Goal: Information Seeking & Learning: Learn about a topic

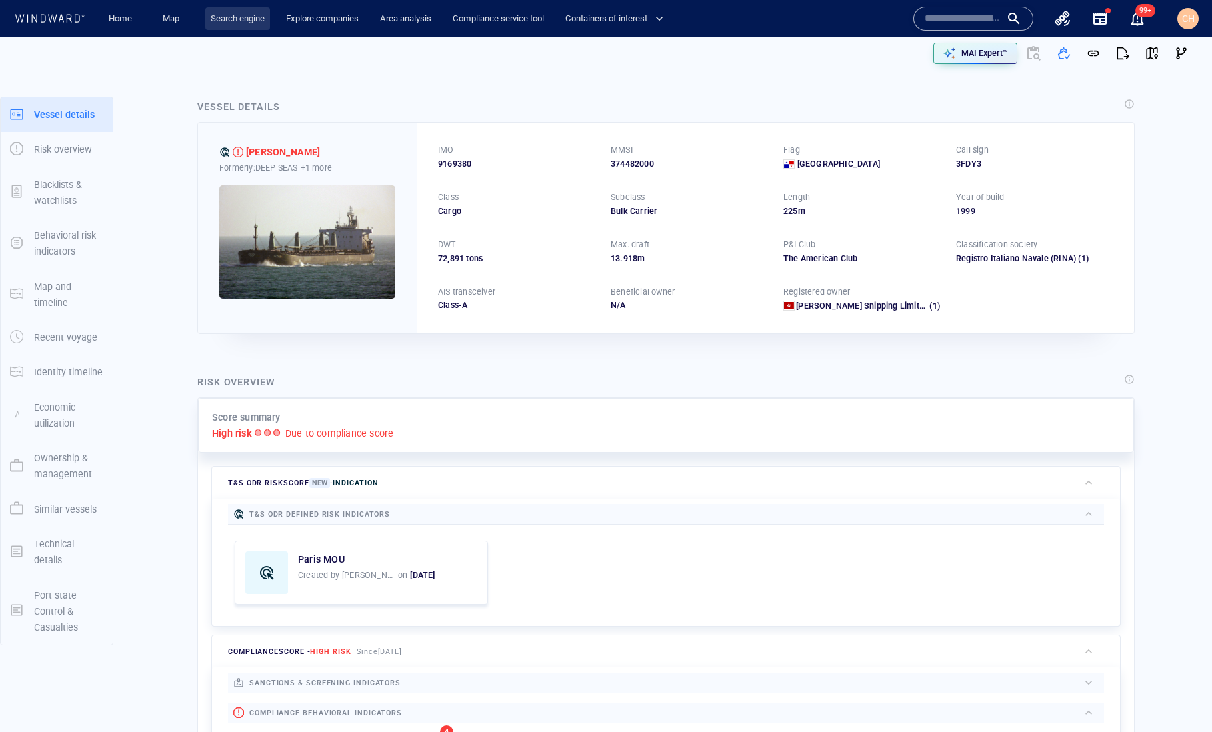
click at [241, 15] on link "Search engine" at bounding box center [237, 18] width 65 height 23
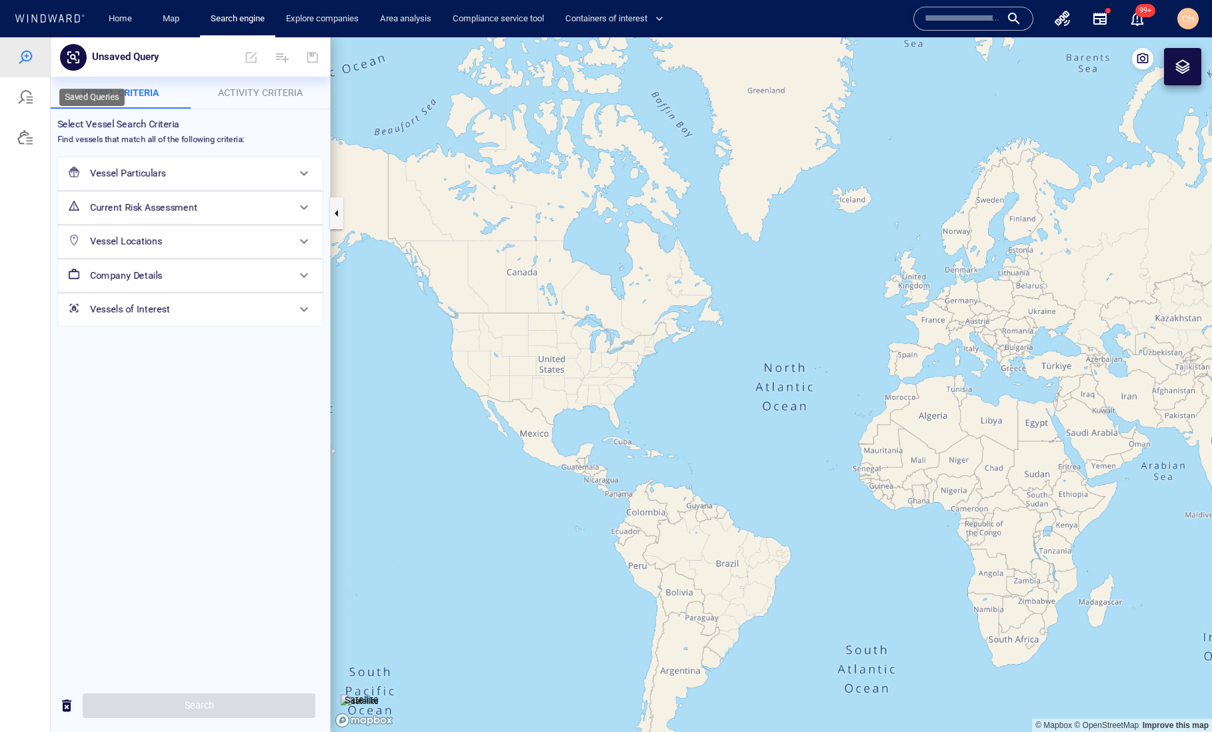
click at [32, 102] on div at bounding box center [25, 97] width 16 height 16
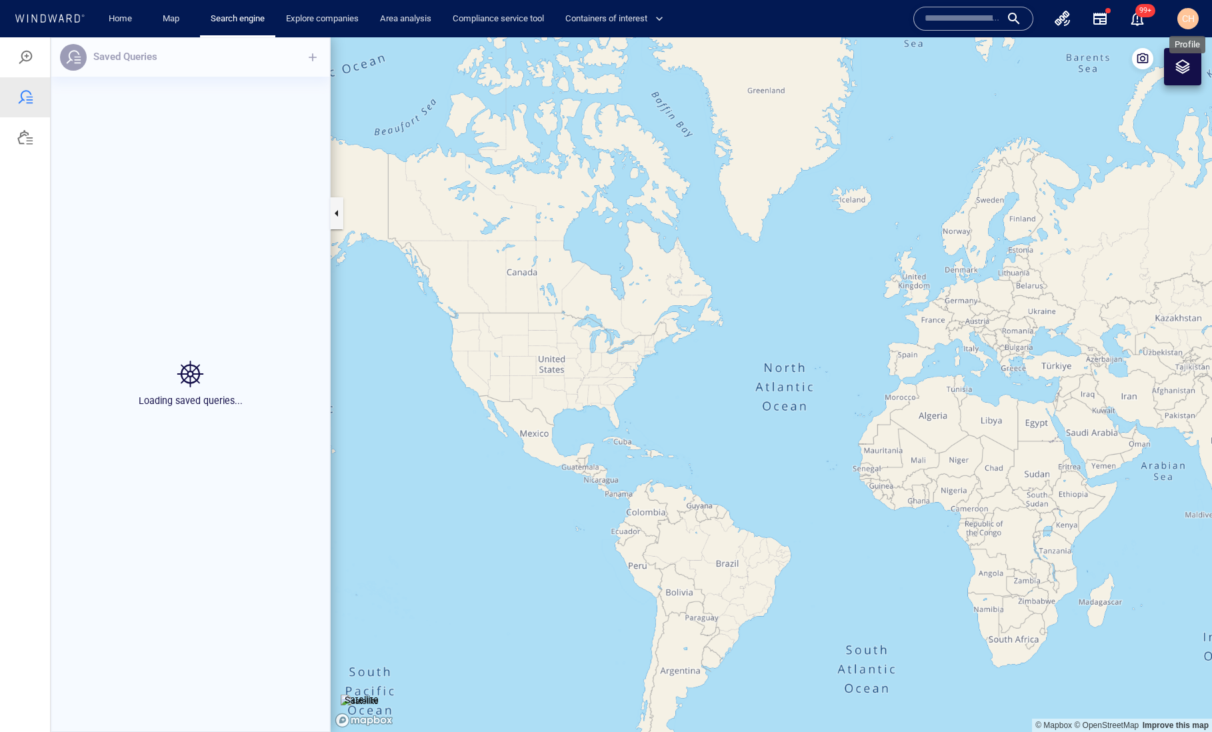
click at [1032, 23] on span "CH" at bounding box center [1188, 18] width 13 height 11
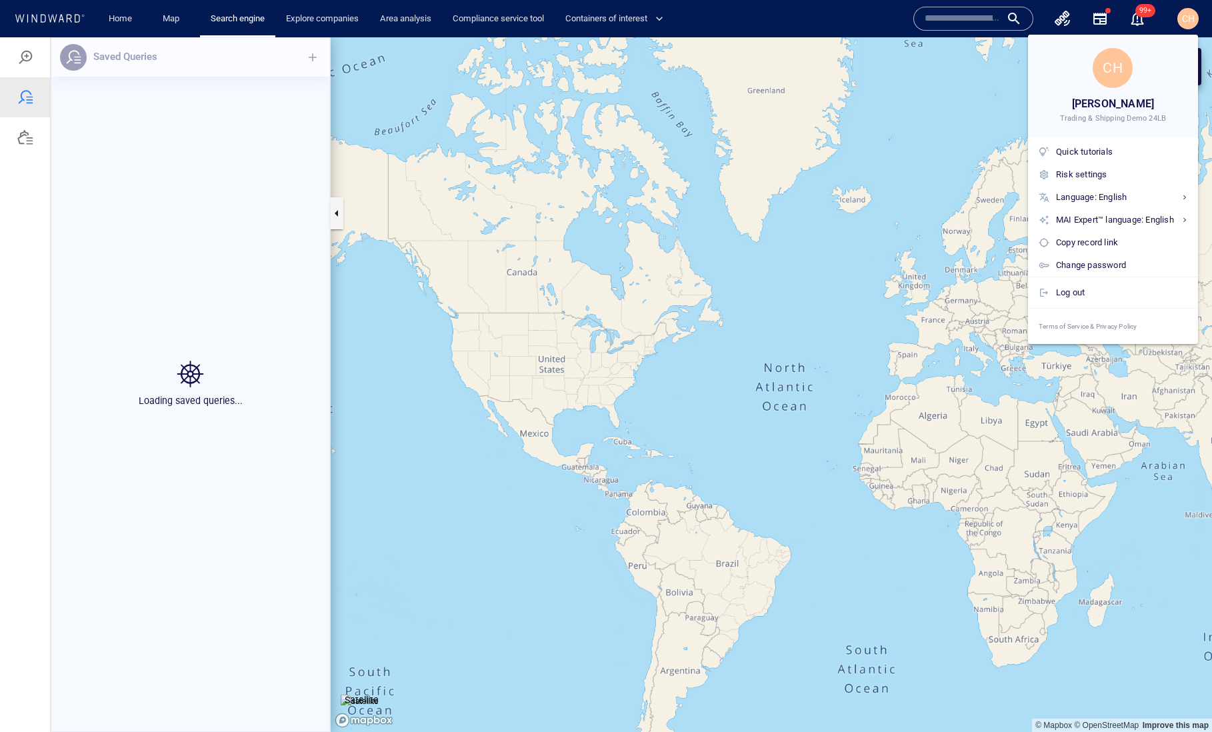
click at [806, 173] on div at bounding box center [606, 366] width 1212 height 732
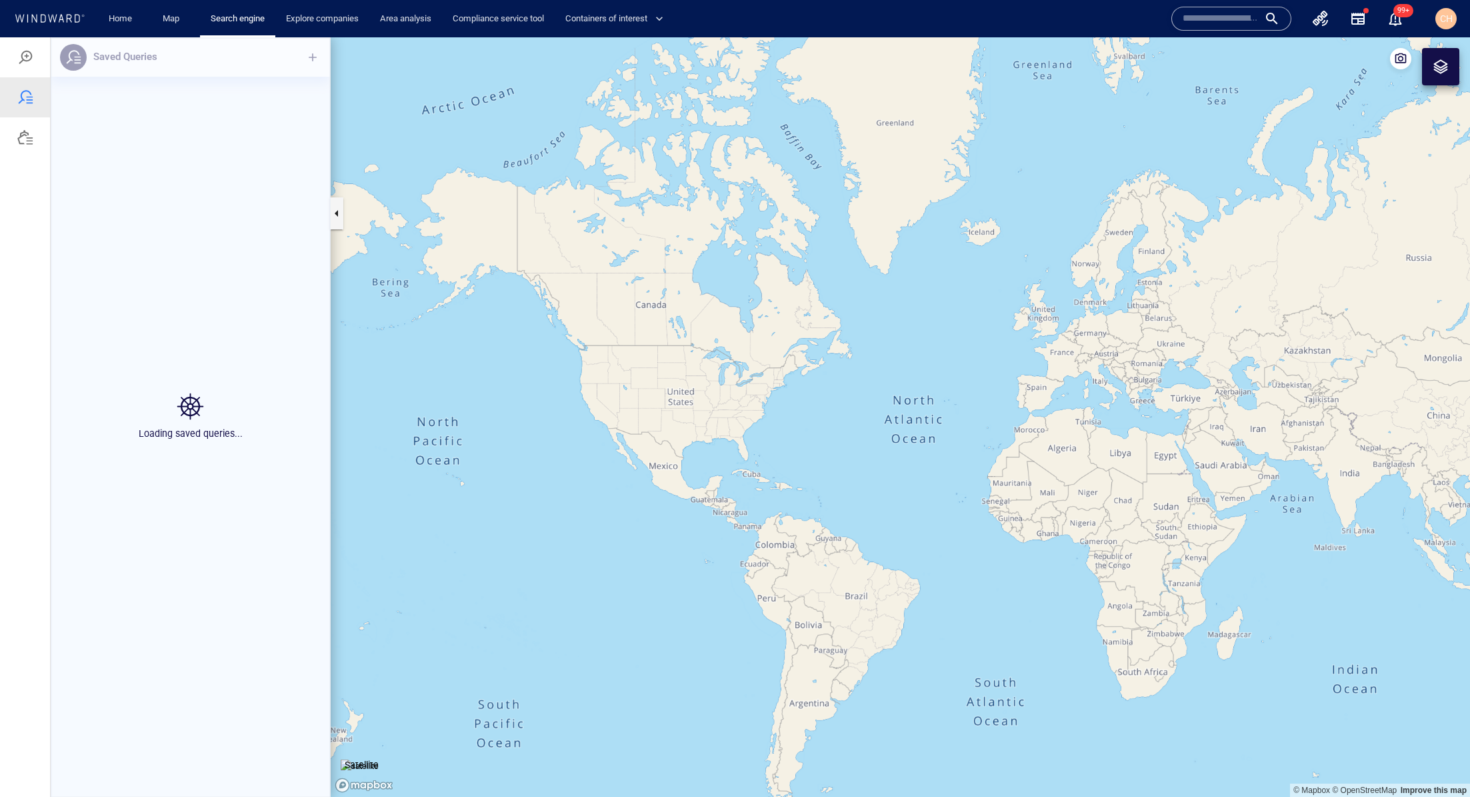
click at [777, 173] on canvas "Map" at bounding box center [901, 417] width 1140 height 760
click at [27, 56] on div at bounding box center [25, 57] width 16 height 16
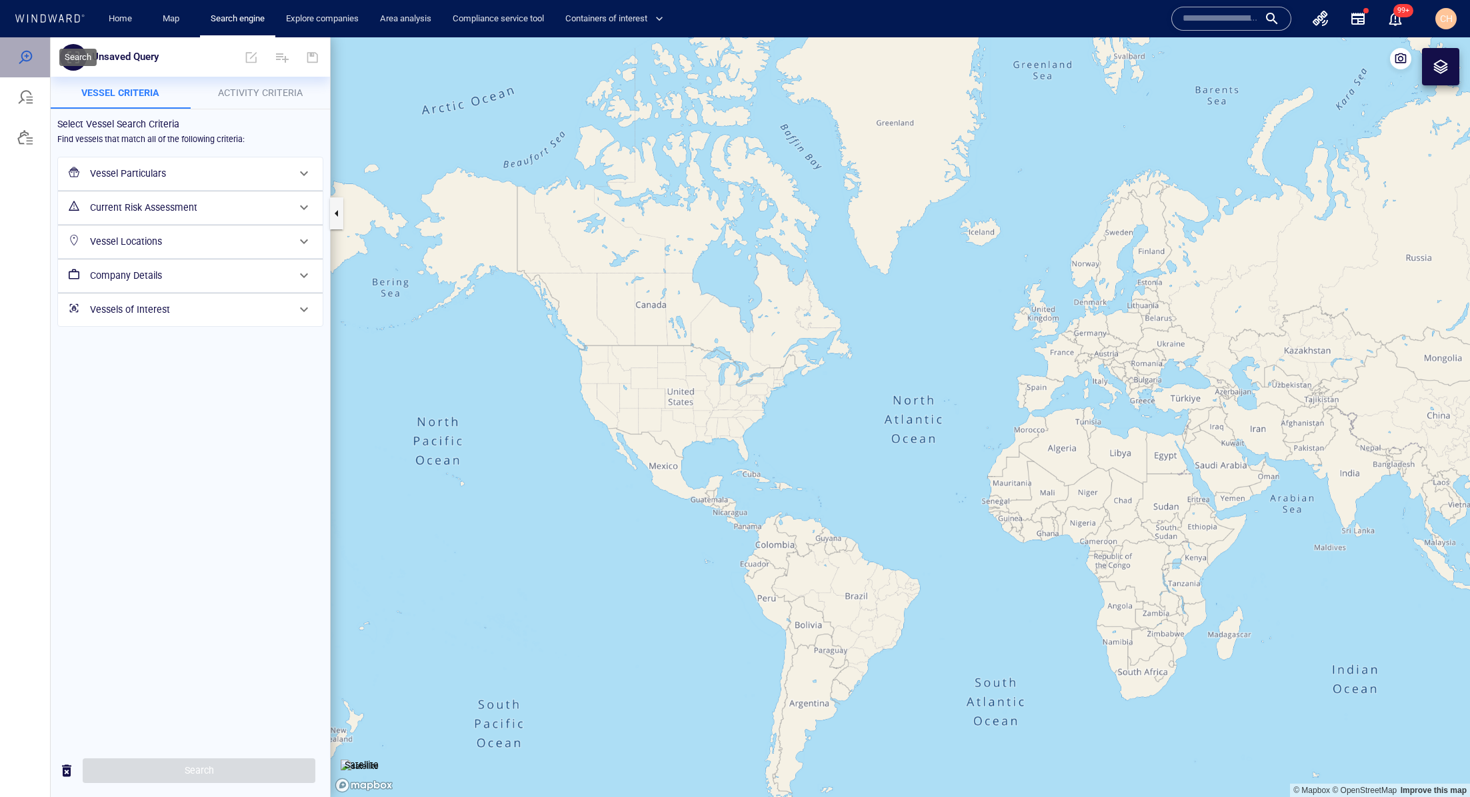
click at [27, 59] on div at bounding box center [25, 57] width 16 height 16
click at [213, 169] on h6 "Vessel Particulars" at bounding box center [189, 173] width 198 height 17
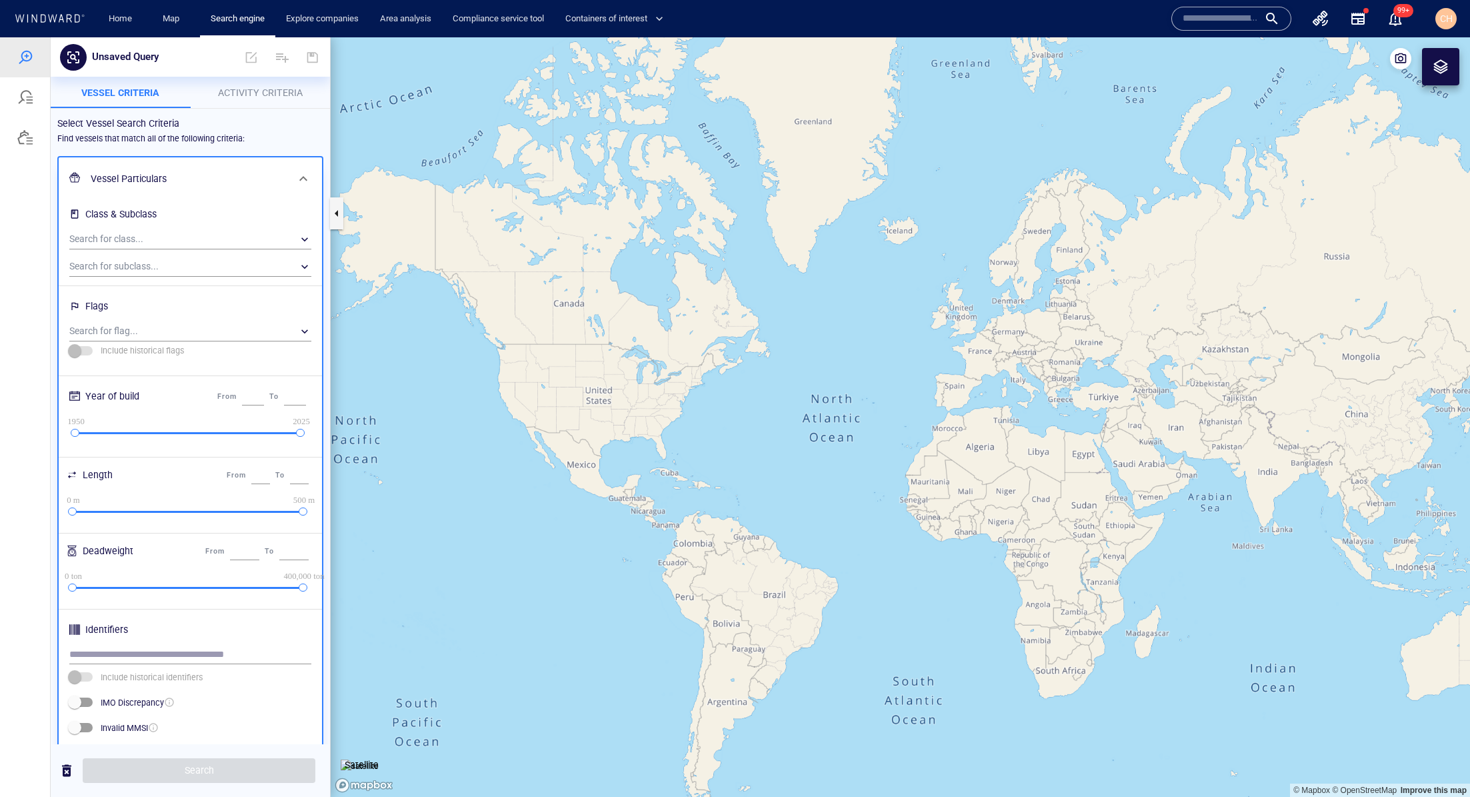
drag, startPoint x: 1124, startPoint y: 473, endPoint x: 765, endPoint y: 321, distance: 389.4
click at [765, 321] on canvas "Map" at bounding box center [901, 417] width 1140 height 760
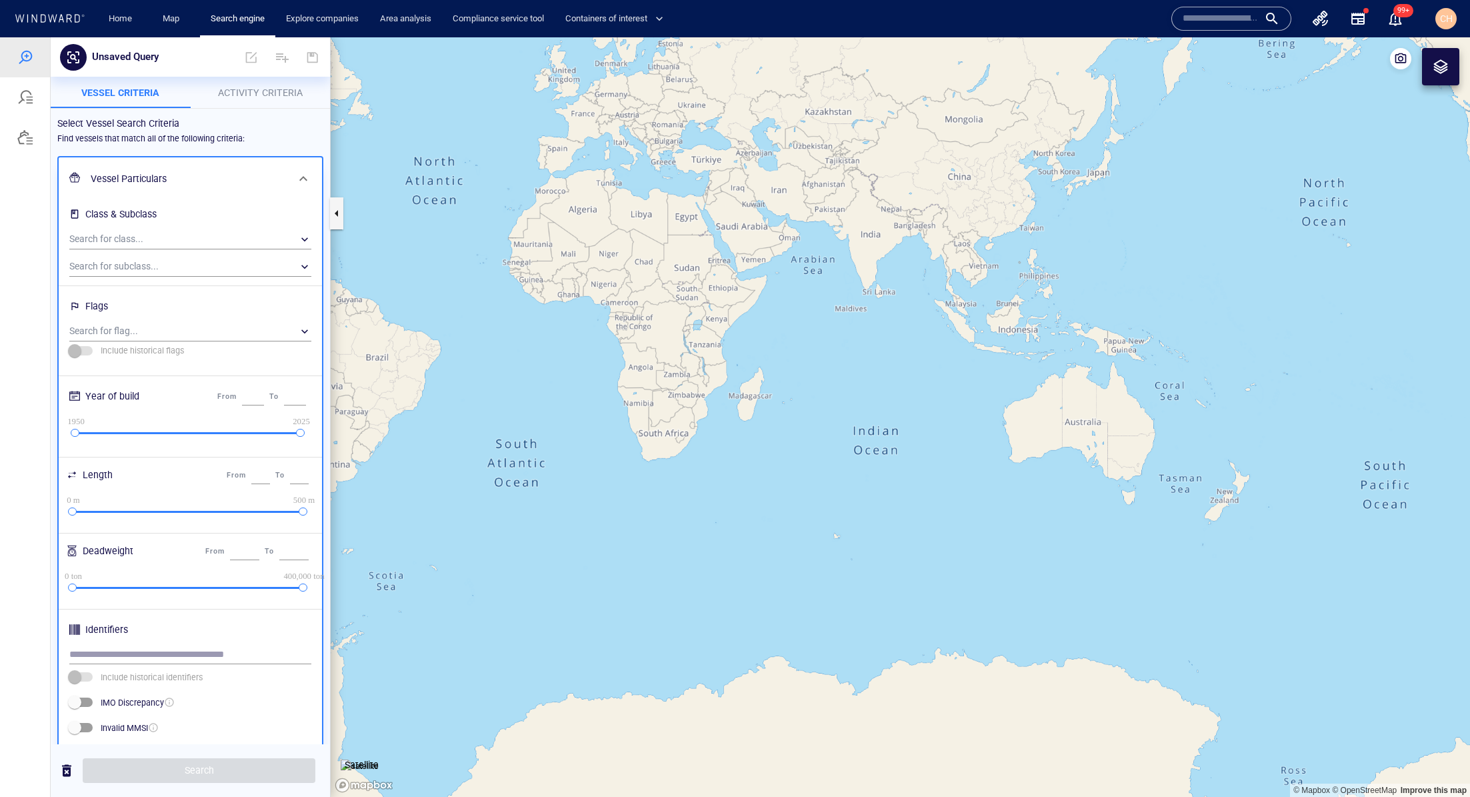
drag, startPoint x: 832, startPoint y: 291, endPoint x: 777, endPoint y: 372, distance: 97.8
click at [777, 372] on canvas "Map" at bounding box center [901, 417] width 1140 height 760
click at [734, 331] on canvas "Map" at bounding box center [901, 417] width 1140 height 760
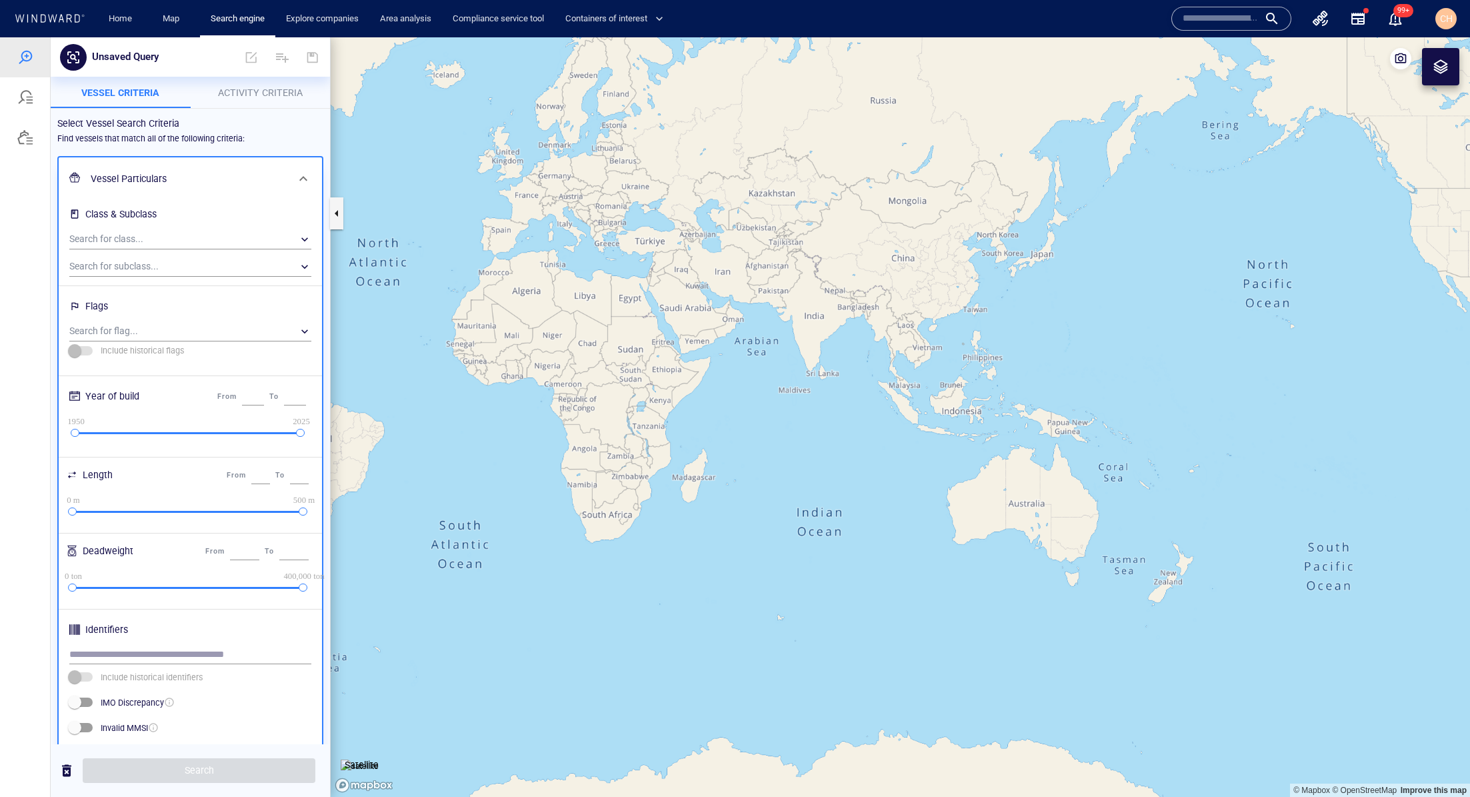
click at [734, 331] on canvas "Map" at bounding box center [901, 417] width 1140 height 760
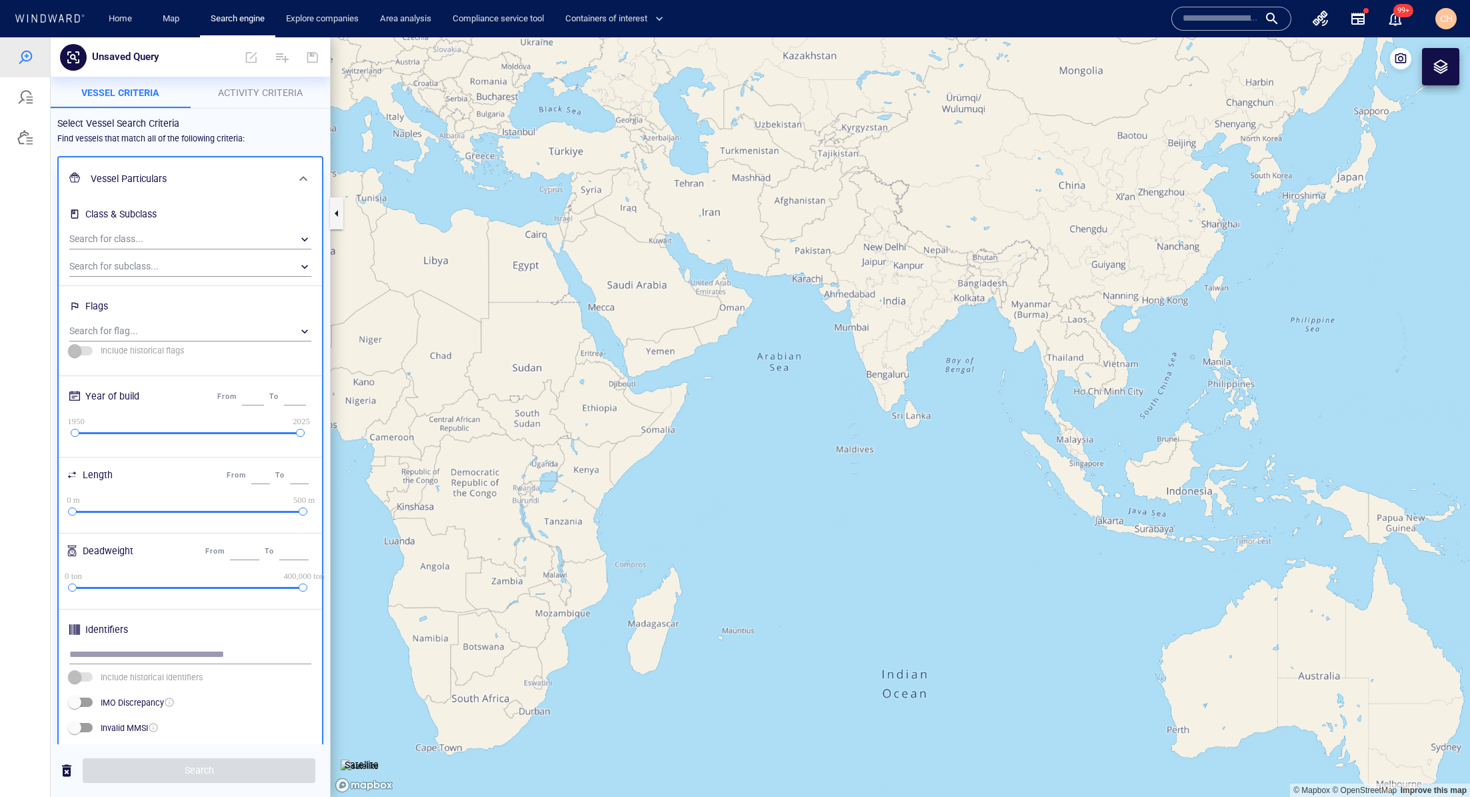
click at [1032, 71] on div at bounding box center [1441, 67] width 16 height 16
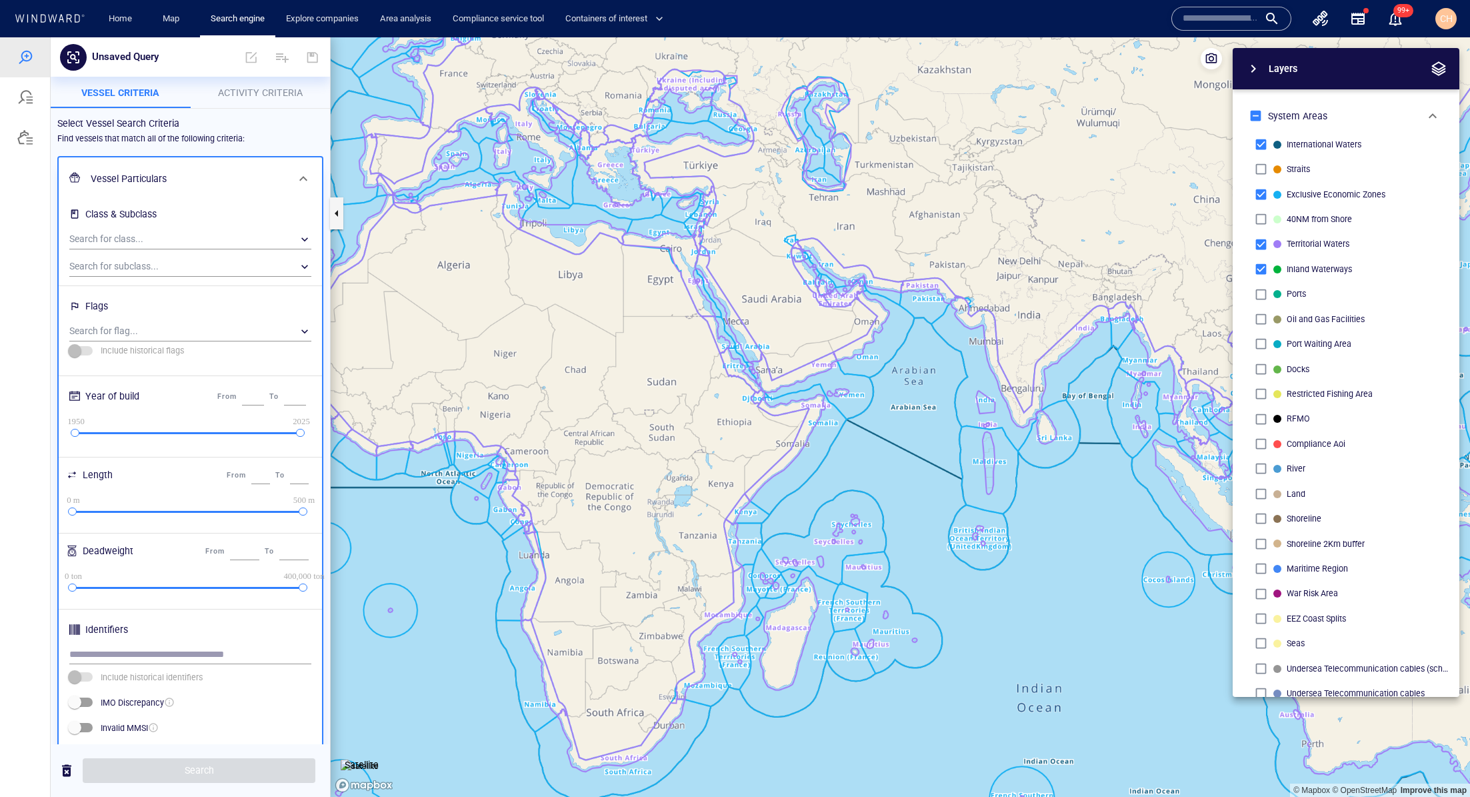
drag, startPoint x: 508, startPoint y: 431, endPoint x: 621, endPoint y: 417, distance: 113.6
click at [621, 417] on canvas "Map" at bounding box center [901, 417] width 1140 height 760
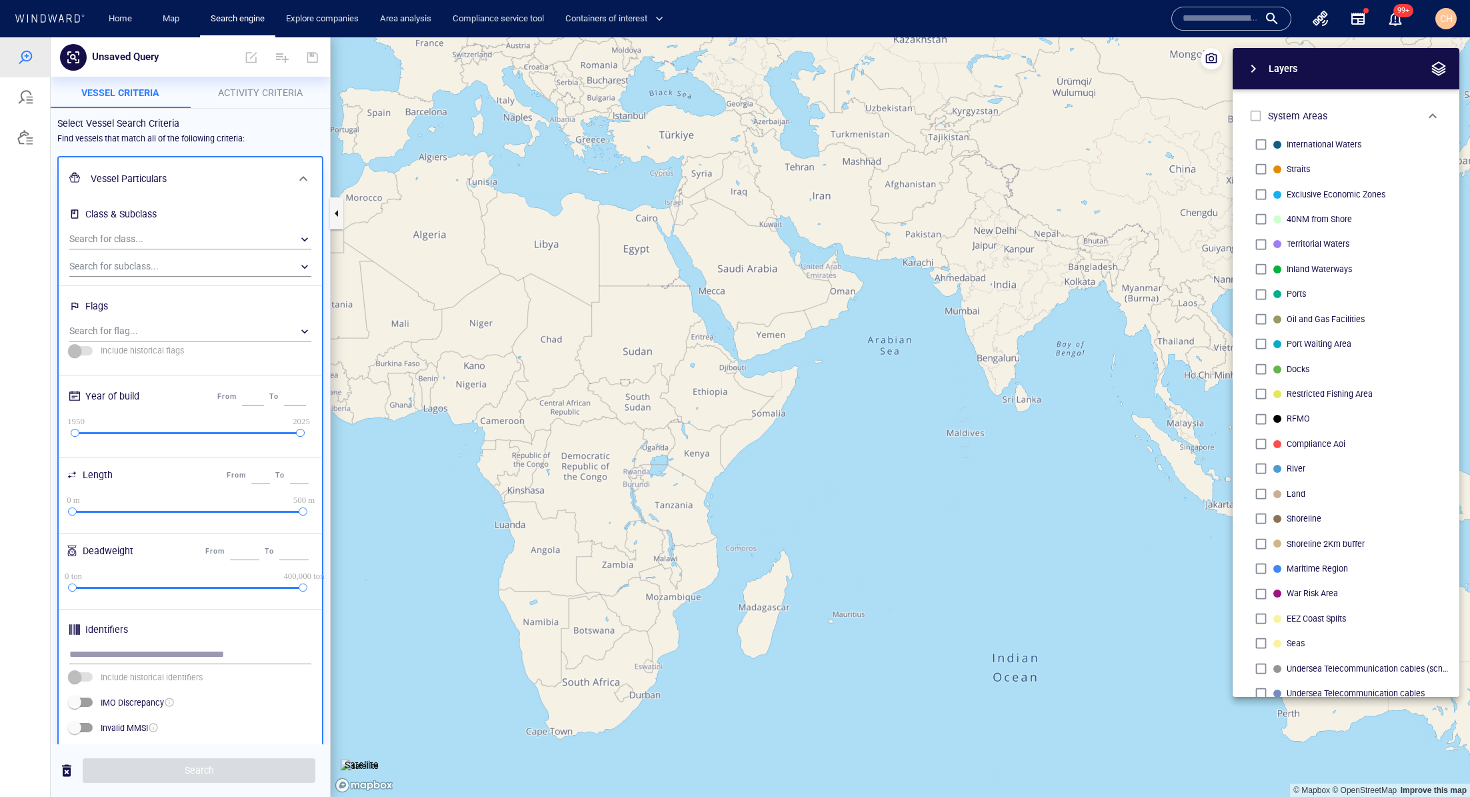
drag, startPoint x: 1164, startPoint y: 435, endPoint x: 937, endPoint y: 421, distance: 227.1
click at [937, 422] on canvas "Map" at bounding box center [901, 417] width 1140 height 760
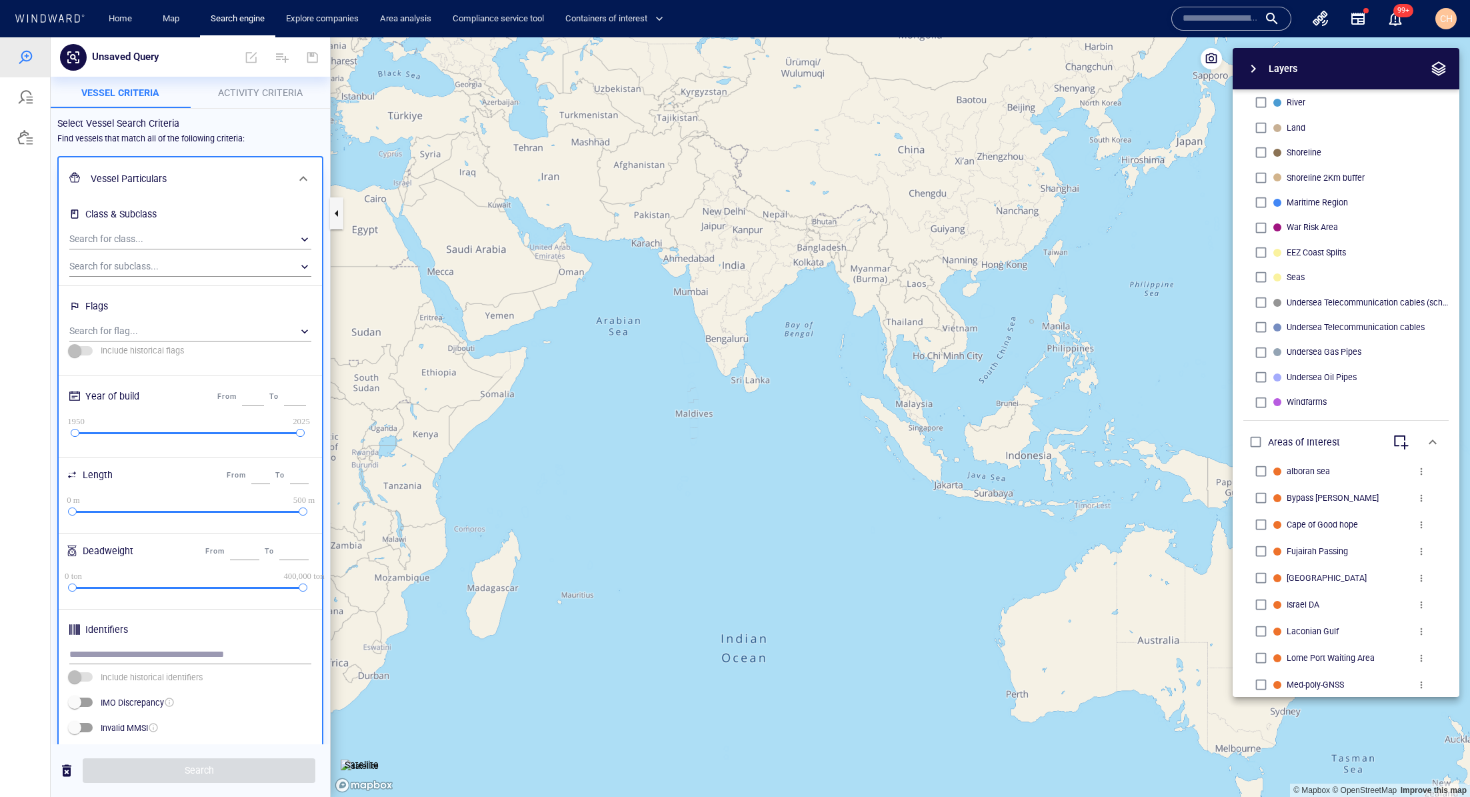
scroll to position [363, 0]
click at [1032, 66] on span "button" at bounding box center [1254, 69] width 16 height 16
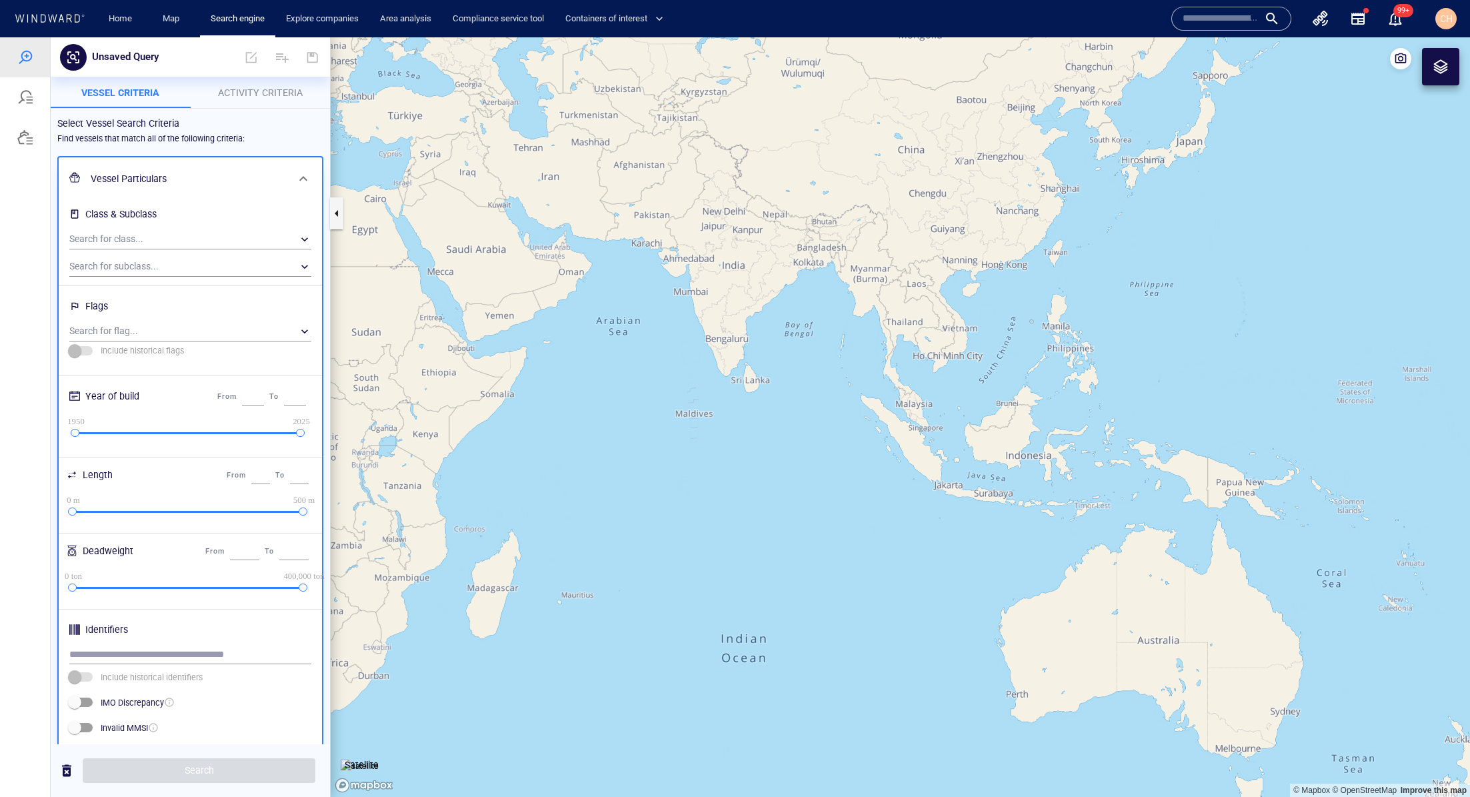
drag, startPoint x: 532, startPoint y: 219, endPoint x: 863, endPoint y: 269, distance: 335.0
click at [864, 269] on canvas "Map" at bounding box center [901, 417] width 1140 height 760
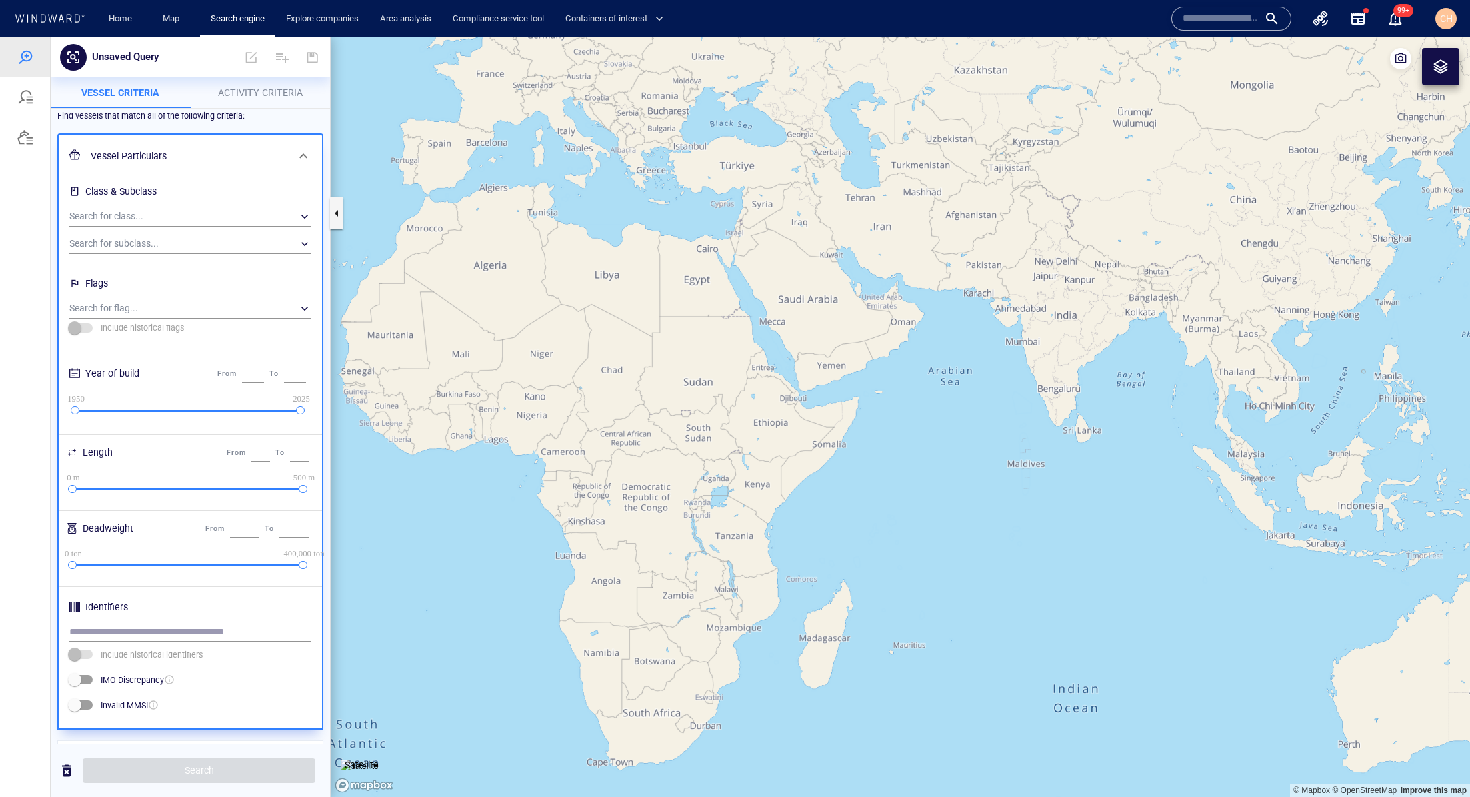
scroll to position [29, 0]
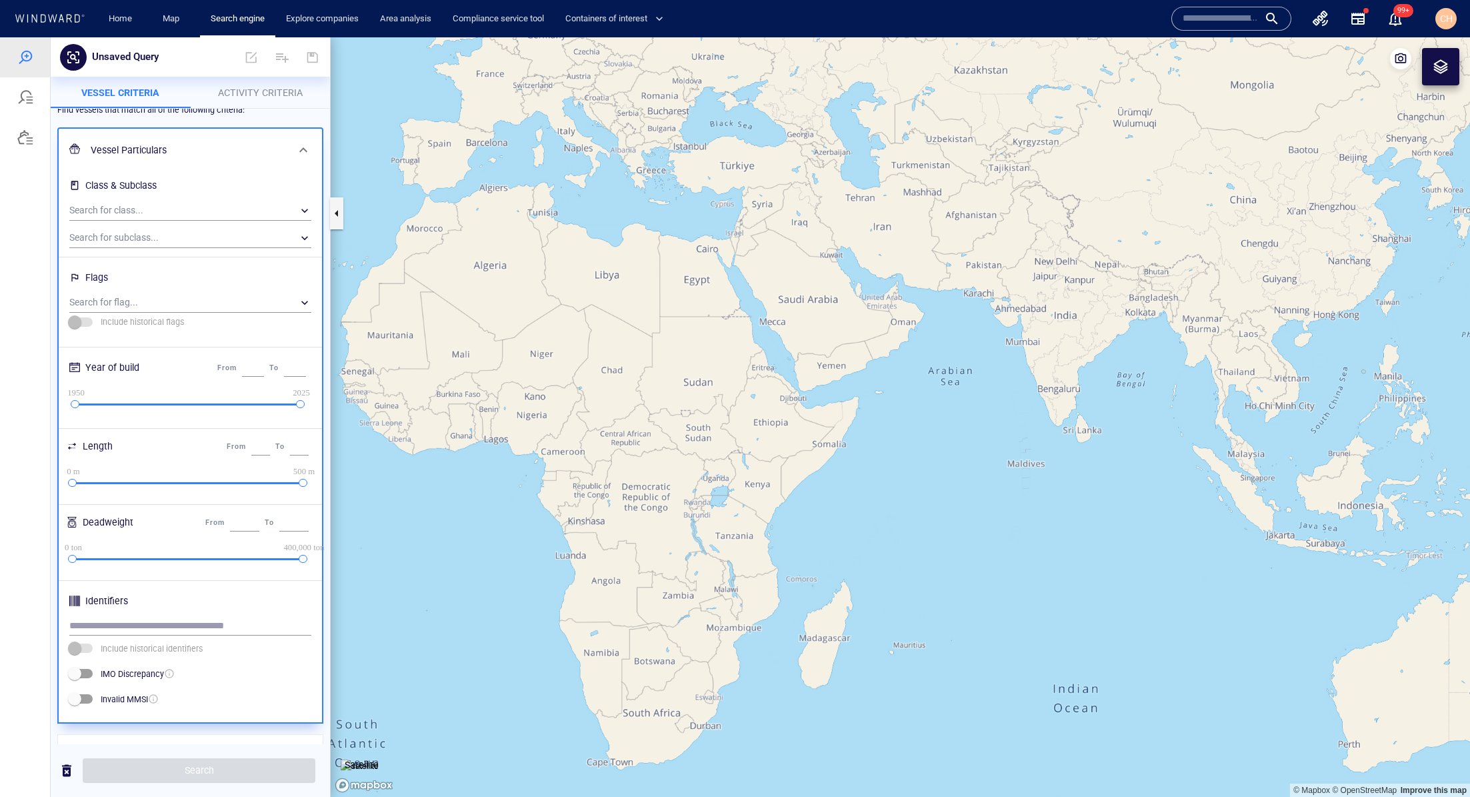
click at [261, 94] on span "Activity Criteria" at bounding box center [260, 92] width 85 height 11
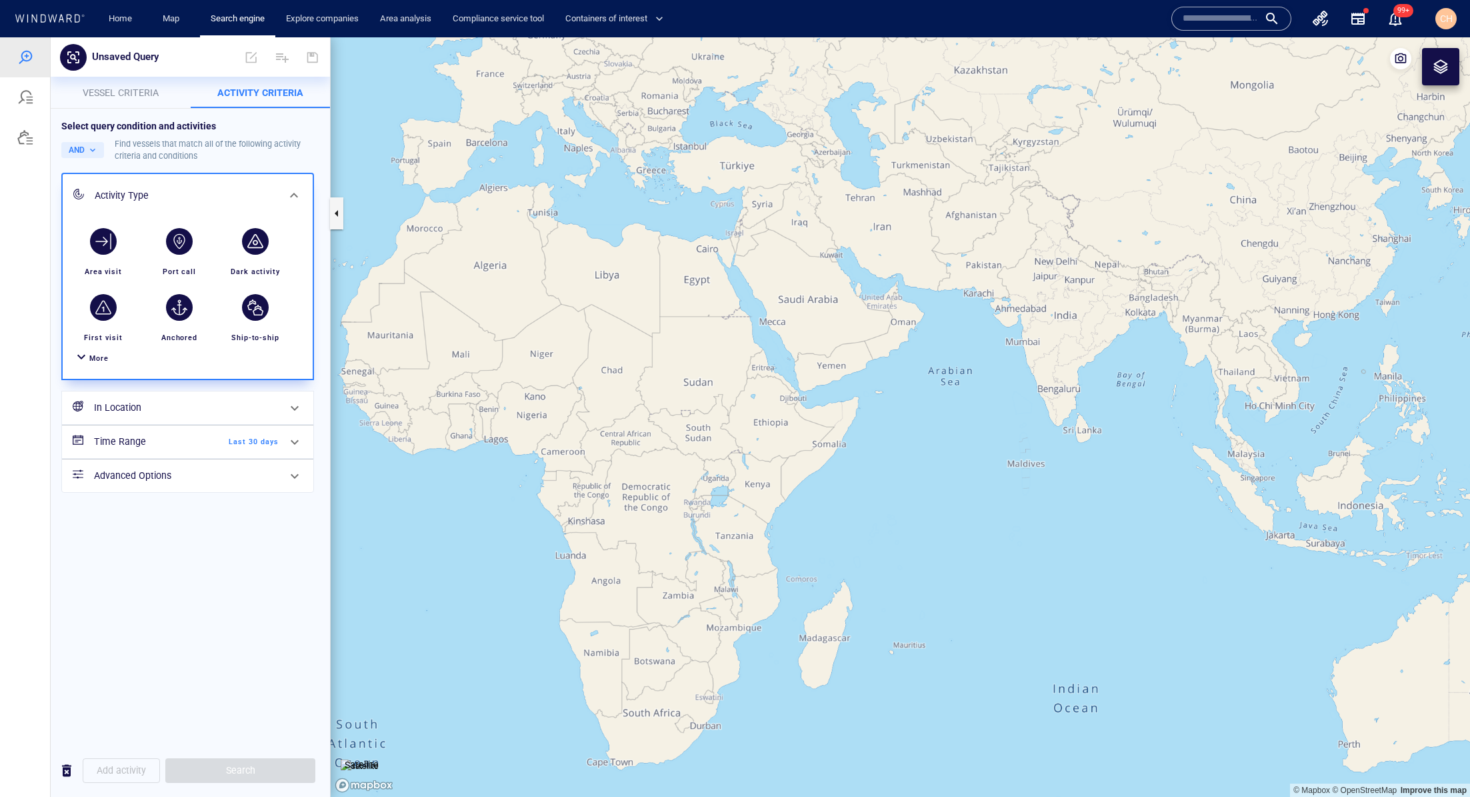
click at [82, 352] on div at bounding box center [81, 358] width 16 height 19
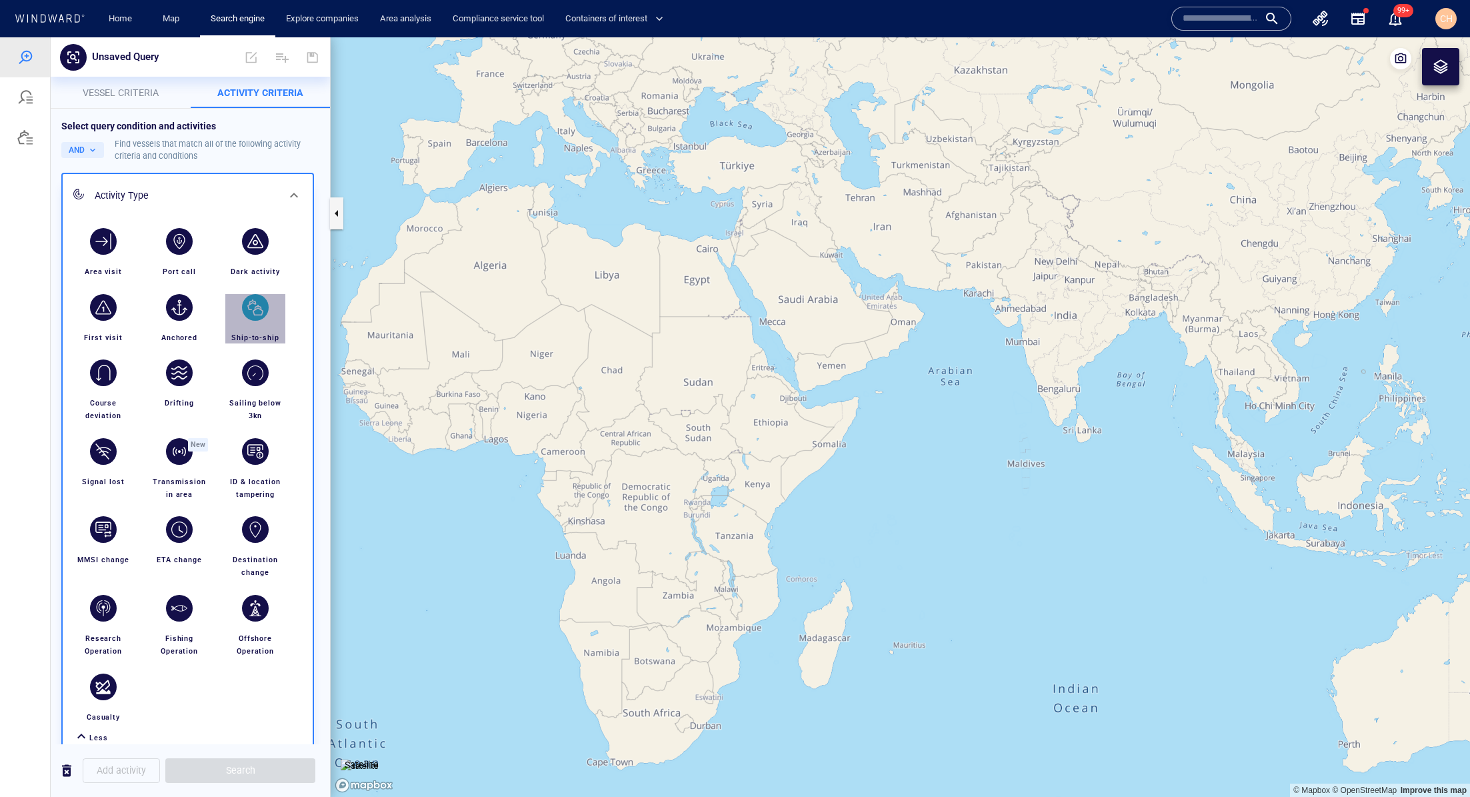
click at [257, 315] on div "button" at bounding box center [255, 307] width 27 height 27
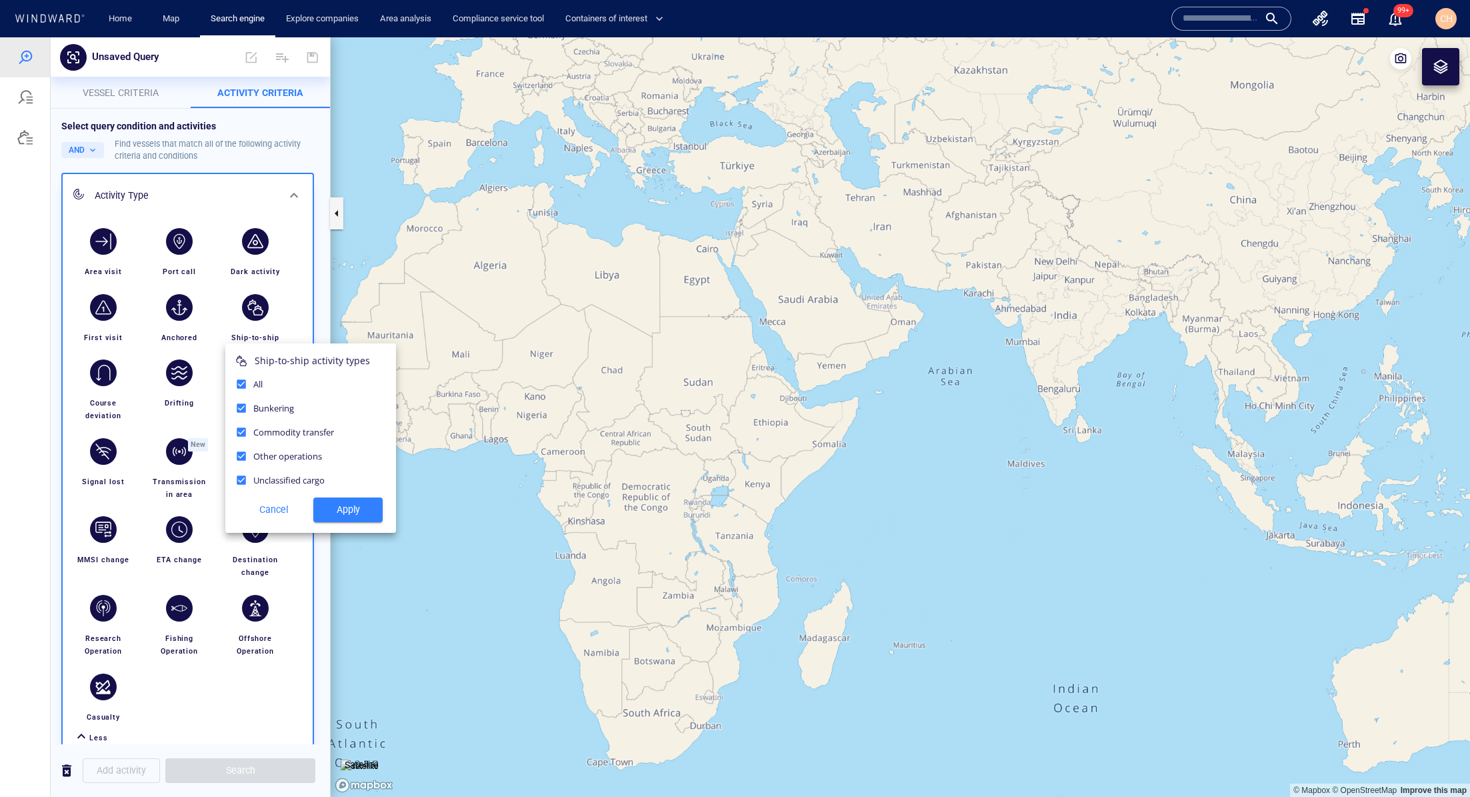
click at [137, 89] on div at bounding box center [735, 416] width 1470 height 759
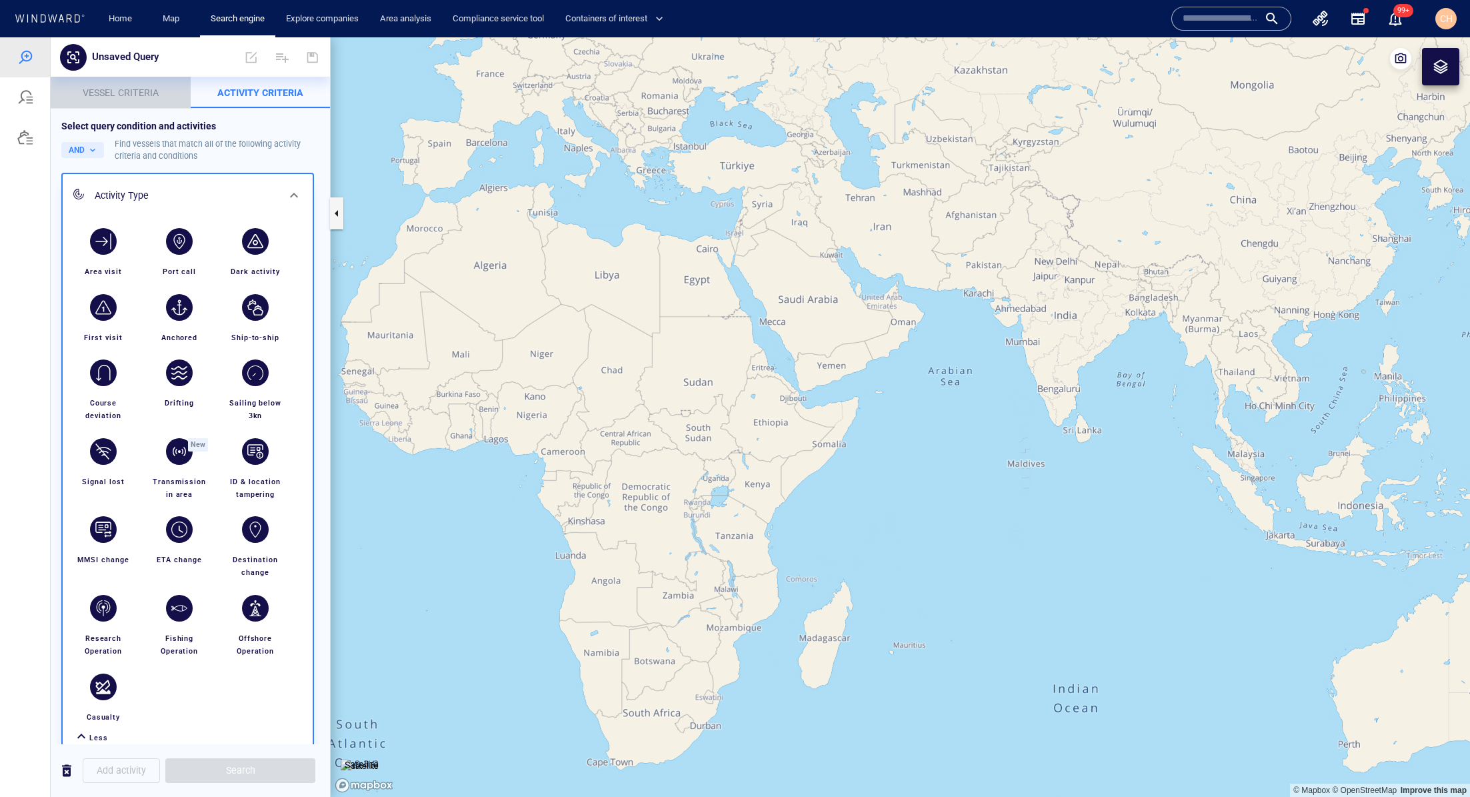
click at [135, 92] on span "Vessel criteria" at bounding box center [121, 92] width 76 height 11
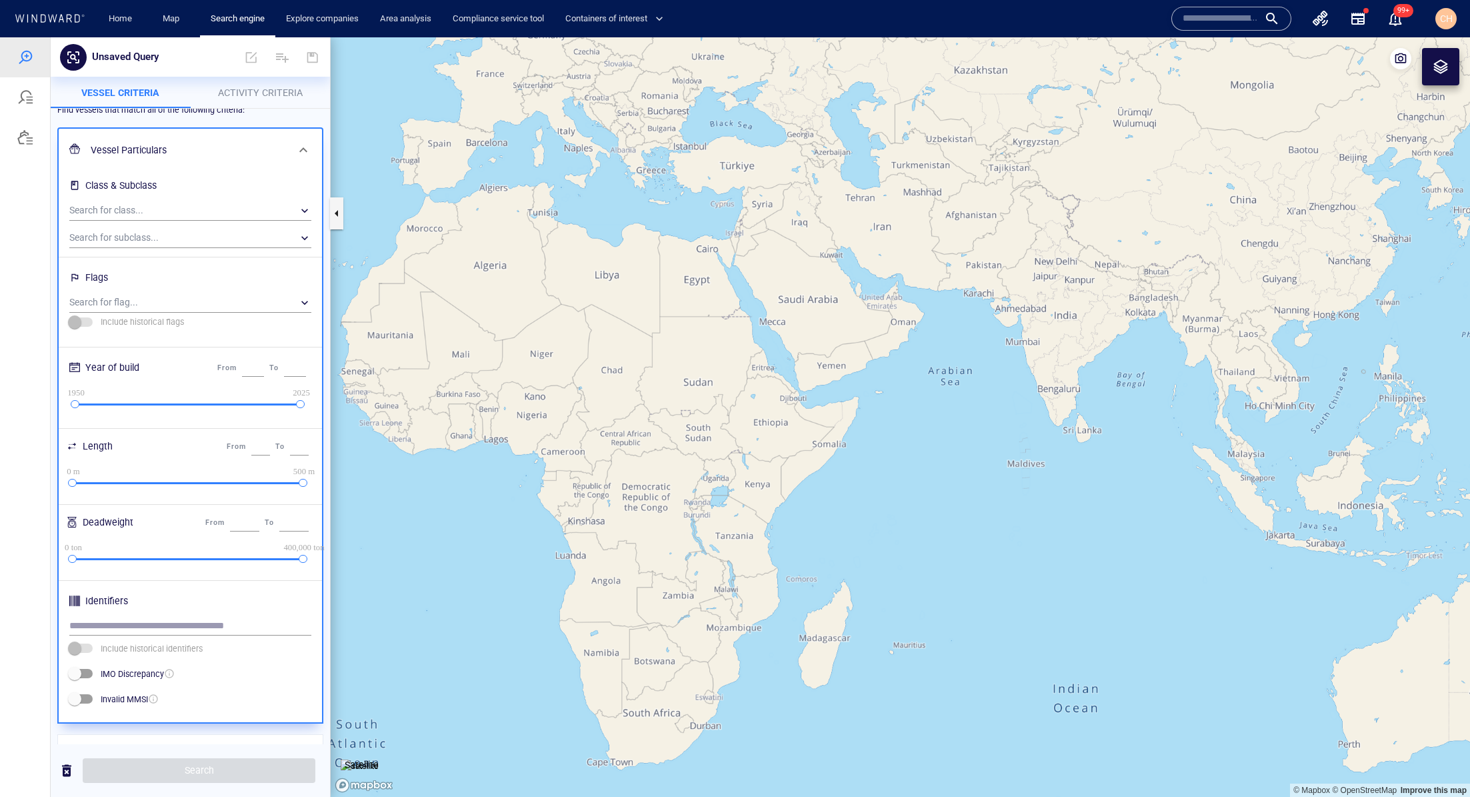
drag, startPoint x: 77, startPoint y: 481, endPoint x: 96, endPoint y: 482, distance: 19.4
click at [96, 482] on div "0 m 0 m 500 m 500 m" at bounding box center [188, 484] width 231 height 11
drag, startPoint x: 72, startPoint y: 481, endPoint x: 104, endPoint y: 483, distance: 32.1
click at [104, 483] on div at bounding box center [103, 483] width 9 height 9
drag, startPoint x: 105, startPoint y: 483, endPoint x: 58, endPoint y: 471, distance: 48.0
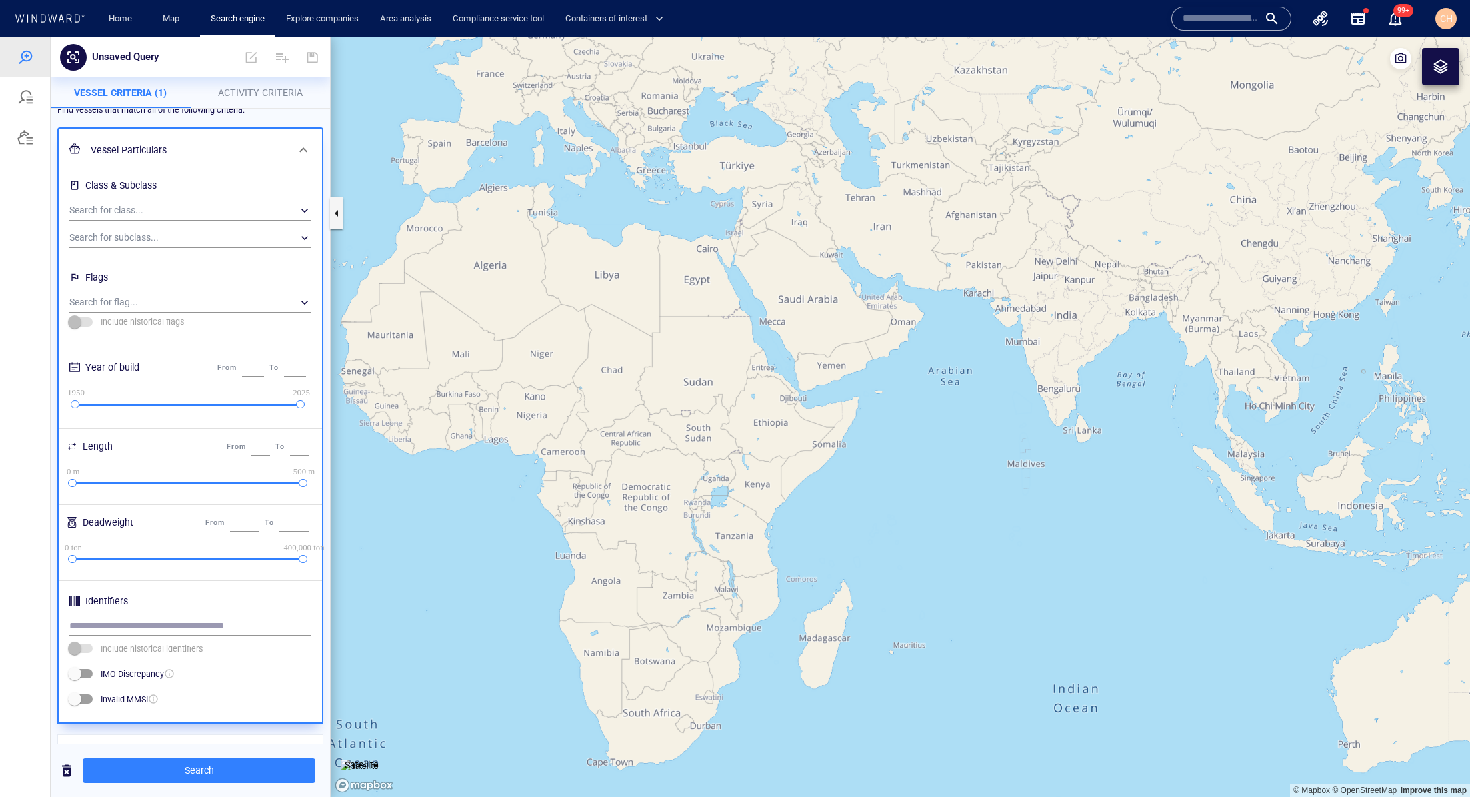
click at [59, 472] on div "Class & Subclass Search for class... ​ Search for subclass... ​ Flags Search fo…" at bounding box center [190, 447] width 263 height 551
type input "*"
click at [273, 93] on span "Activity Criteria" at bounding box center [260, 92] width 85 height 11
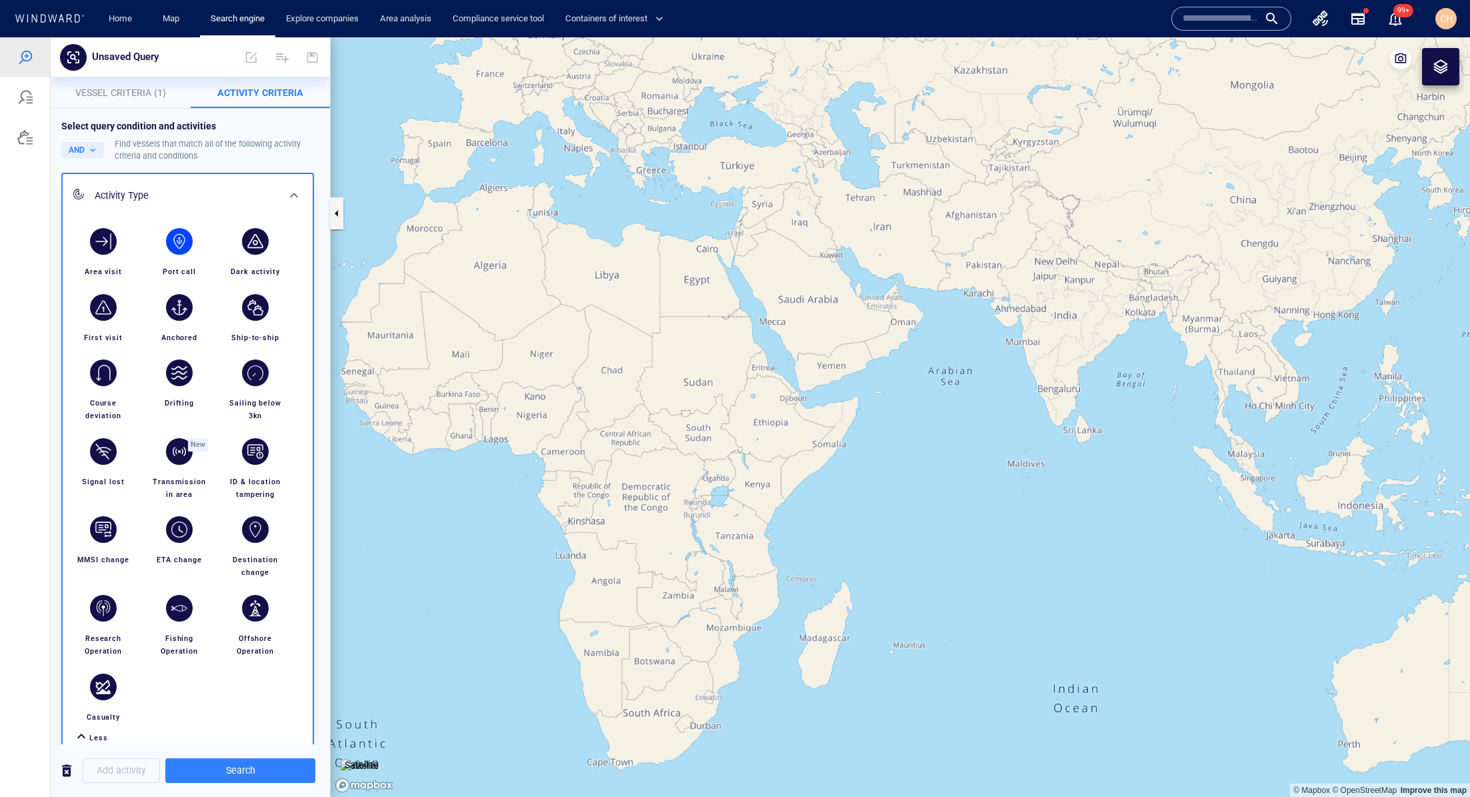
click at [183, 240] on div "button" at bounding box center [179, 241] width 27 height 27
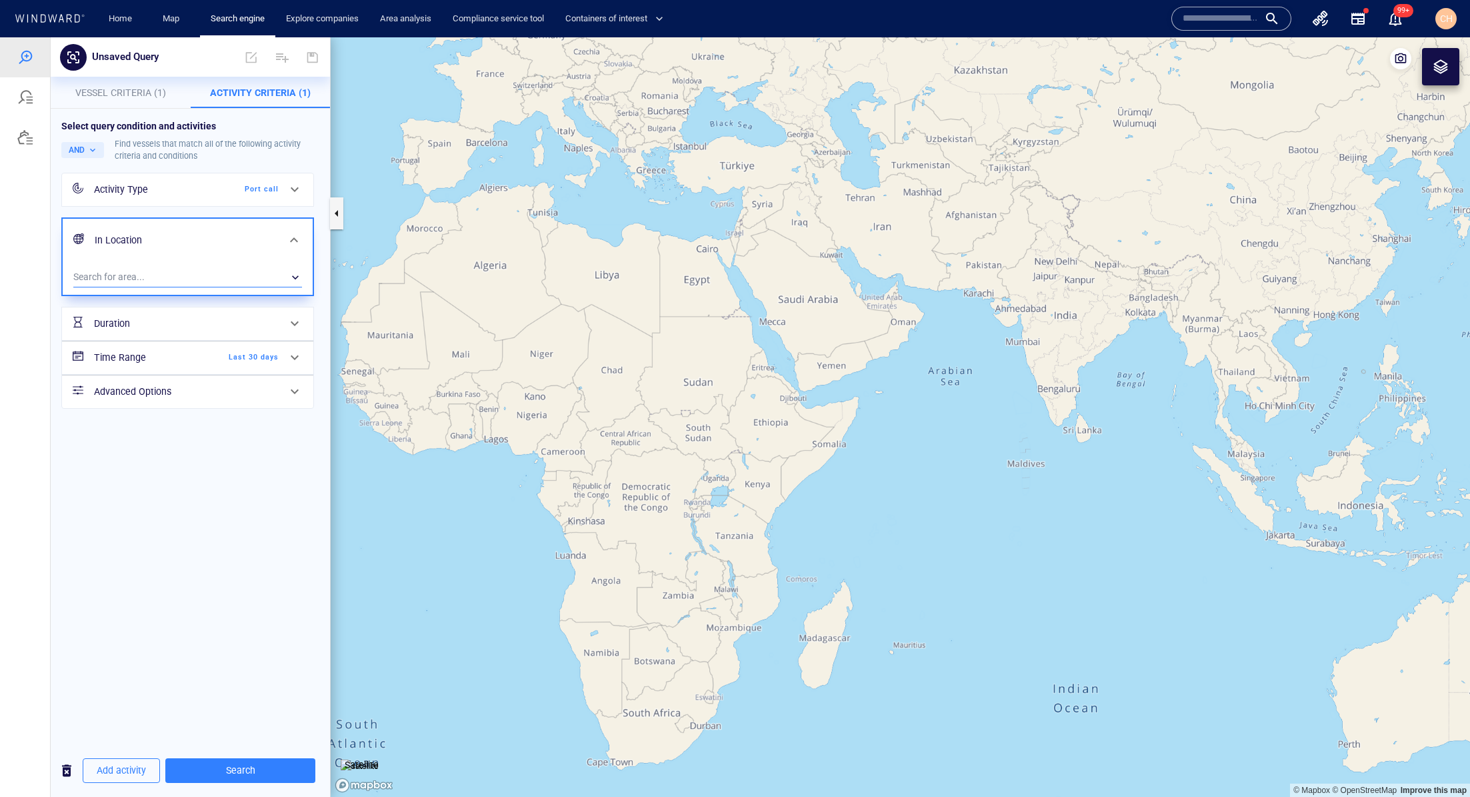
click at [155, 271] on div "​" at bounding box center [187, 277] width 229 height 20
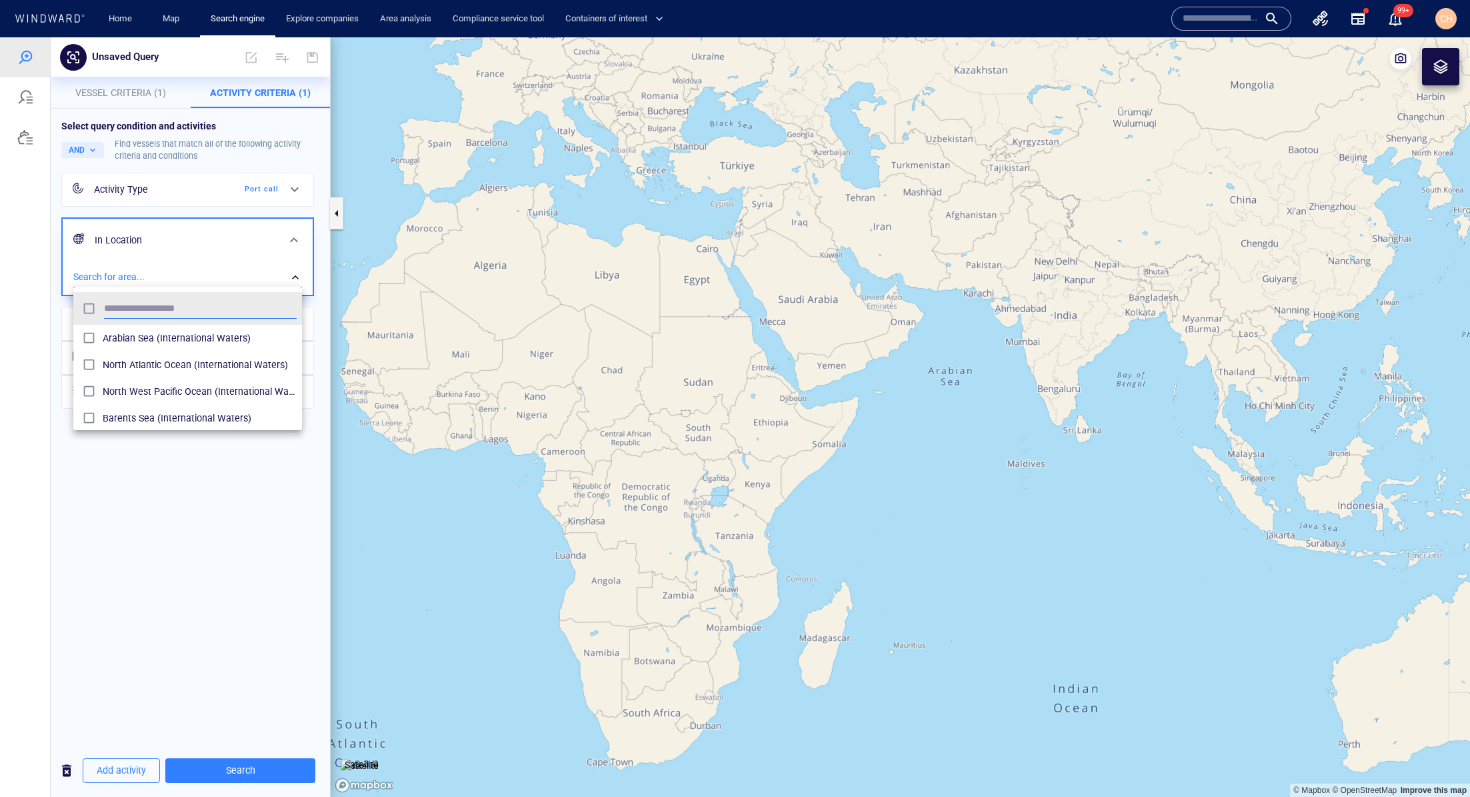
scroll to position [133, 229]
type input "*****"
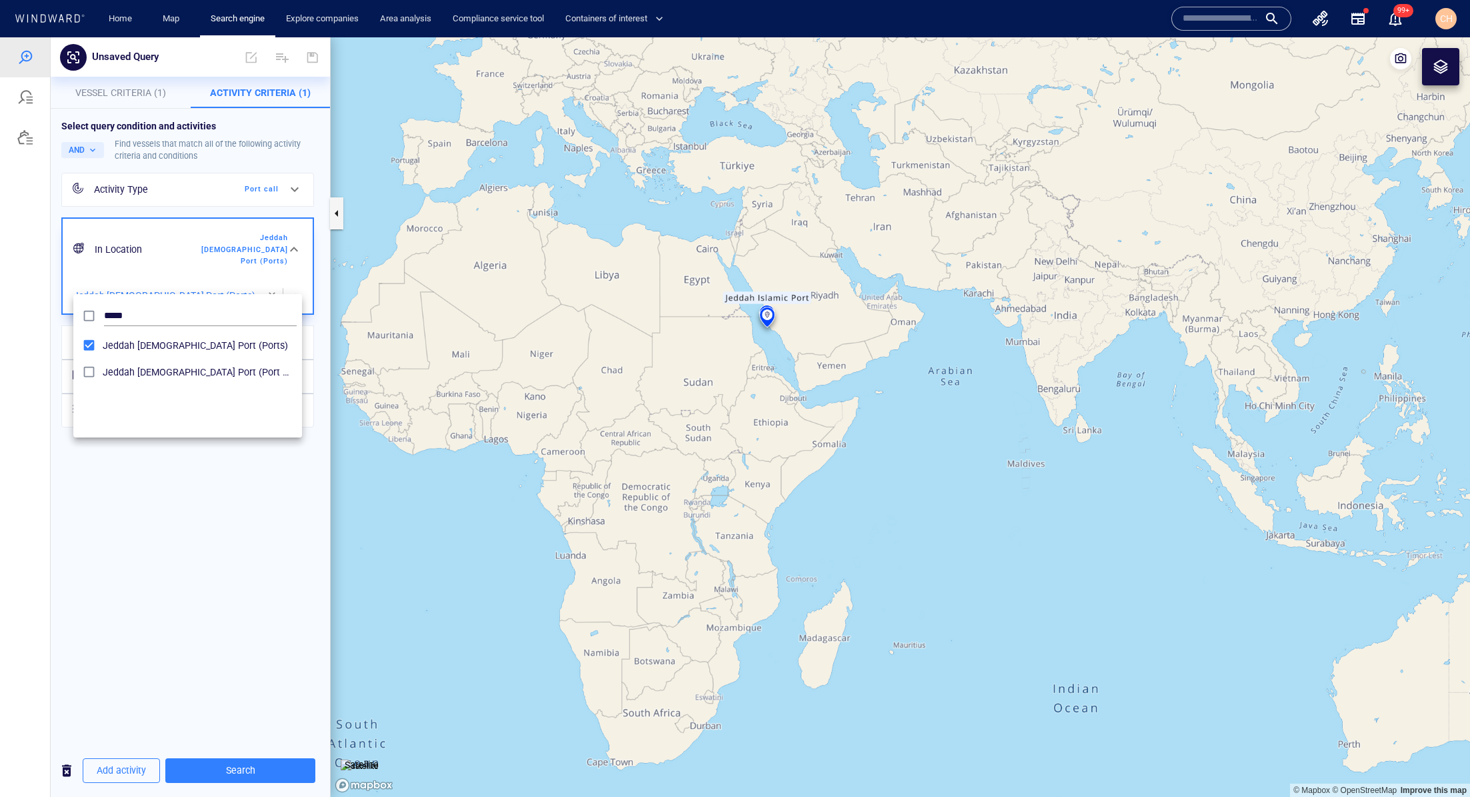
click at [180, 519] on div at bounding box center [735, 416] width 1470 height 759
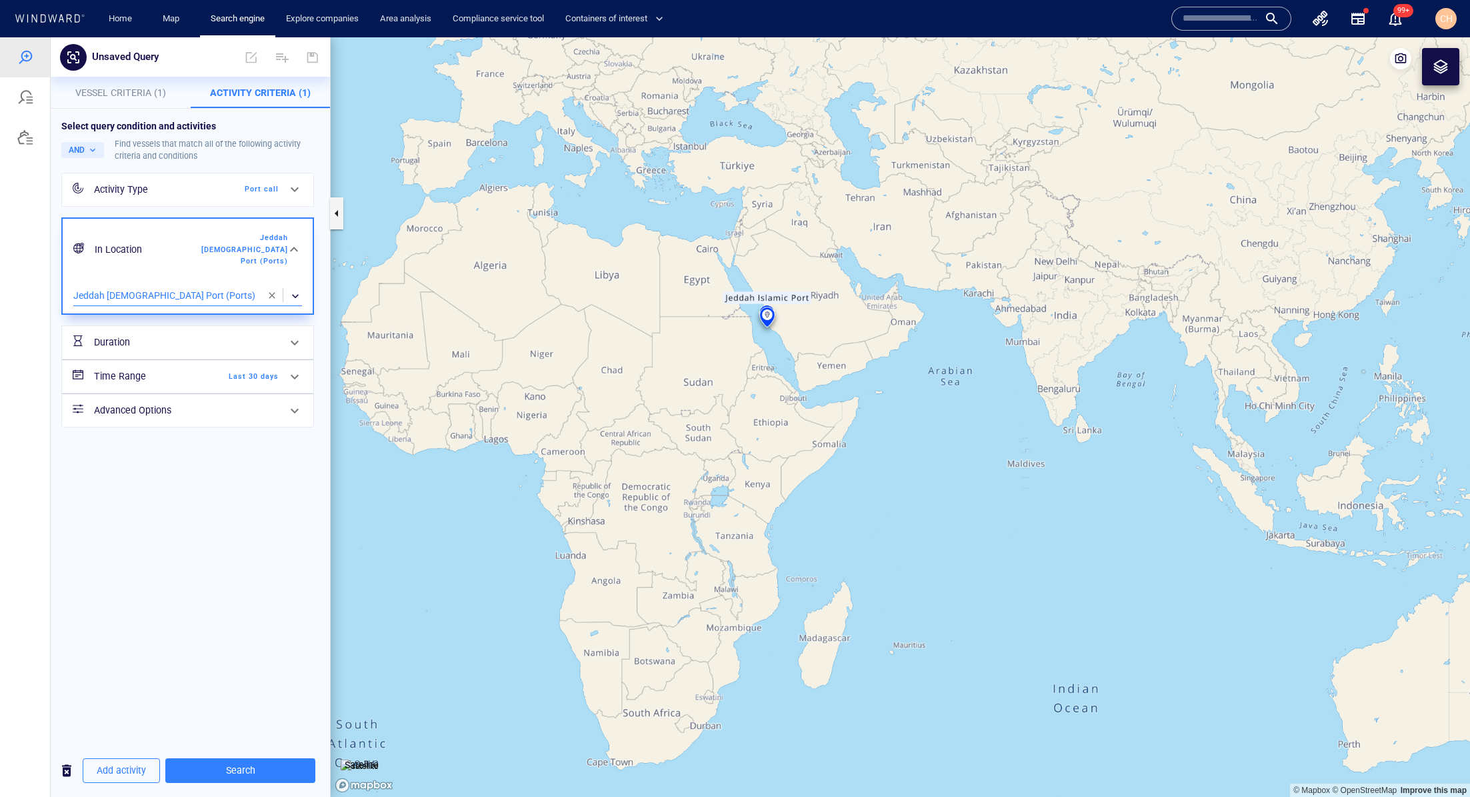
click at [205, 286] on div "​" at bounding box center [187, 296] width 229 height 20
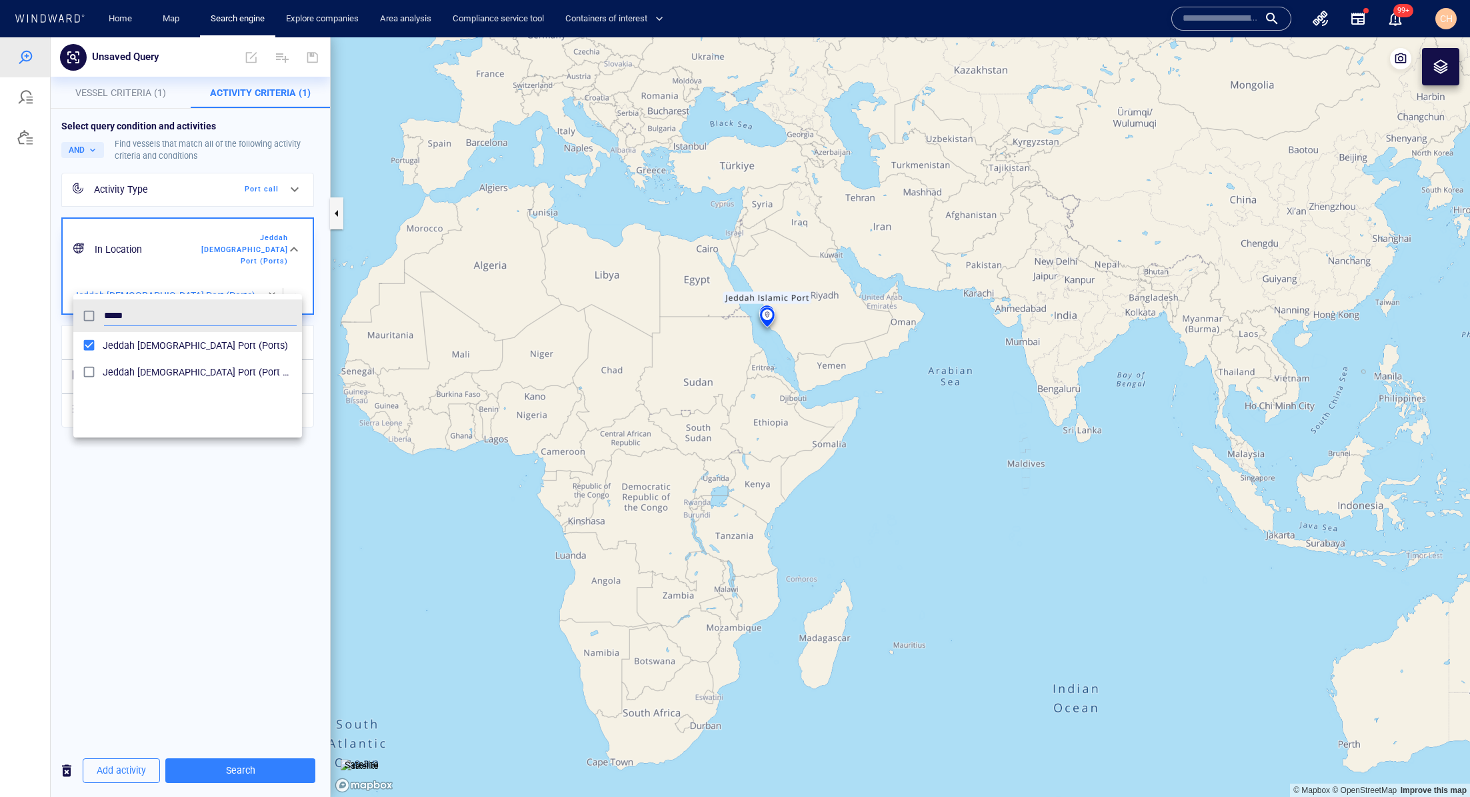
scroll to position [133, 229]
click at [163, 535] on div at bounding box center [735, 416] width 1470 height 759
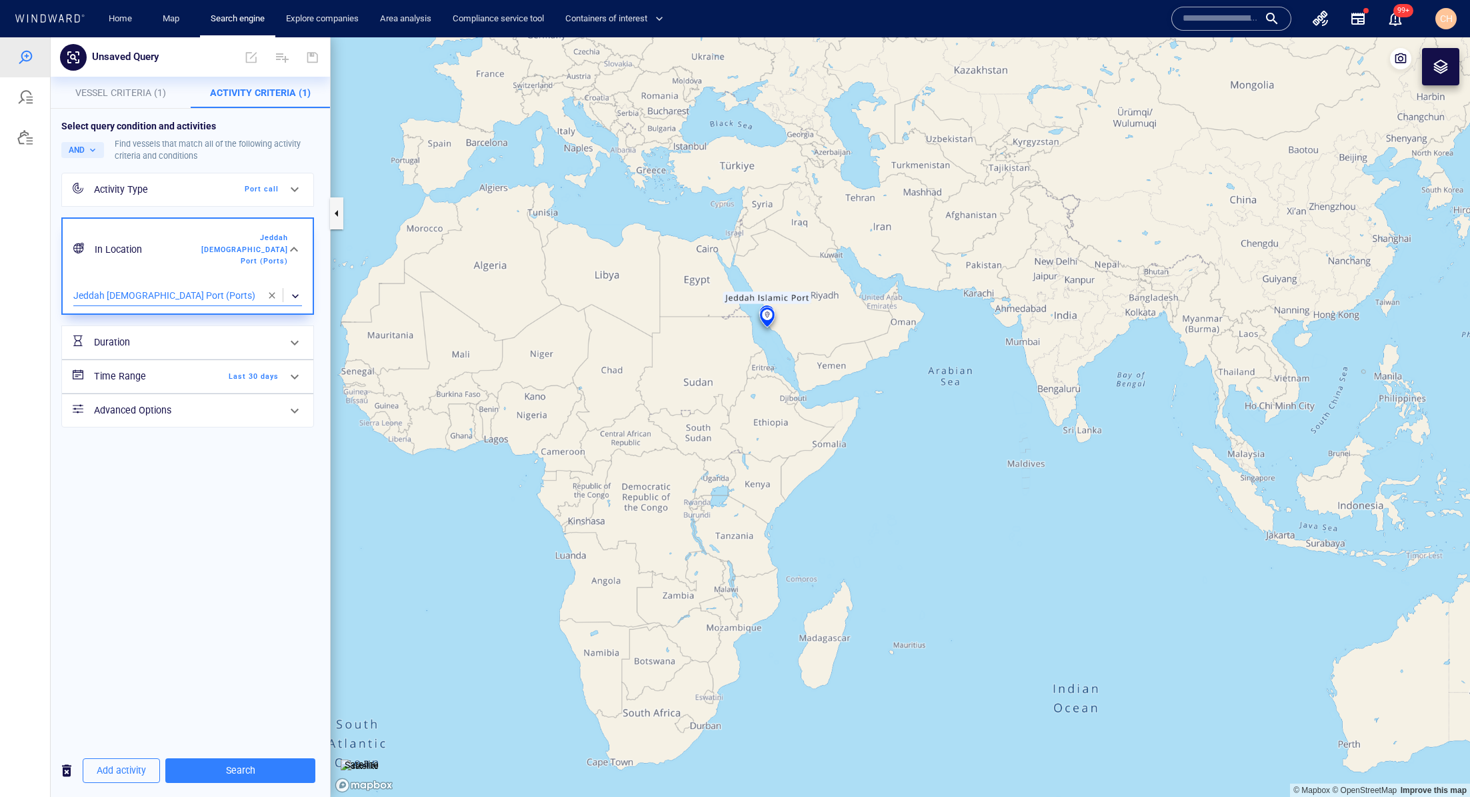
click at [773, 337] on canvas "Map" at bounding box center [901, 417] width 1140 height 760
click at [776, 332] on canvas "Map" at bounding box center [901, 417] width 1140 height 760
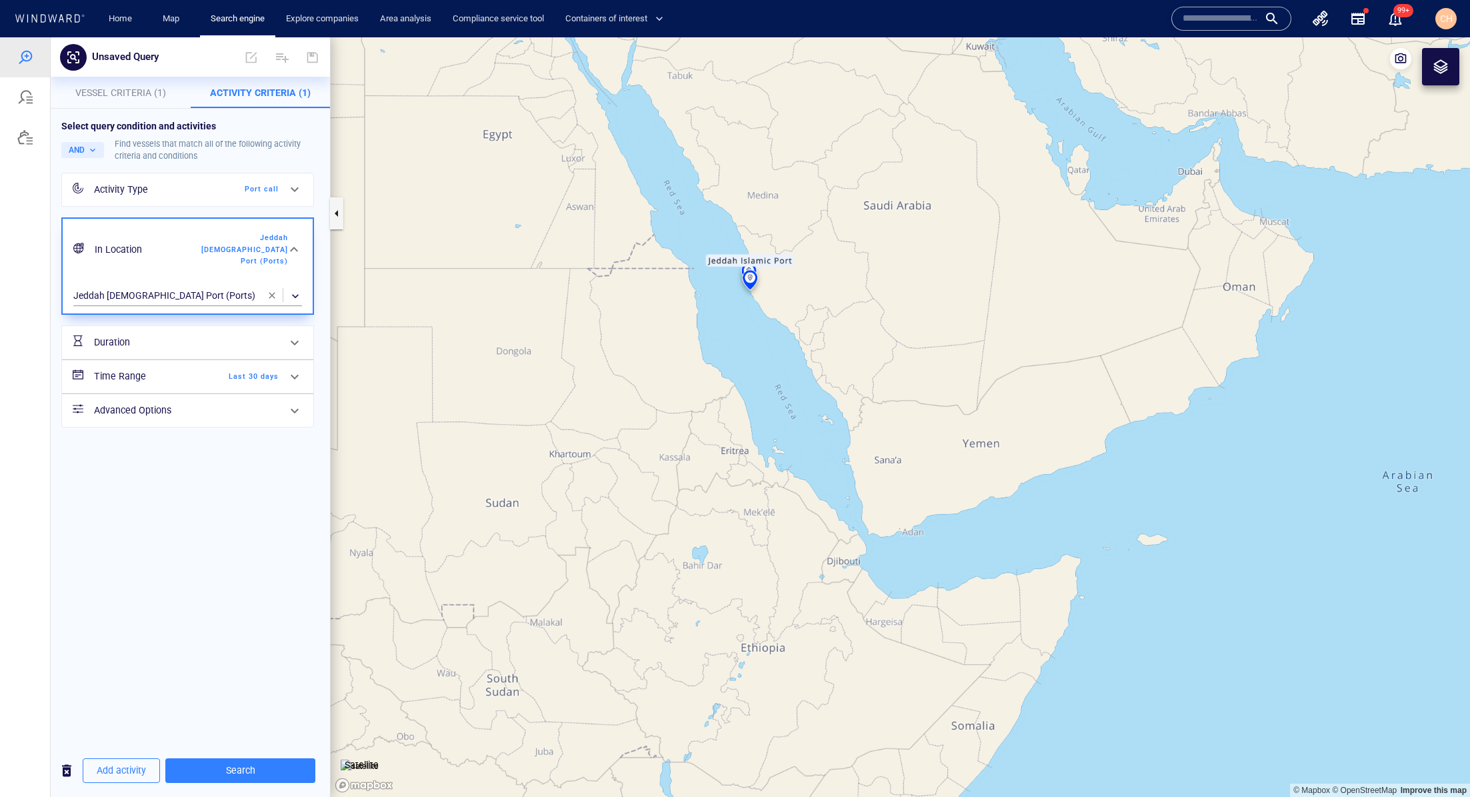
click at [761, 295] on canvas "Map" at bounding box center [901, 417] width 1140 height 760
click at [752, 289] on canvas "Map" at bounding box center [901, 417] width 1140 height 760
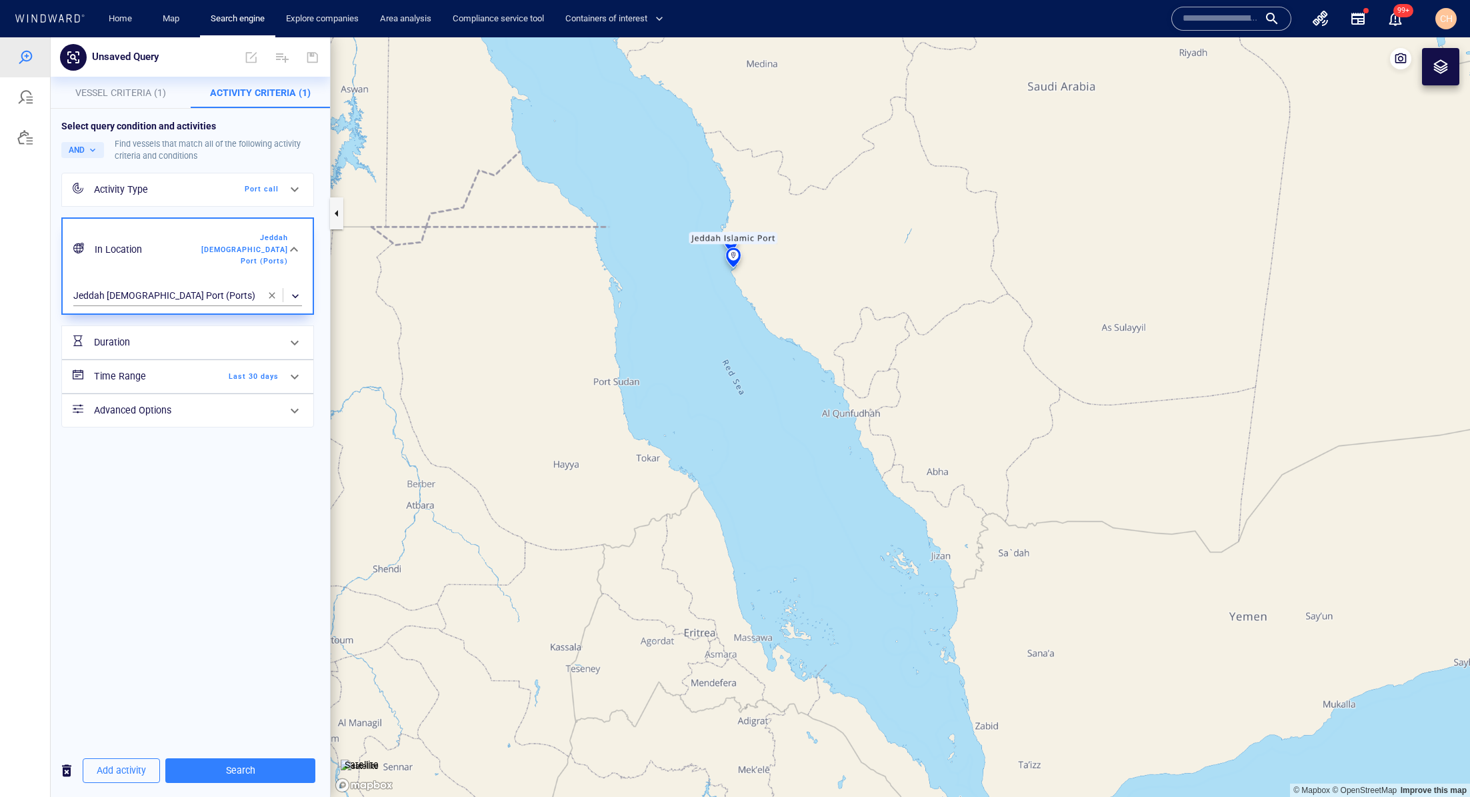
click at [752, 290] on canvas "Map" at bounding box center [901, 417] width 1140 height 760
click at [721, 253] on canvas "Map" at bounding box center [901, 417] width 1140 height 760
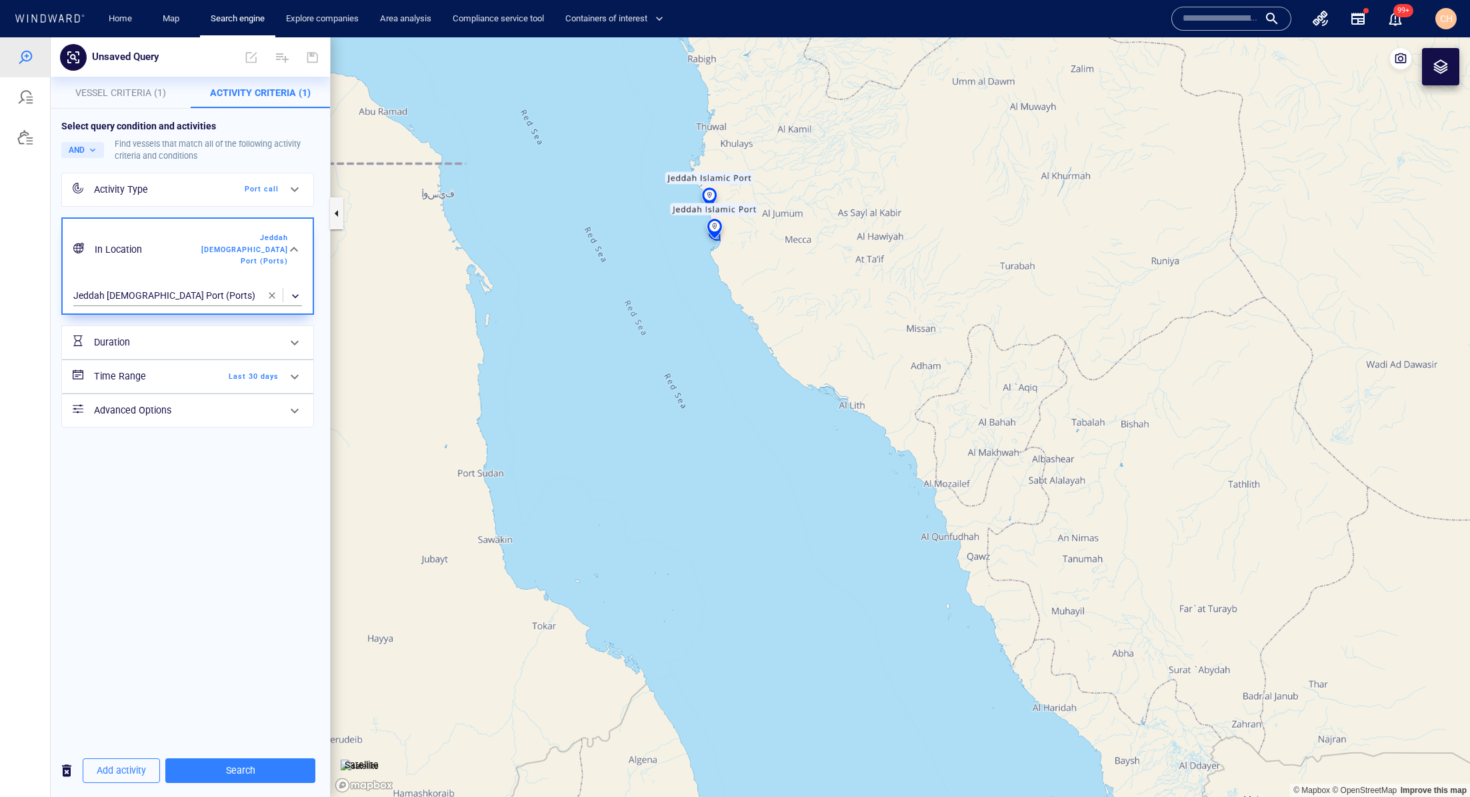
click at [743, 229] on canvas "Map" at bounding box center [901, 417] width 1140 height 760
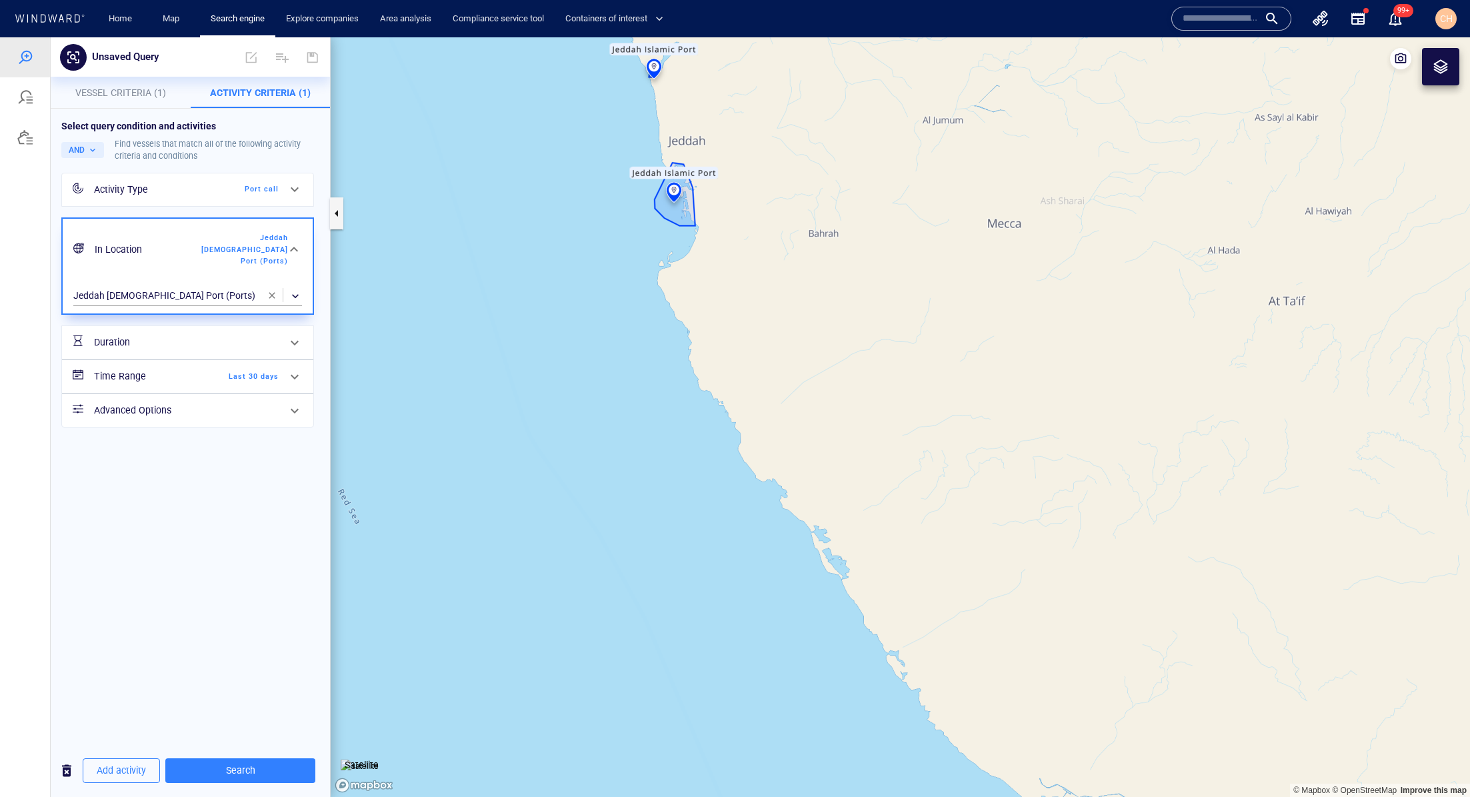
drag, startPoint x: 735, startPoint y: 206, endPoint x: 735, endPoint y: 335, distance: 129.4
click at [735, 335] on canvas "Map" at bounding box center [901, 417] width 1140 height 760
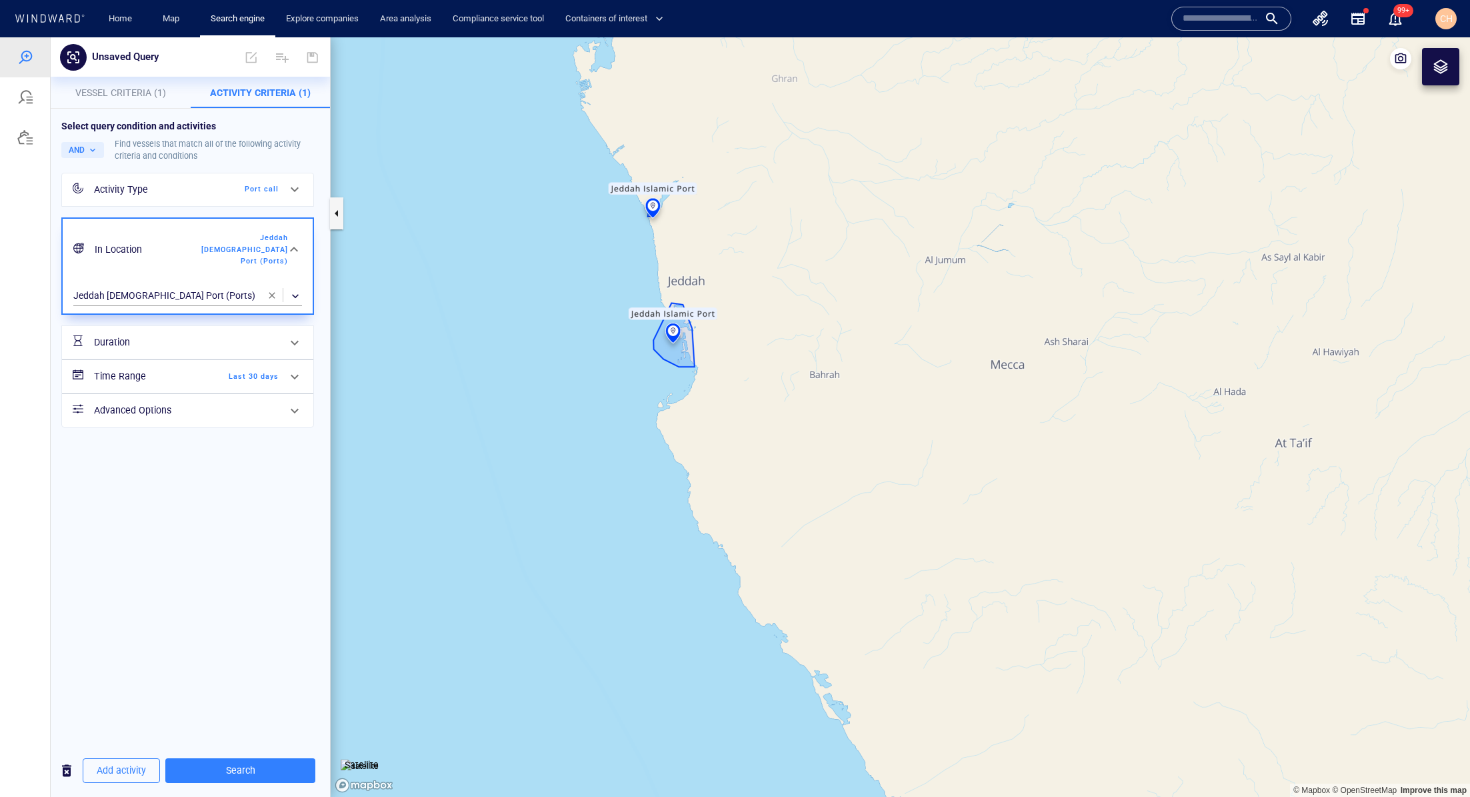
click at [726, 354] on canvas "Map" at bounding box center [901, 417] width 1140 height 760
click at [704, 334] on canvas "Map" at bounding box center [901, 417] width 1140 height 760
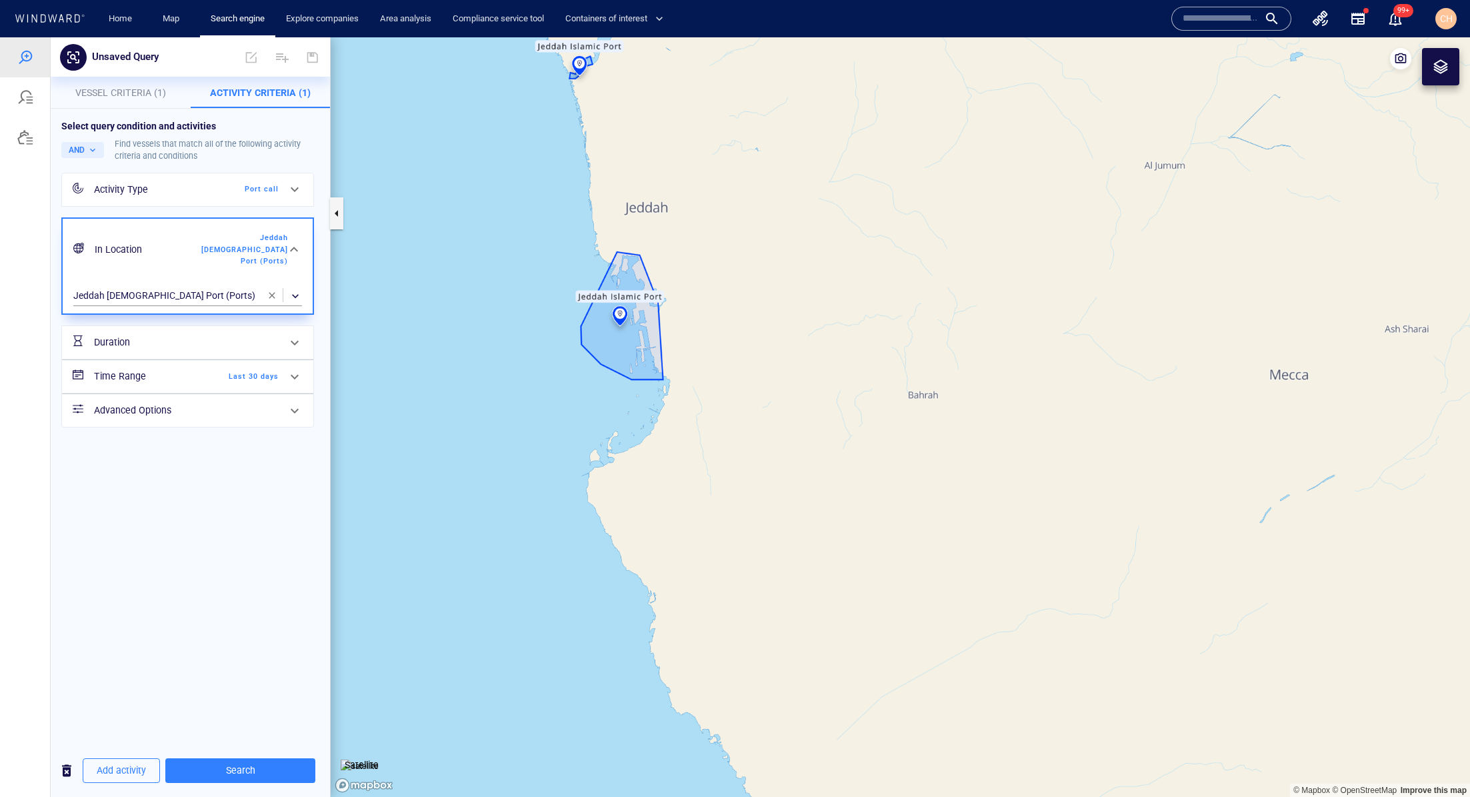
click at [704, 334] on canvas "Map" at bounding box center [901, 417] width 1140 height 760
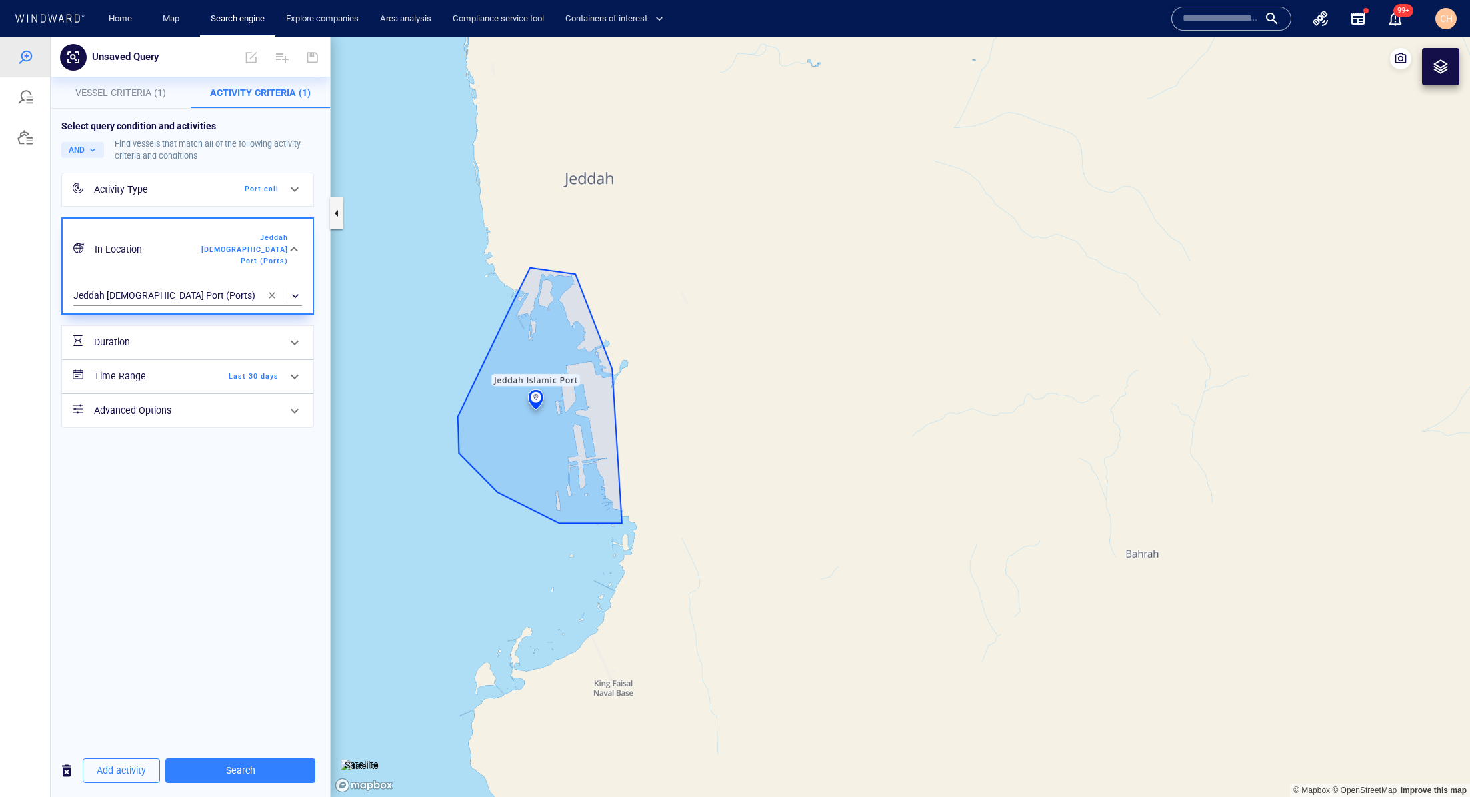
drag, startPoint x: 661, startPoint y: 257, endPoint x: 669, endPoint y: 389, distance: 132.3
click at [669, 389] on canvas "Map" at bounding box center [901, 417] width 1140 height 760
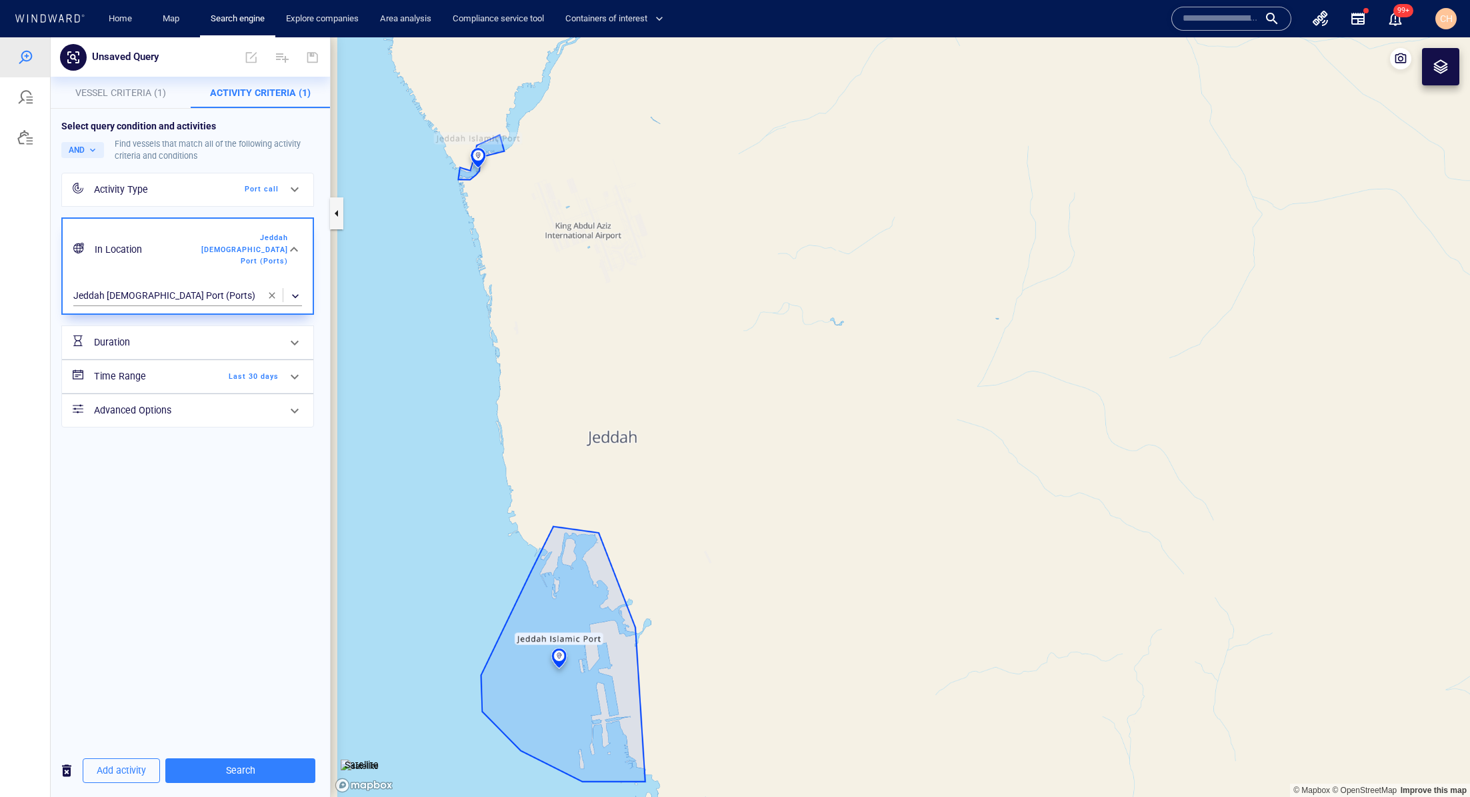
drag, startPoint x: 677, startPoint y: 217, endPoint x: 700, endPoint y: 503, distance: 287.0
click at [700, 503] on canvas "Map" at bounding box center [901, 417] width 1140 height 760
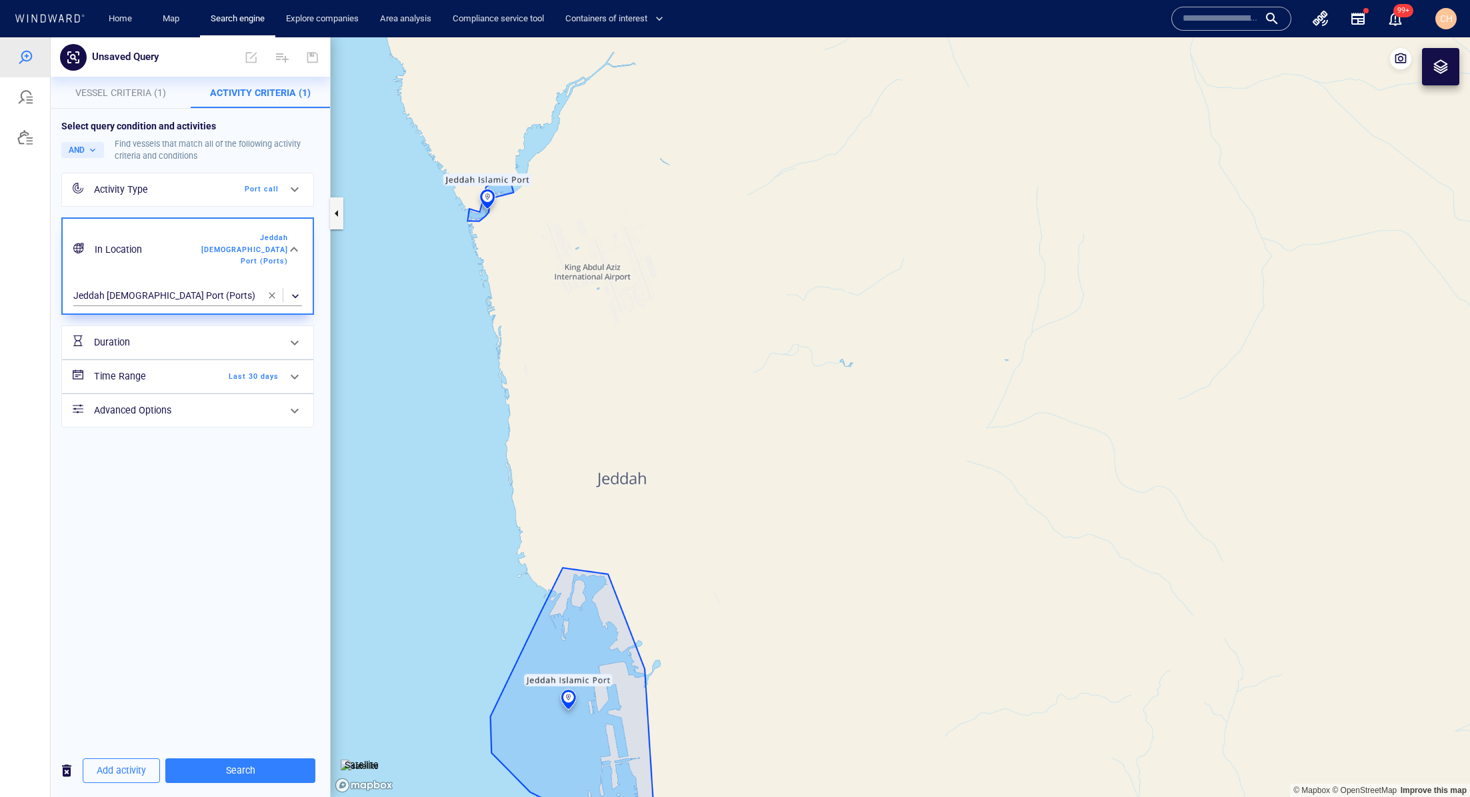
drag, startPoint x: 710, startPoint y: 576, endPoint x: 676, endPoint y: 349, distance: 229.2
click at [676, 349] on canvas "Map" at bounding box center [901, 417] width 1140 height 760
click at [644, 500] on canvas "Map" at bounding box center [901, 417] width 1140 height 760
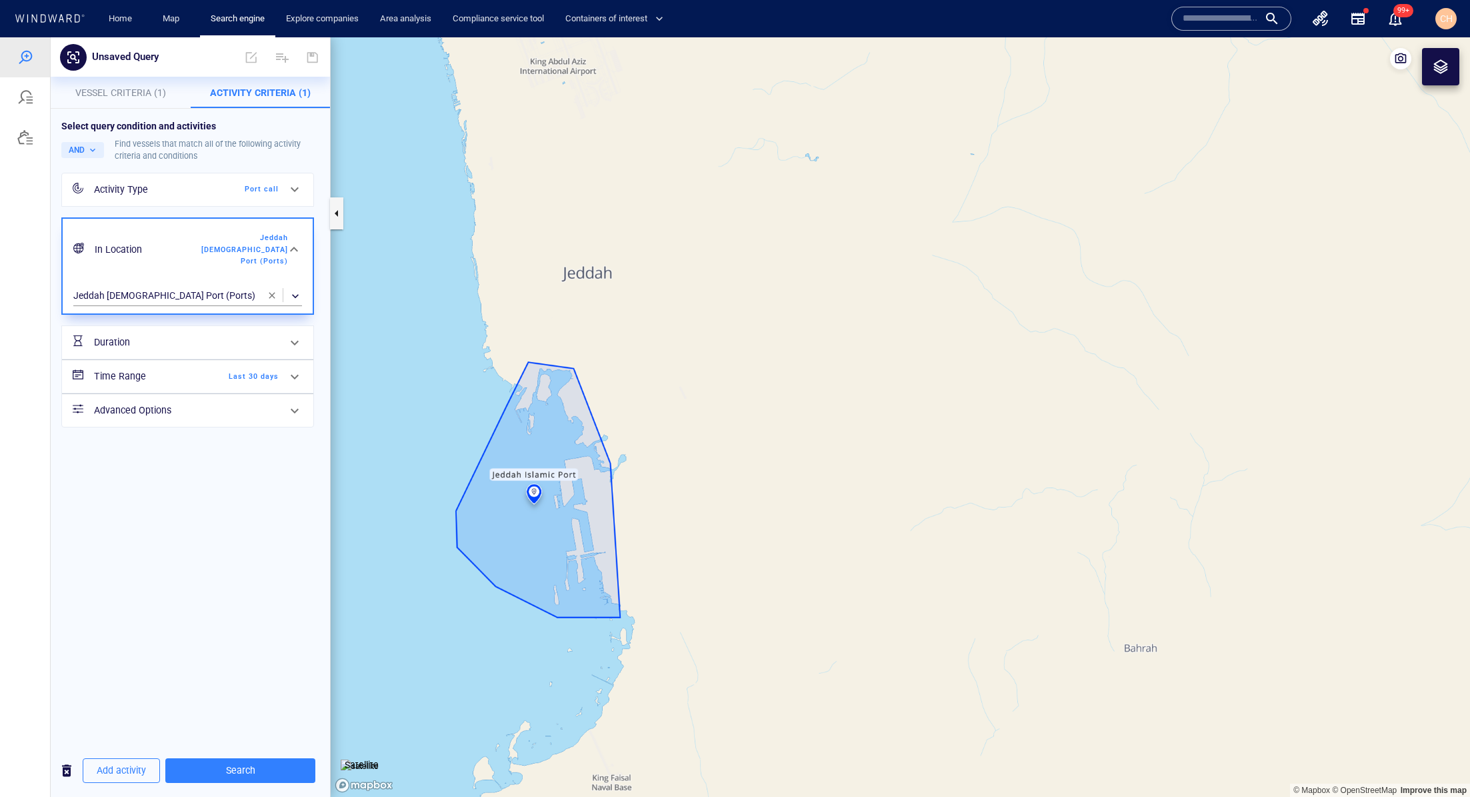
click at [637, 512] on canvas "Map" at bounding box center [901, 417] width 1140 height 760
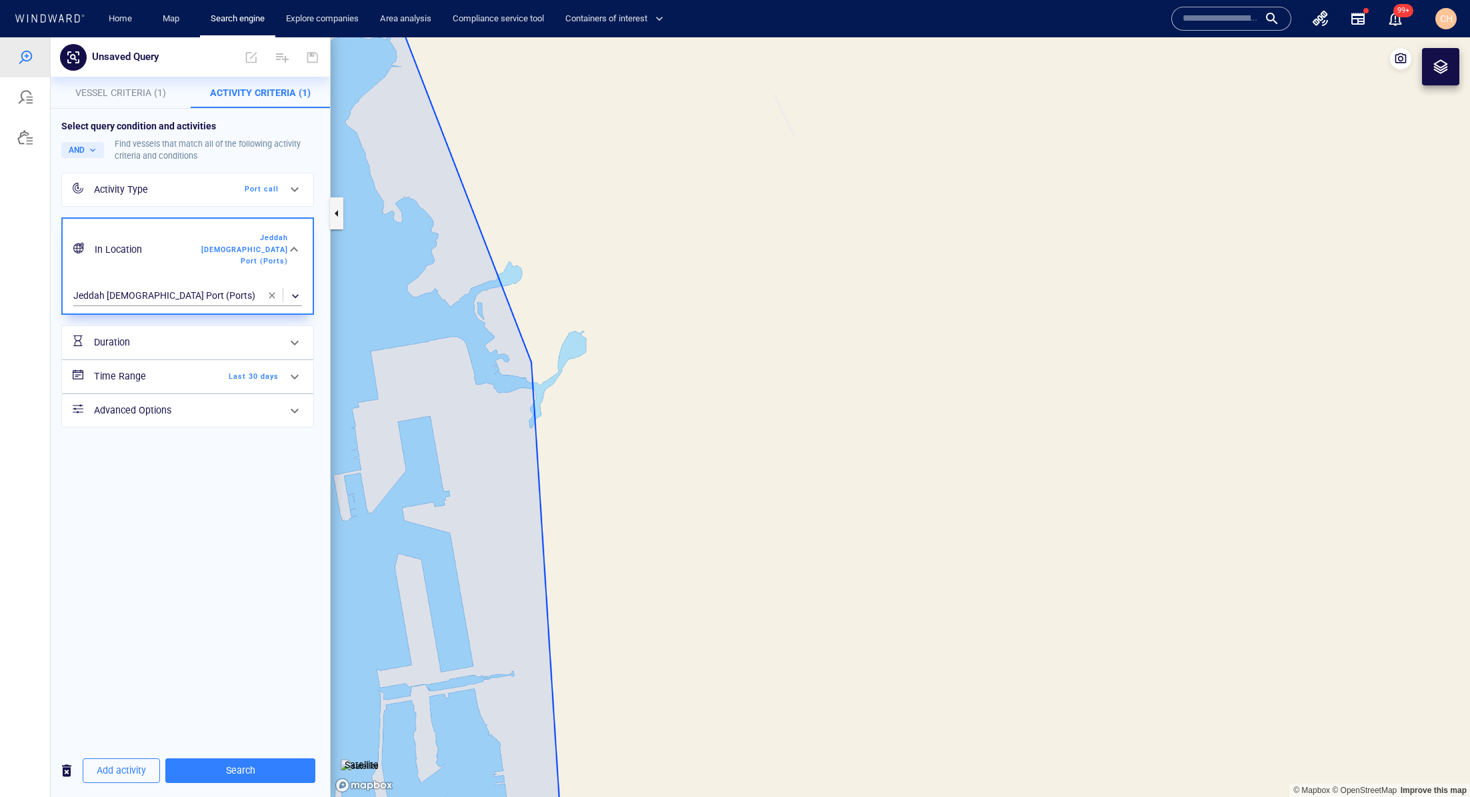
drag, startPoint x: 595, startPoint y: 585, endPoint x: 744, endPoint y: 352, distance: 277.1
click at [744, 353] on canvas "Map" at bounding box center [901, 417] width 1140 height 760
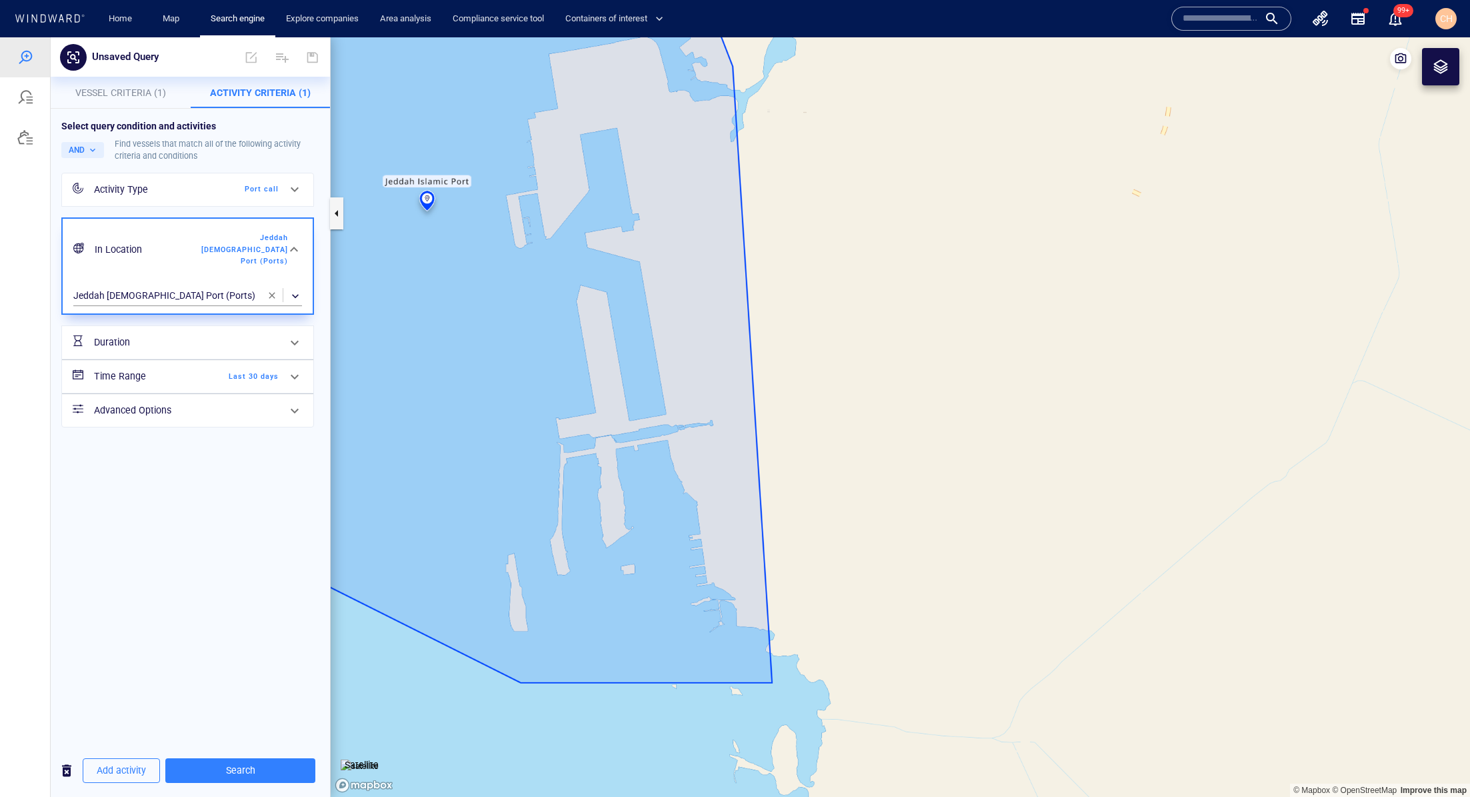
drag, startPoint x: 748, startPoint y: 439, endPoint x: 845, endPoint y: 473, distance: 102.3
click at [845, 473] on canvas "Map" at bounding box center [901, 417] width 1140 height 760
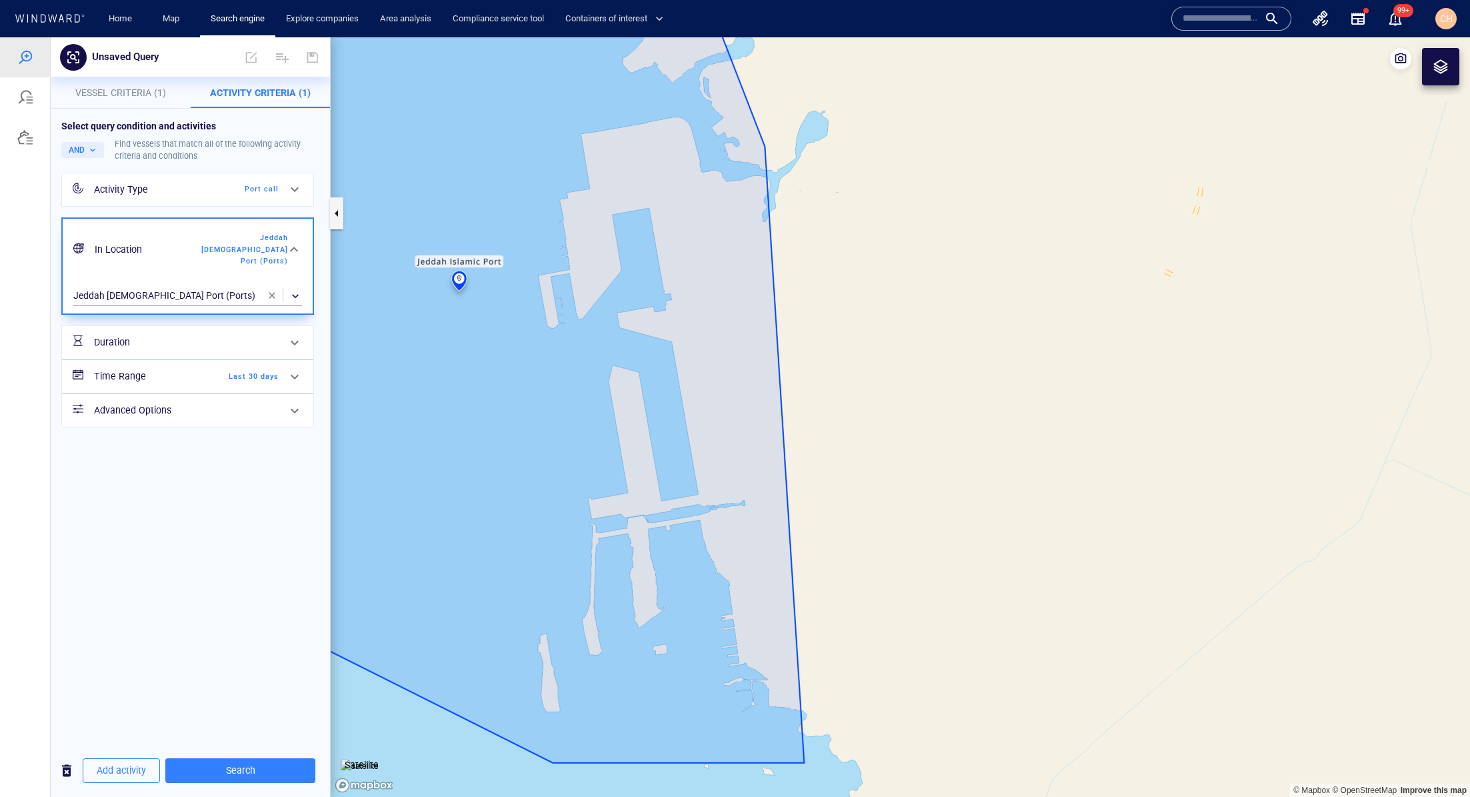
click at [1032, 67] on div at bounding box center [1441, 67] width 16 height 16
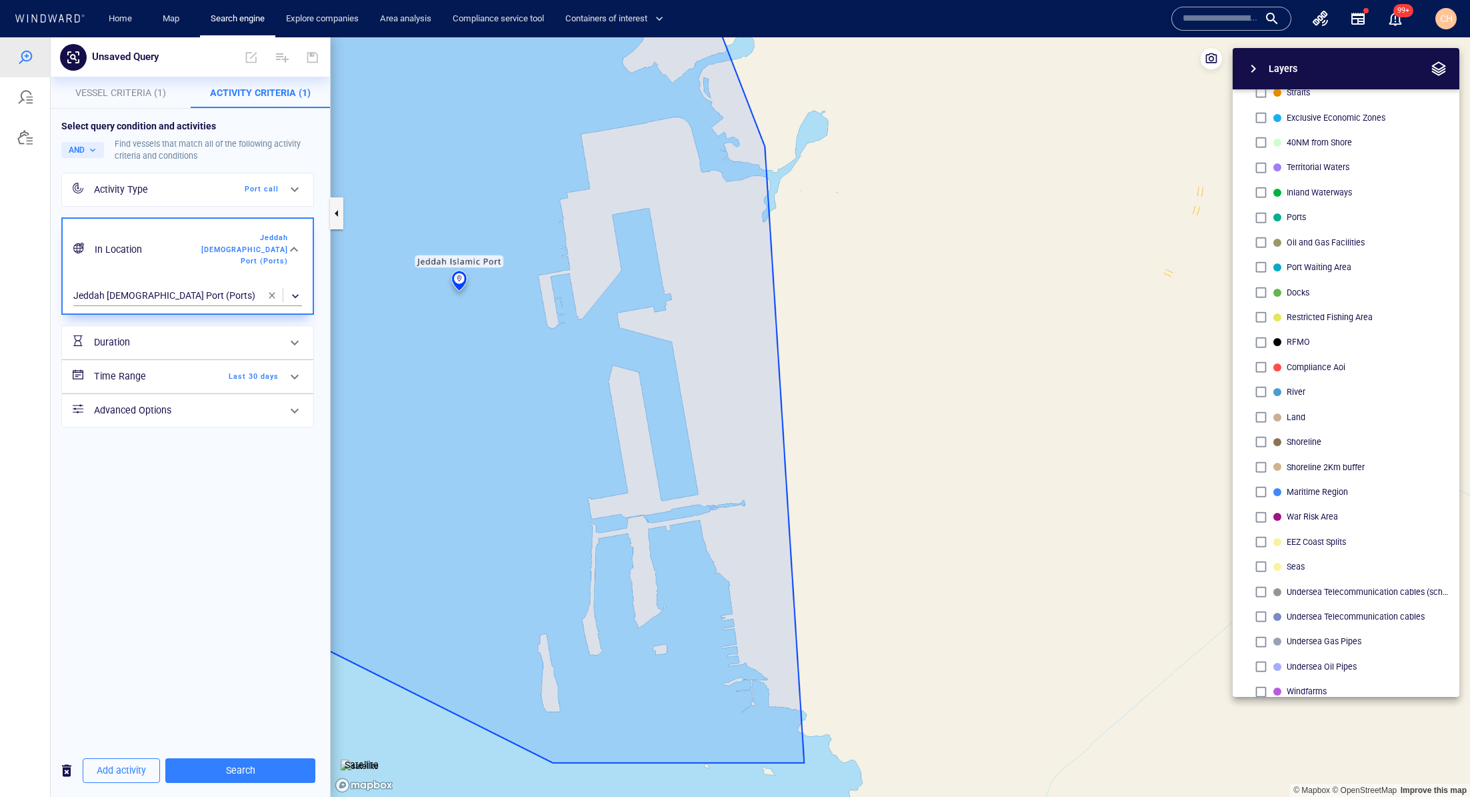
scroll to position [0, 0]
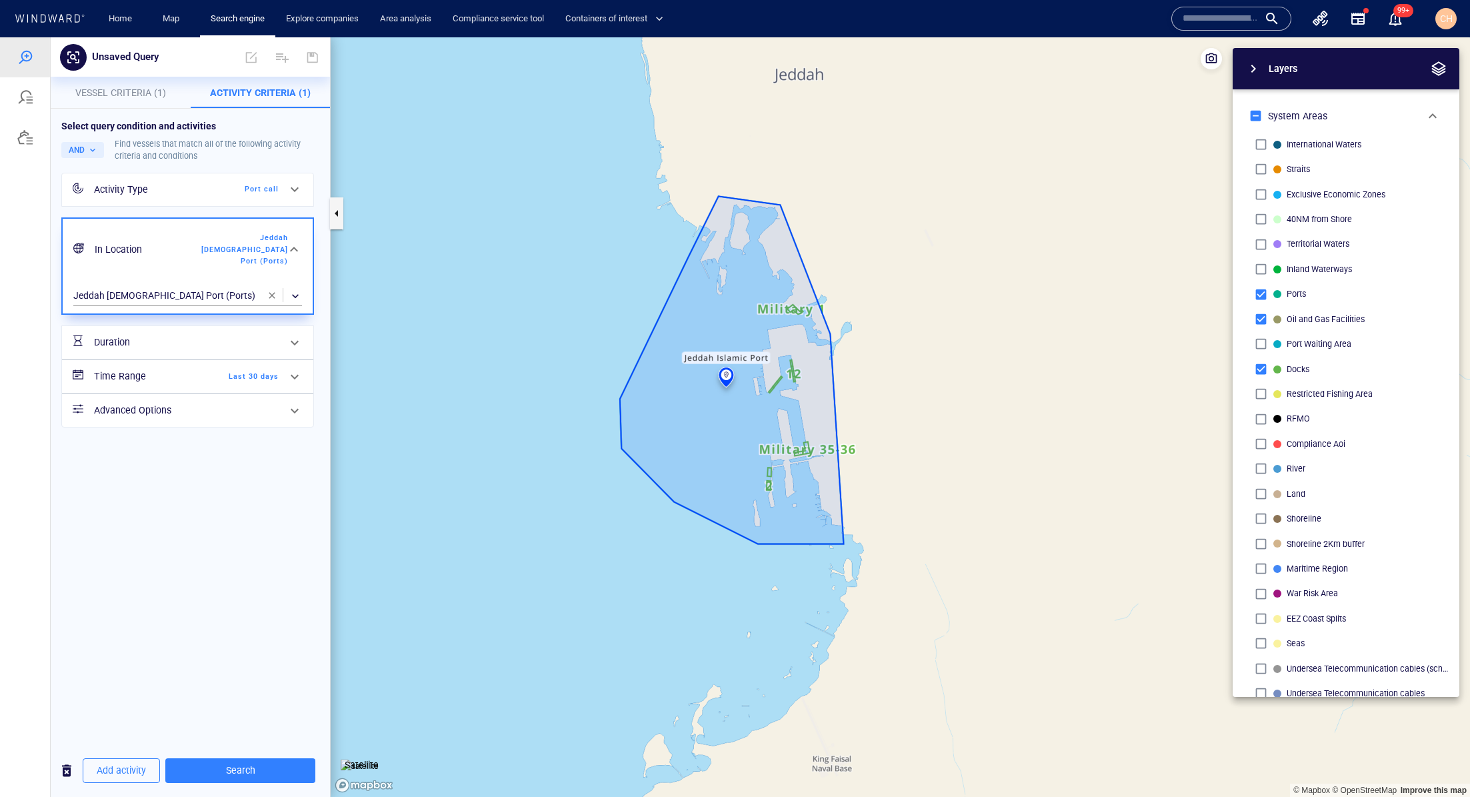
drag, startPoint x: 885, startPoint y: 269, endPoint x: 896, endPoint y: 395, distance: 127.2
click at [896, 396] on canvas "Map" at bounding box center [901, 417] width 1140 height 760
click at [853, 363] on canvas "Map" at bounding box center [901, 417] width 1140 height 760
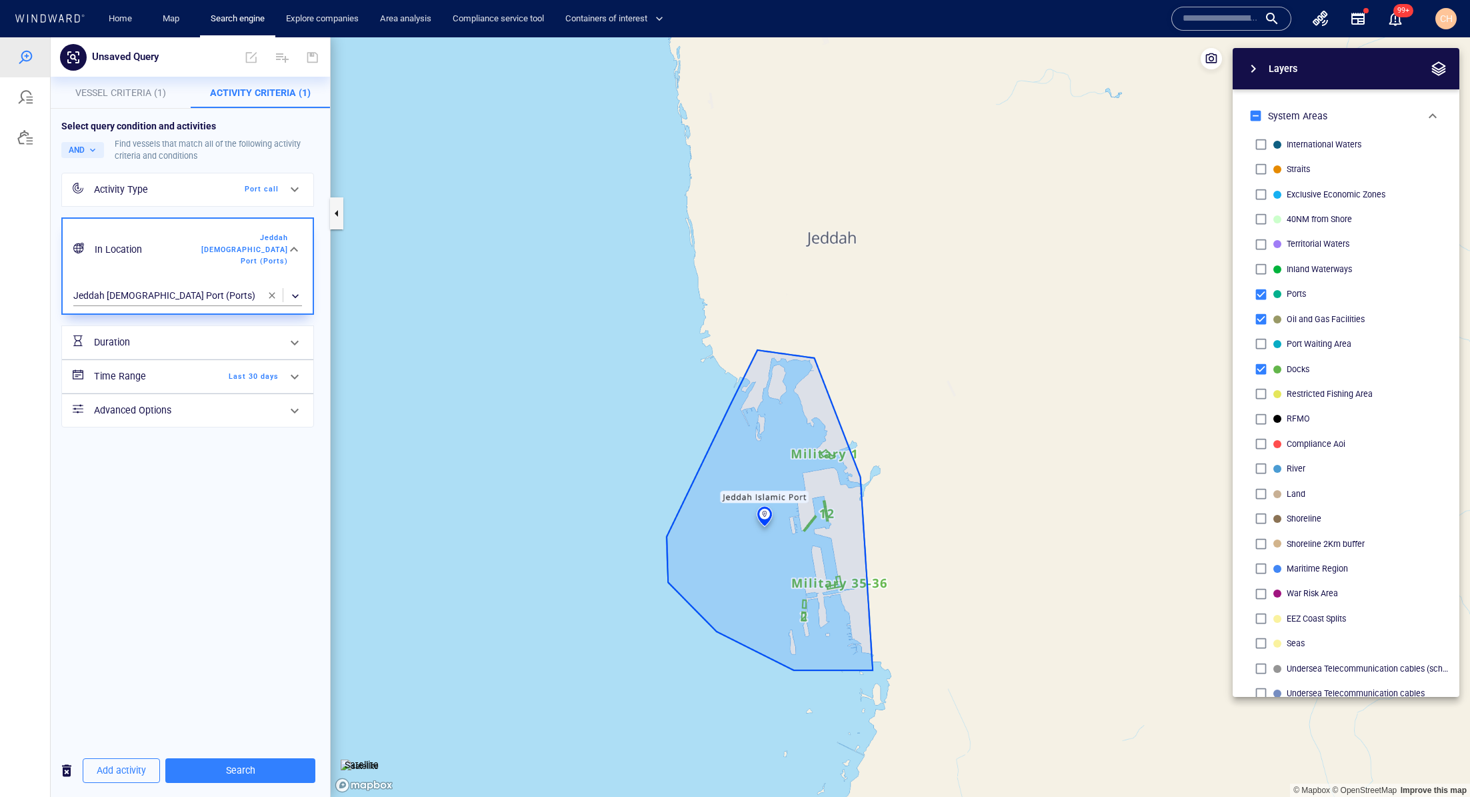
click at [218, 371] on span "Last 30 days" at bounding box center [240, 377] width 77 height 12
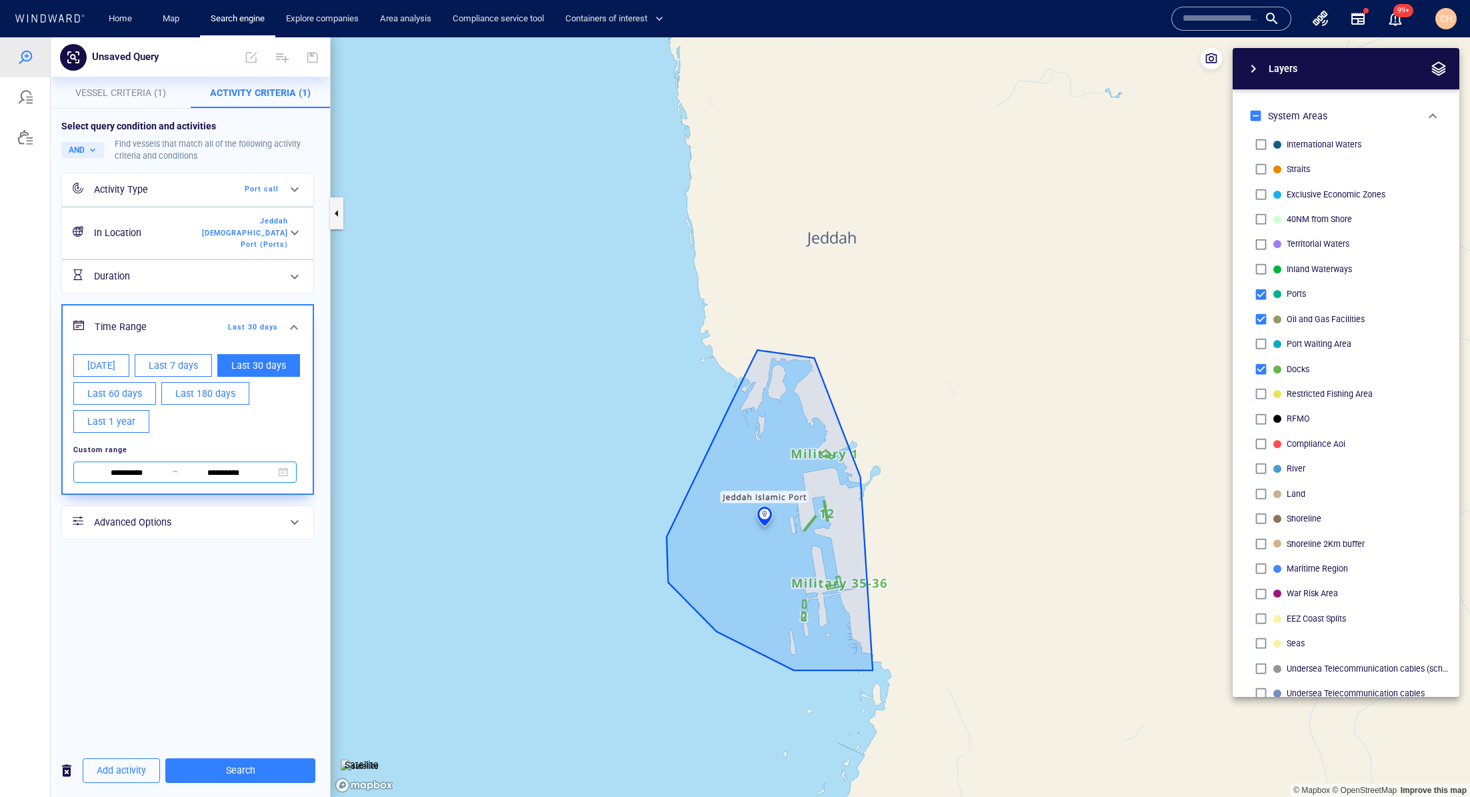
click at [162, 465] on input "**********" at bounding box center [126, 472] width 91 height 15
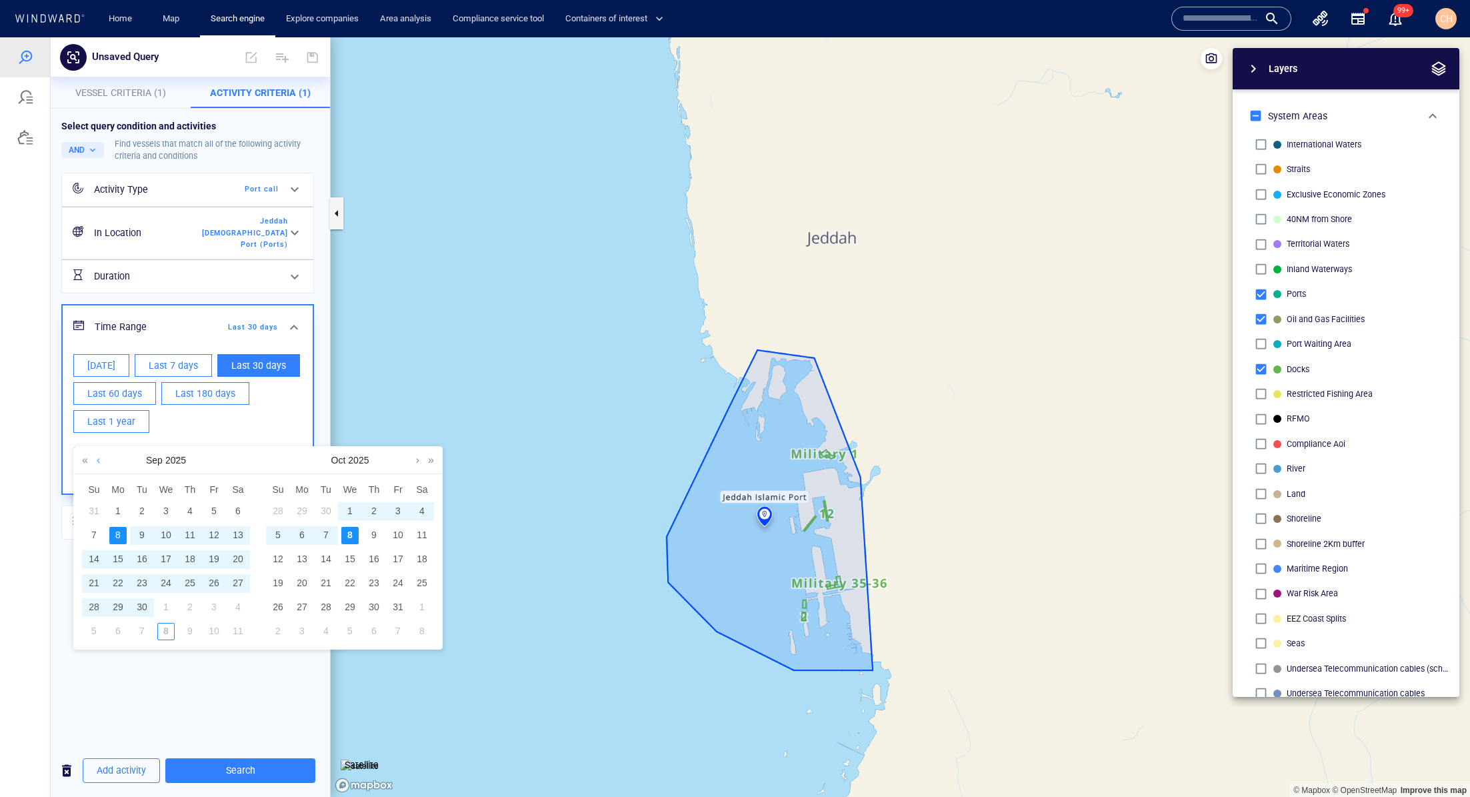
click at [98, 458] on link at bounding box center [98, 460] width 10 height 27
click at [81, 461] on link at bounding box center [85, 460] width 13 height 27
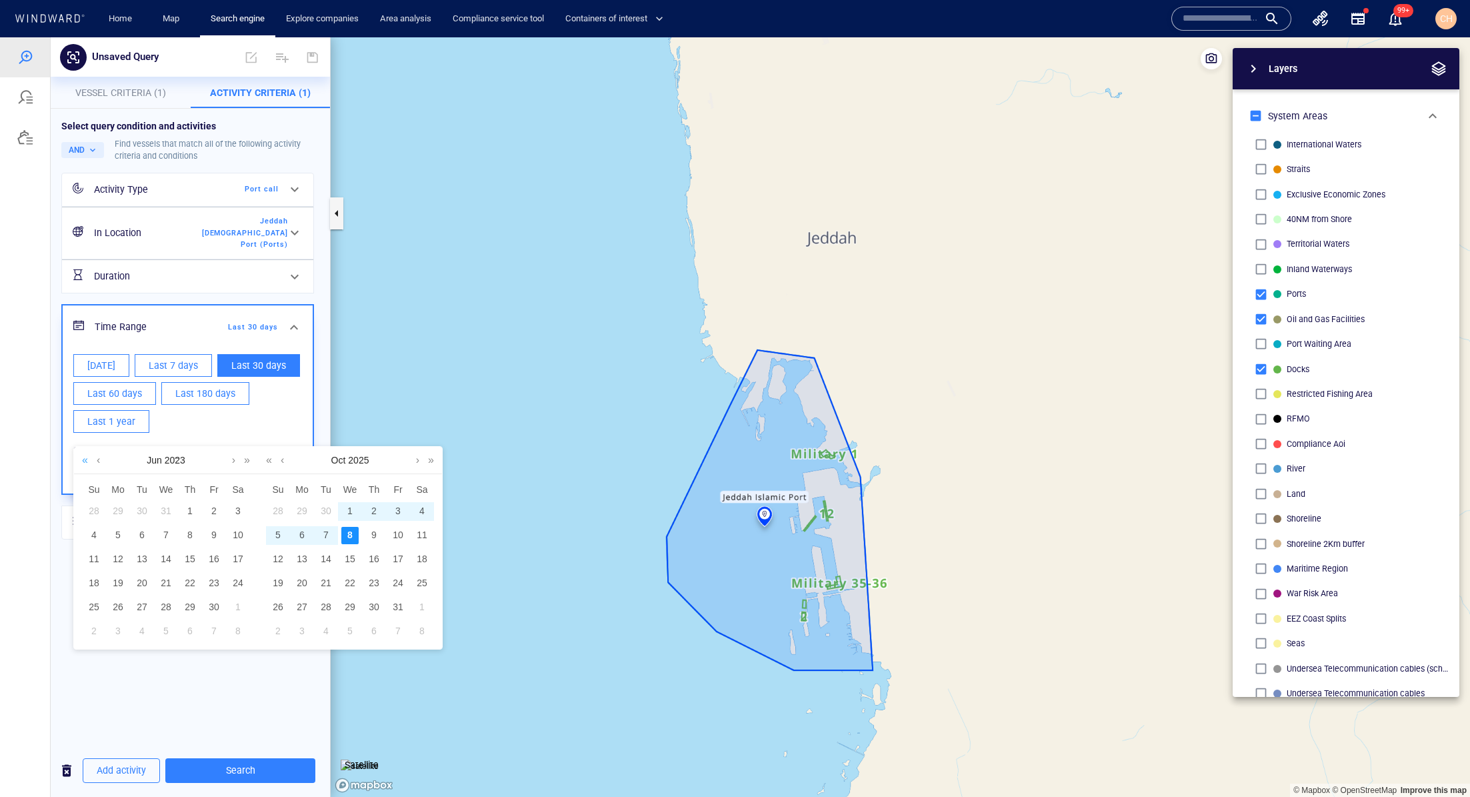
click at [81, 461] on link at bounding box center [85, 460] width 13 height 27
click at [83, 459] on link at bounding box center [85, 460] width 13 height 27
click at [98, 459] on link at bounding box center [98, 460] width 10 height 27
click at [98, 460] on link at bounding box center [98, 460] width 10 height 27
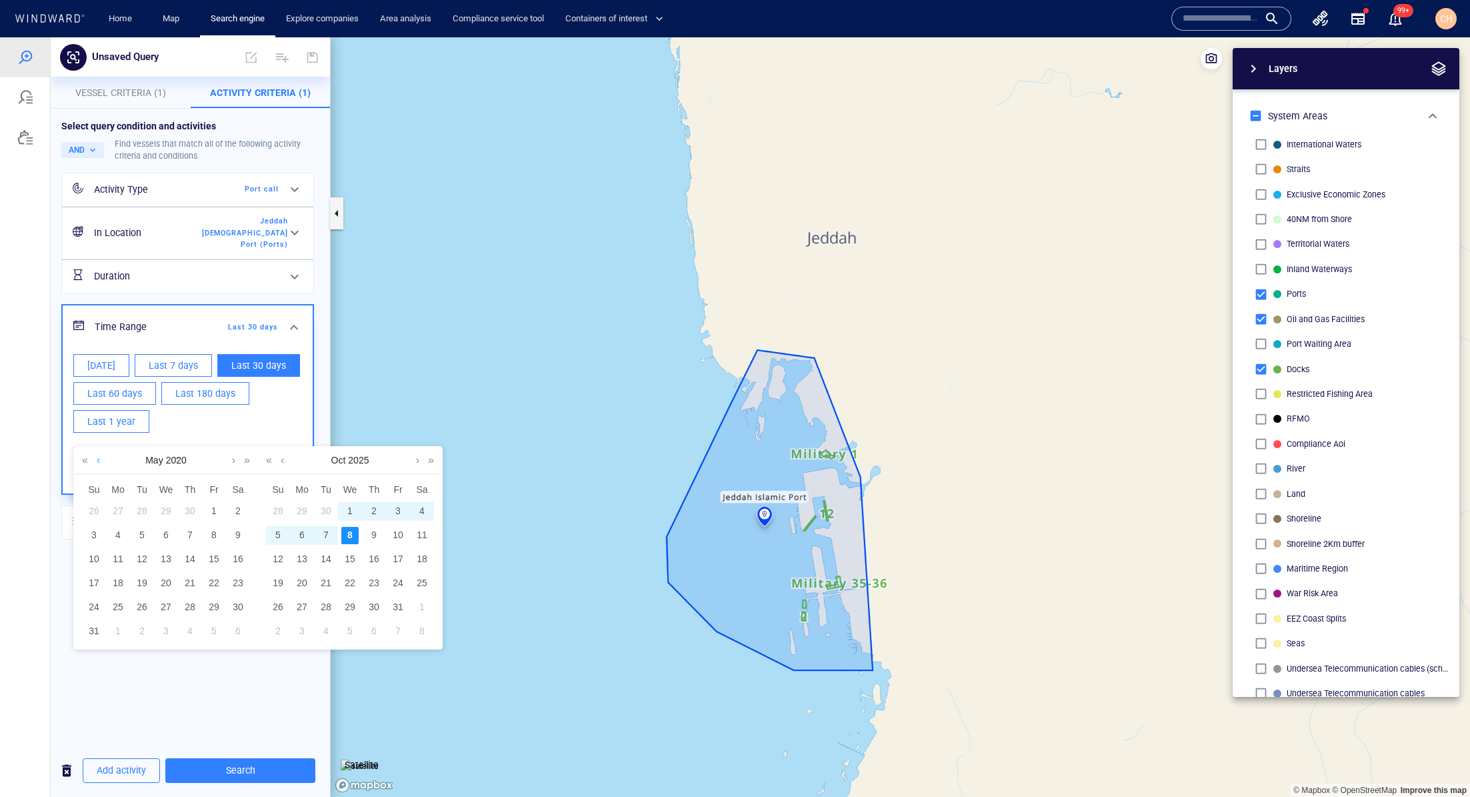
click at [98, 460] on link at bounding box center [98, 460] width 10 height 27
click at [168, 510] on div "1" at bounding box center [165, 511] width 17 height 17
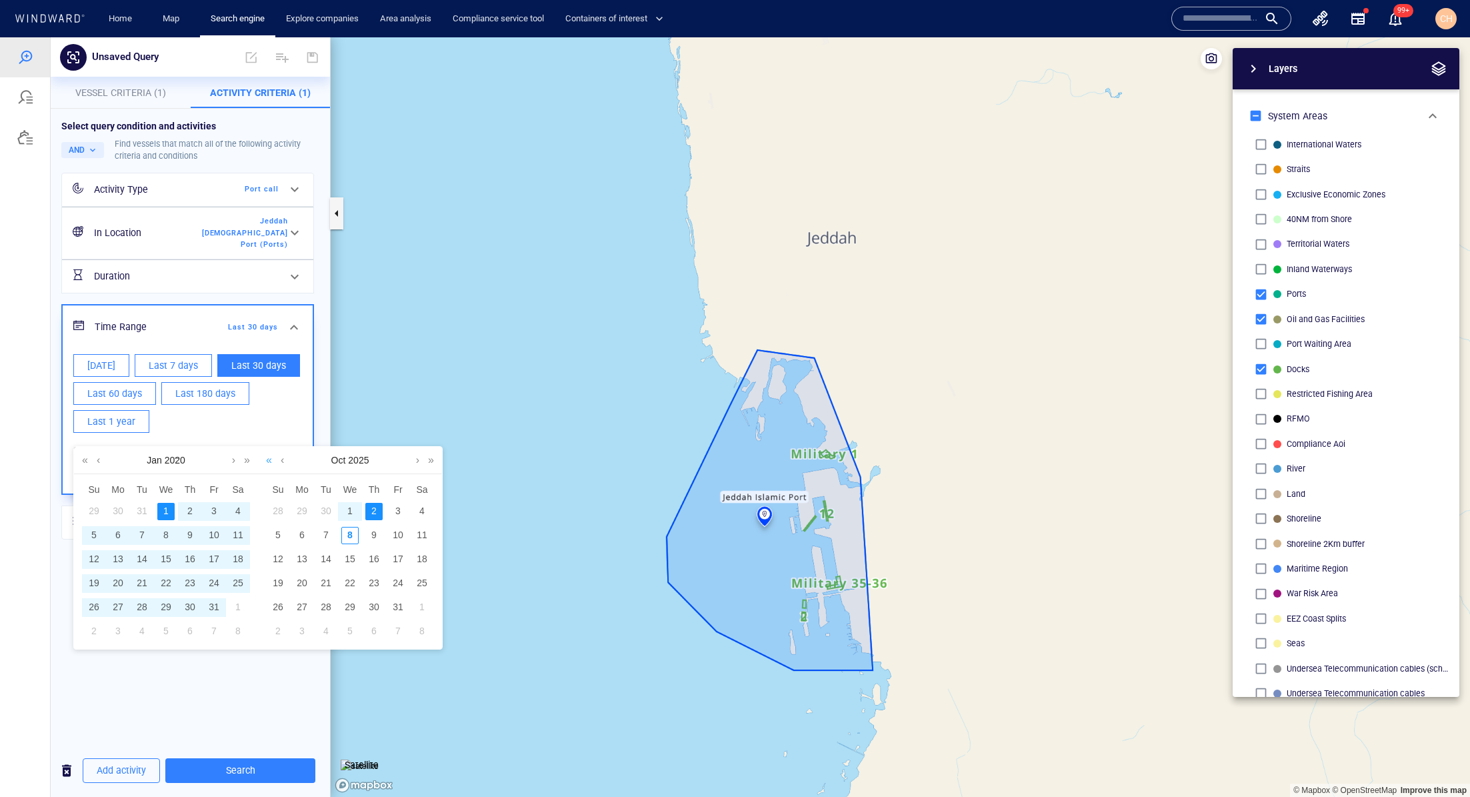
click at [269, 460] on link at bounding box center [269, 460] width 13 height 27
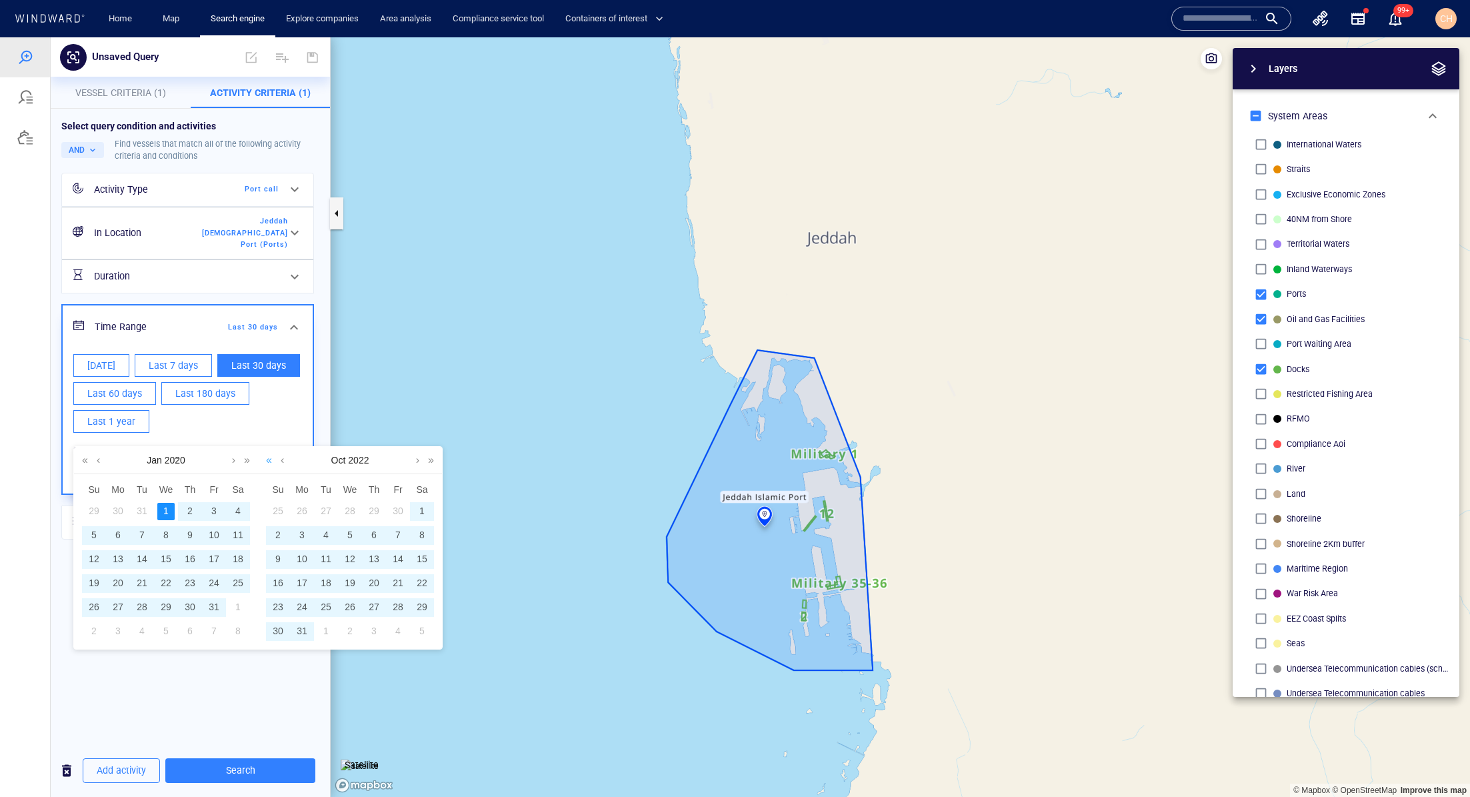
click at [269, 460] on link at bounding box center [269, 460] width 13 height 27
click at [415, 461] on link at bounding box center [418, 460] width 10 height 27
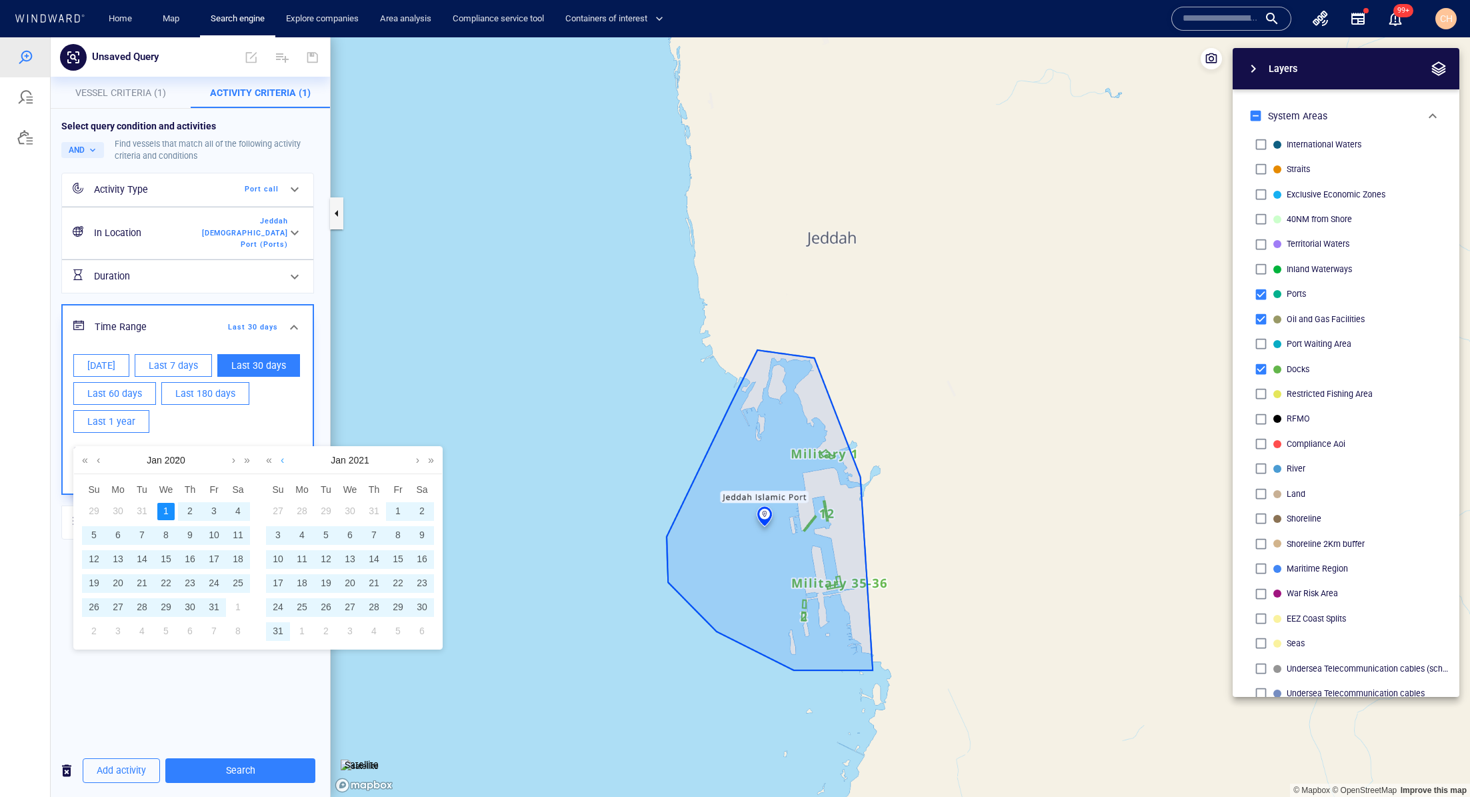
click at [282, 460] on link at bounding box center [282, 460] width 10 height 27
click at [376, 608] on div "31" at bounding box center [373, 607] width 17 height 17
type input "**********"
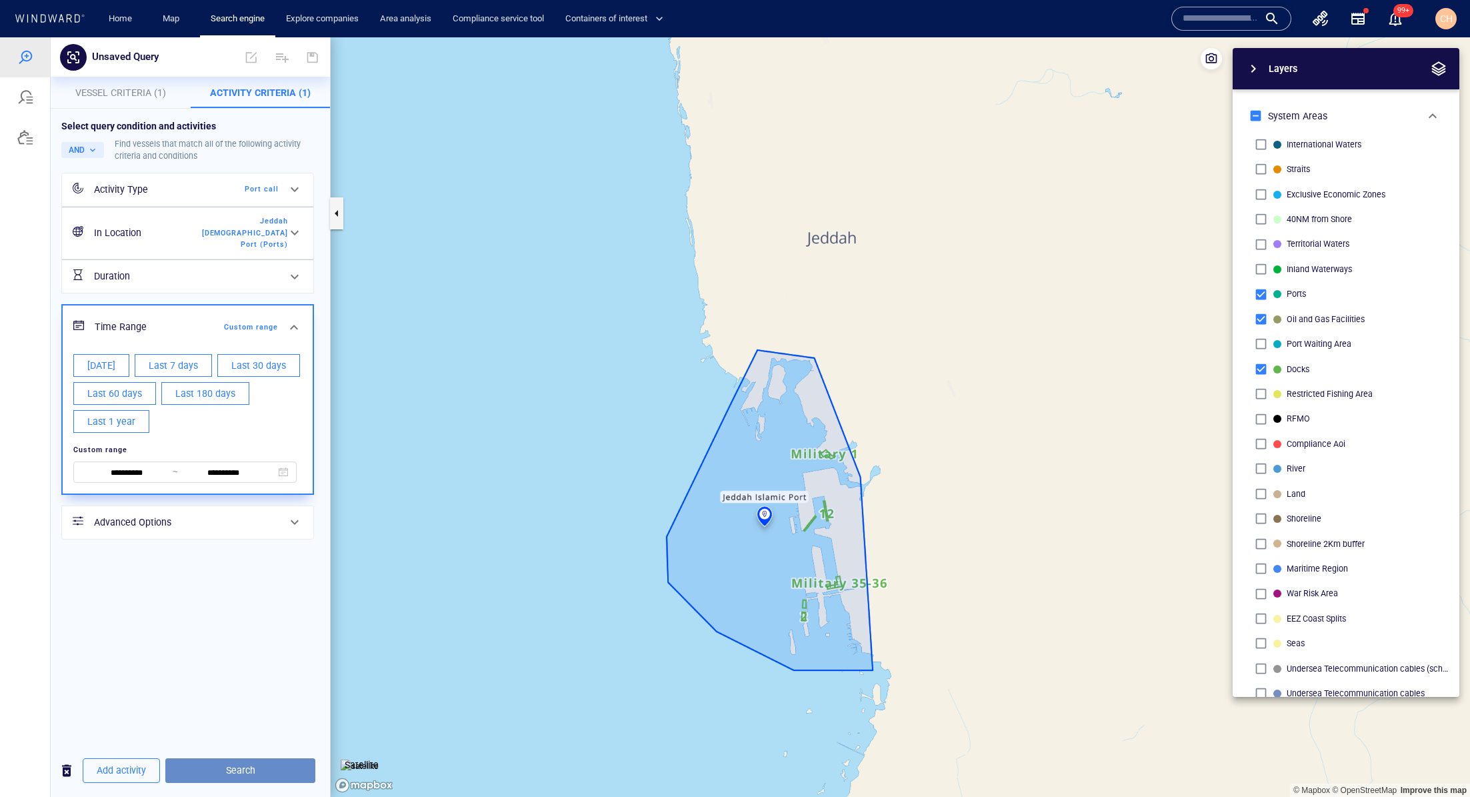
click at [236, 731] on span "Search" at bounding box center [240, 770] width 129 height 17
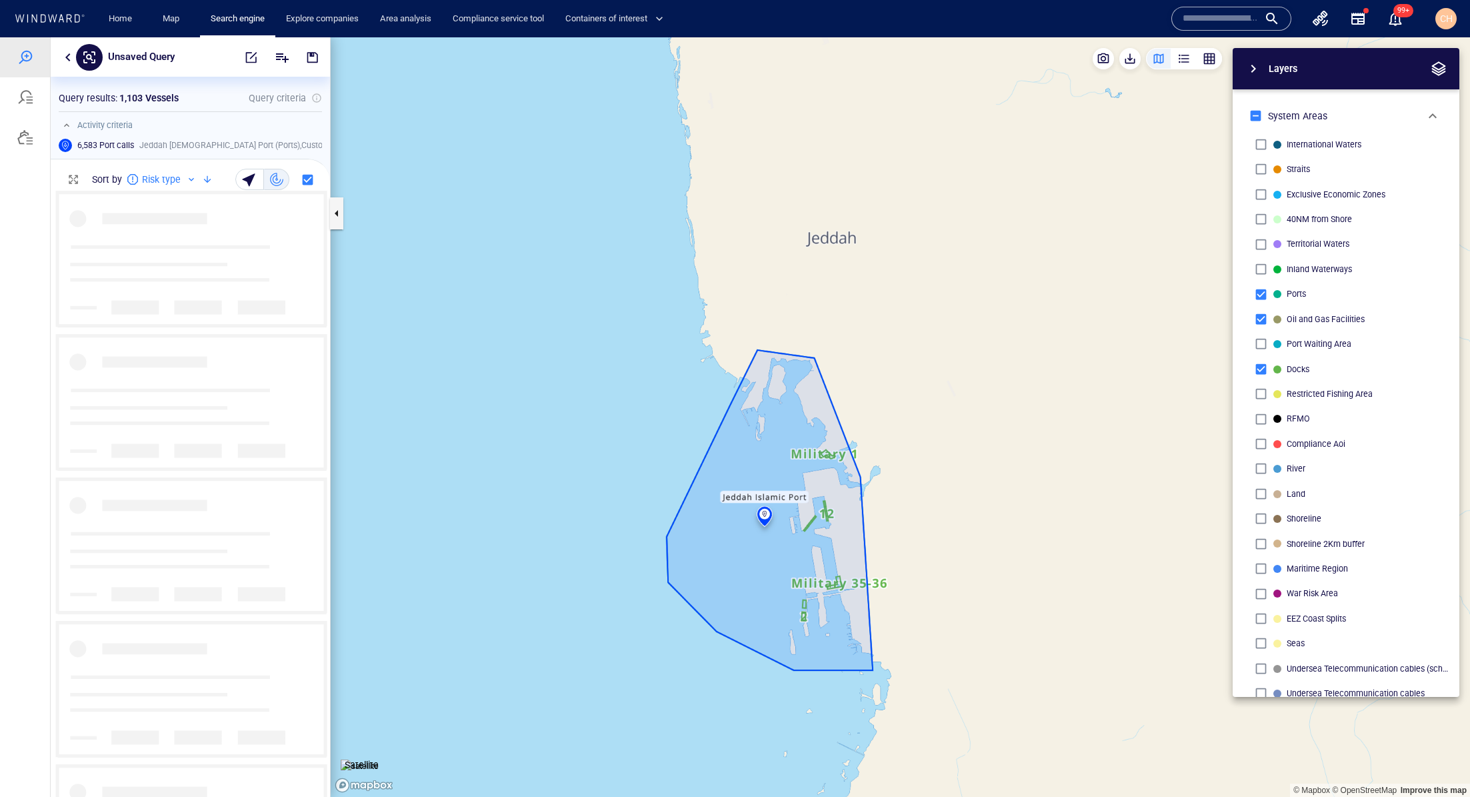
scroll to position [606, 279]
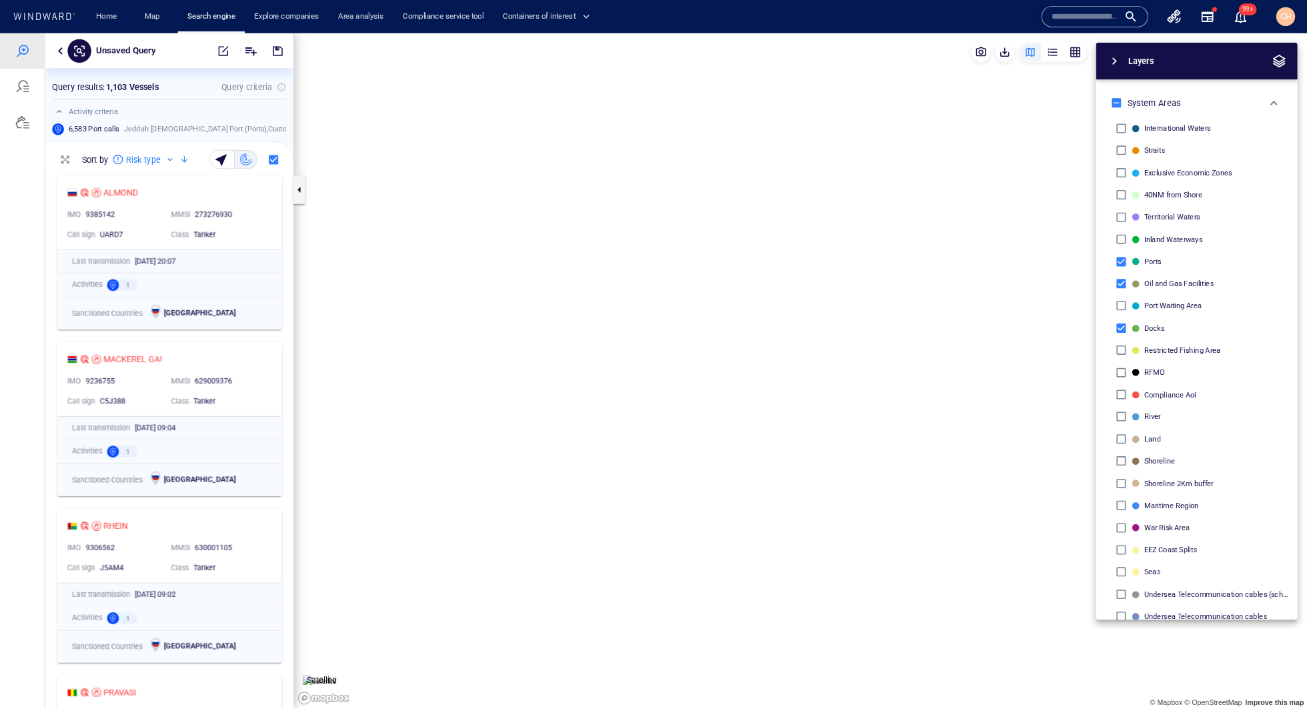
scroll to position [606, 279]
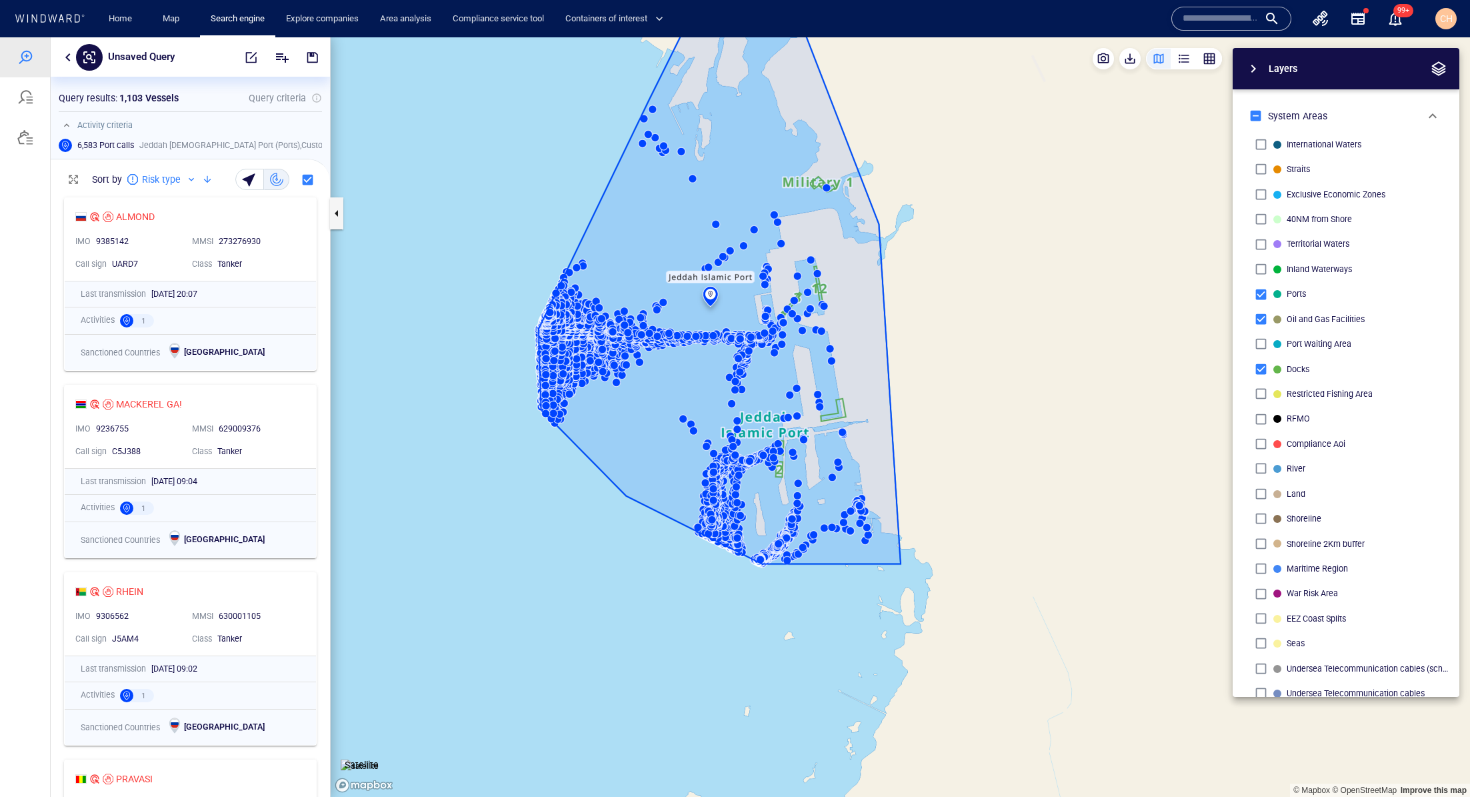
drag, startPoint x: 816, startPoint y: 161, endPoint x: 816, endPoint y: 301, distance: 140.0
click at [816, 301] on canvas "Map" at bounding box center [901, 417] width 1140 height 760
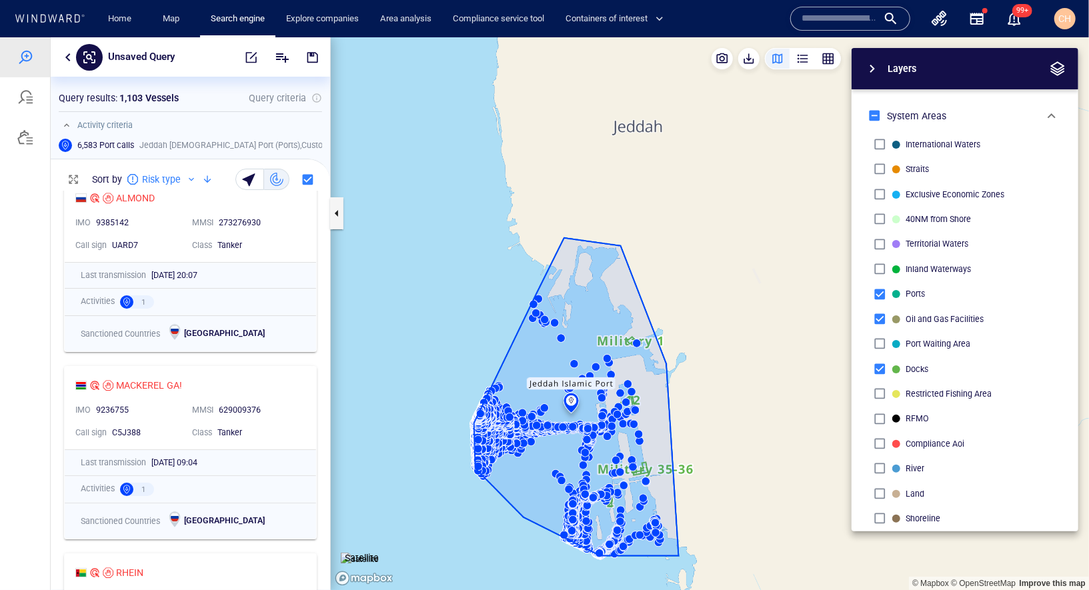
scroll to position [0, 0]
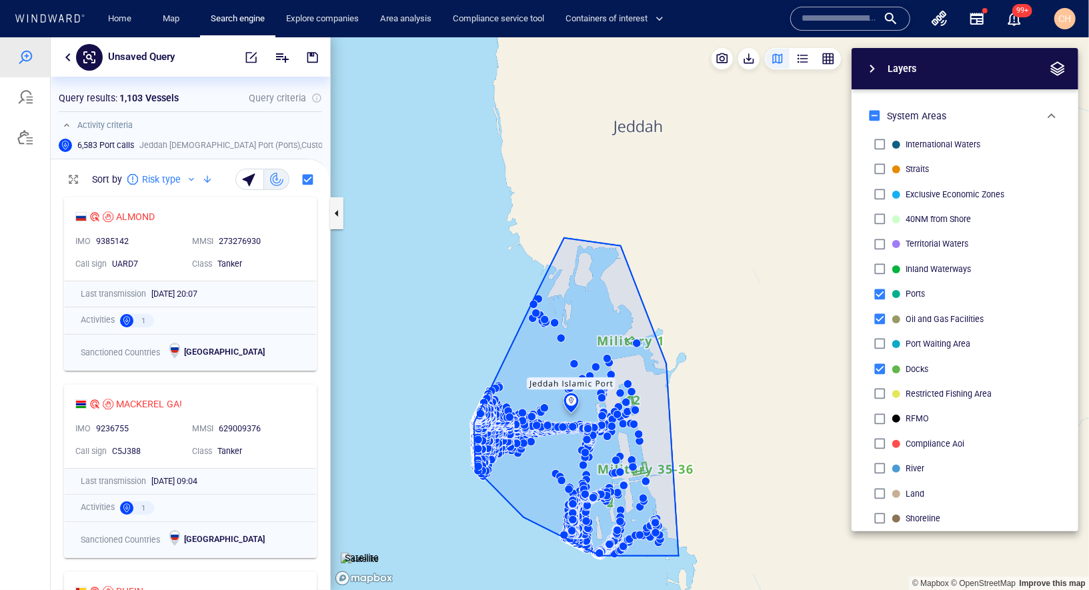
click at [552, 425] on canvas "Map" at bounding box center [710, 313] width 758 height 553
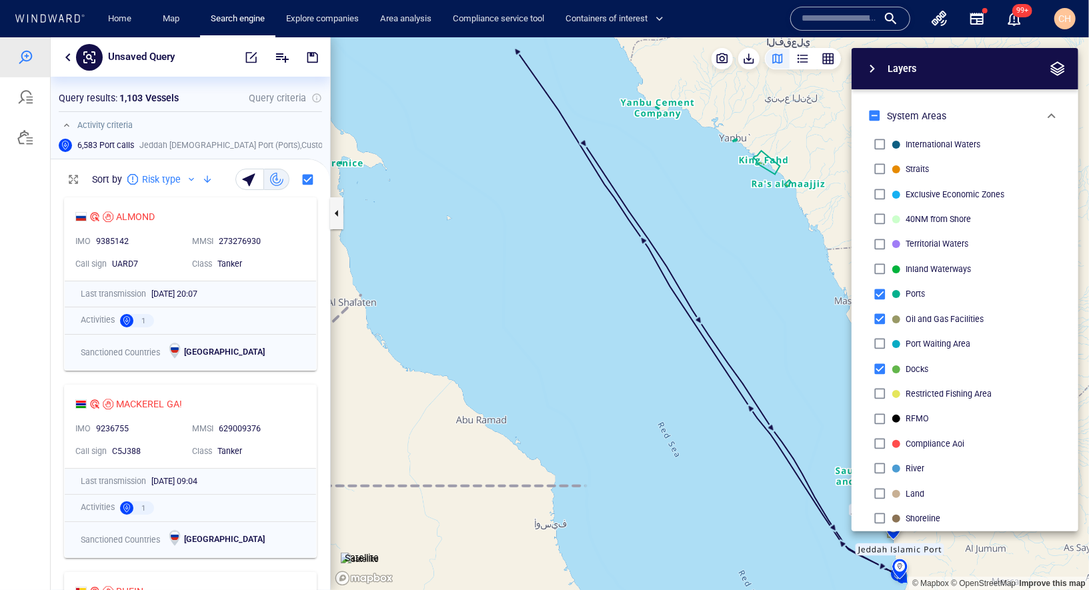
drag, startPoint x: 709, startPoint y: 445, endPoint x: 516, endPoint y: 347, distance: 216.5
click at [515, 348] on canvas "Map" at bounding box center [710, 313] width 758 height 553
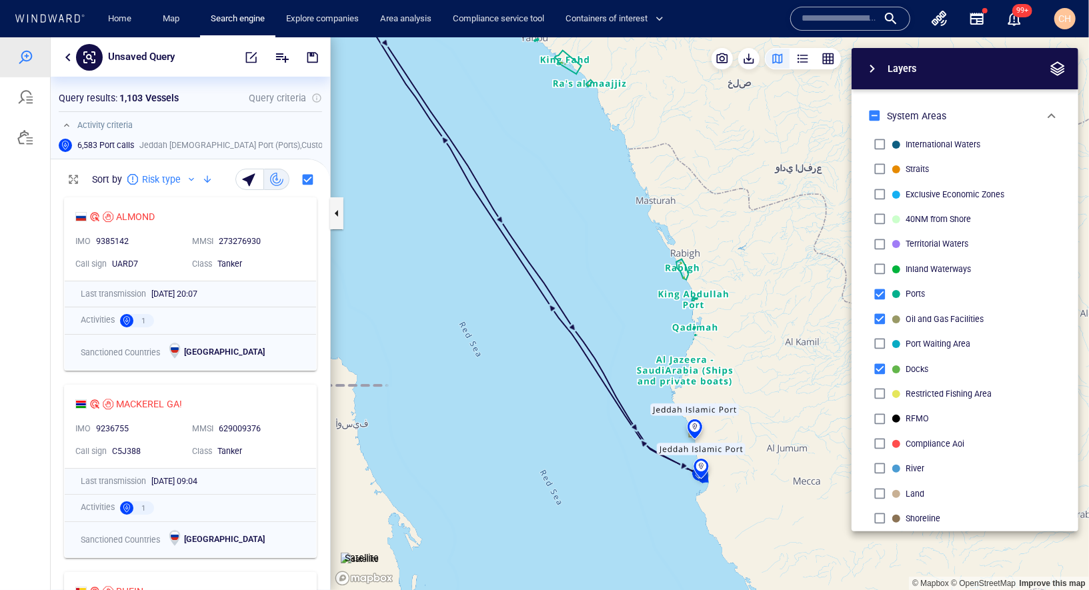
click at [663, 485] on canvas "Map" at bounding box center [710, 313] width 758 height 553
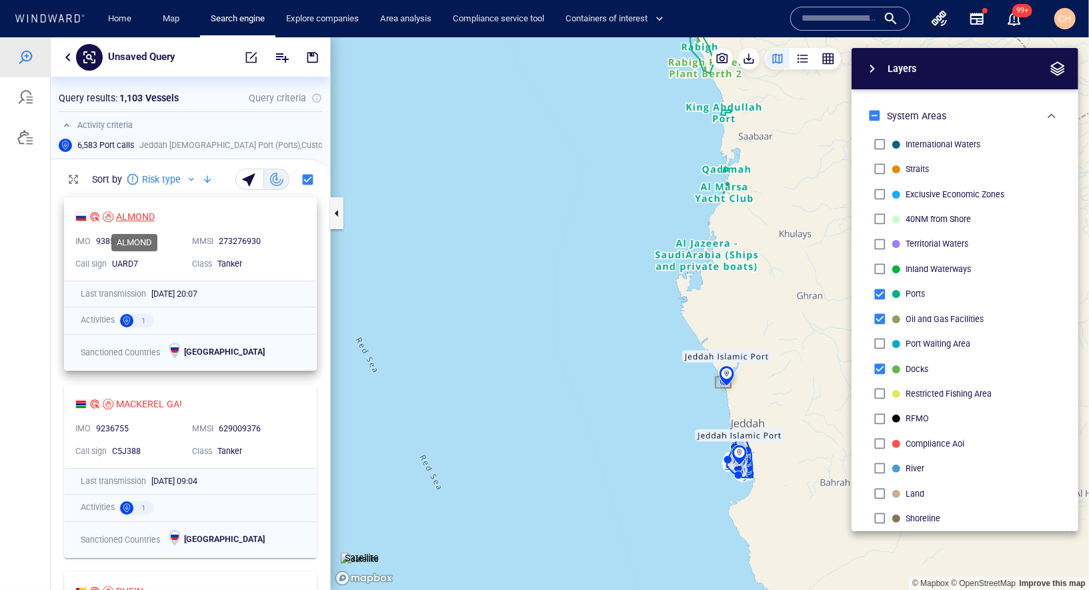
click at [142, 210] on div "ALMOND" at bounding box center [135, 216] width 39 height 16
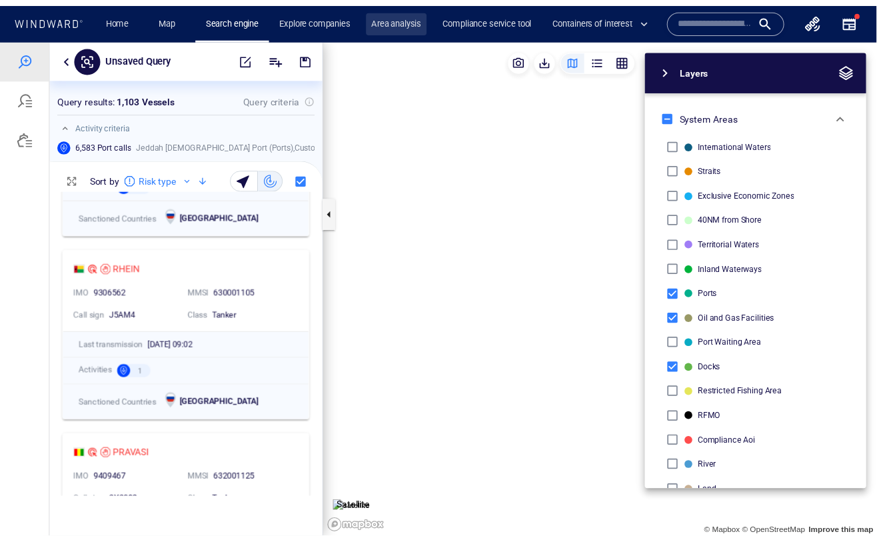
scroll to position [1, 0]
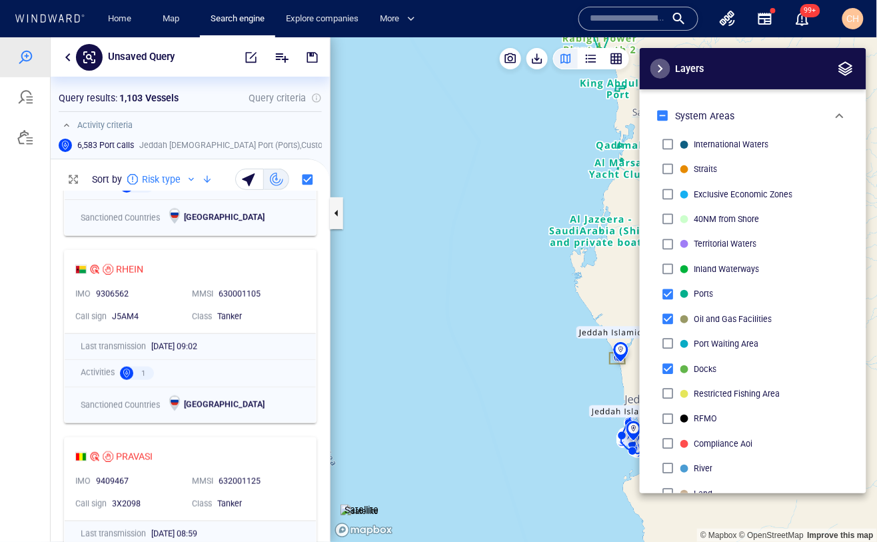
click at [664, 67] on span "button" at bounding box center [661, 68] width 16 height 16
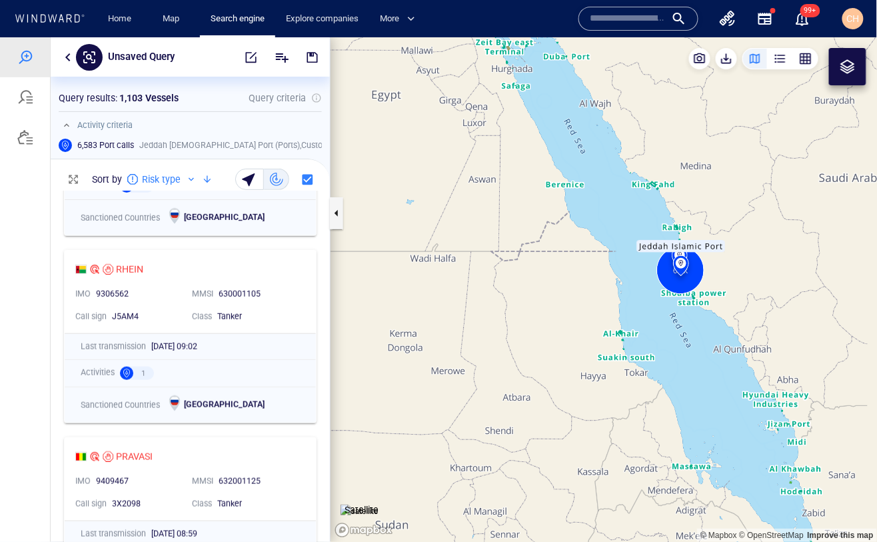
drag, startPoint x: 713, startPoint y: 397, endPoint x: 627, endPoint y: 288, distance: 138.2
click at [627, 288] on canvas "Map" at bounding box center [604, 289] width 547 height 505
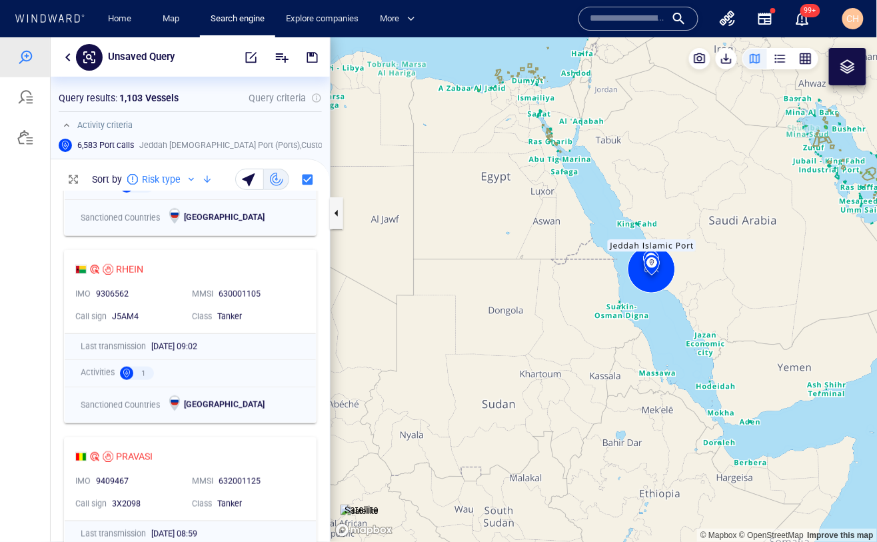
drag, startPoint x: 668, startPoint y: 313, endPoint x: 563, endPoint y: 317, distance: 105.4
click at [563, 318] on canvas "Map" at bounding box center [604, 289] width 547 height 505
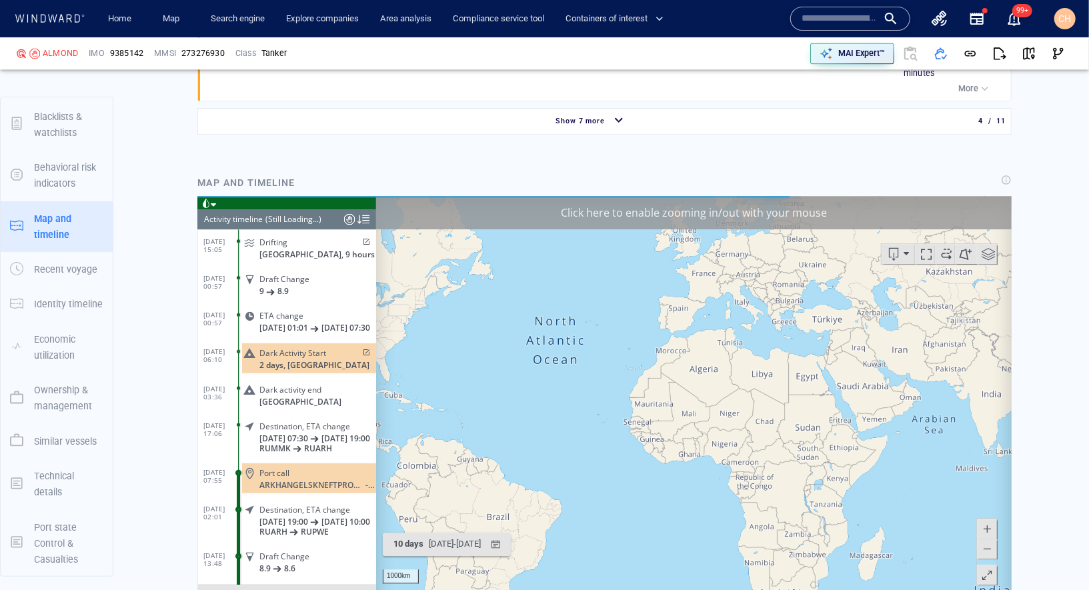
scroll to position [3889, 0]
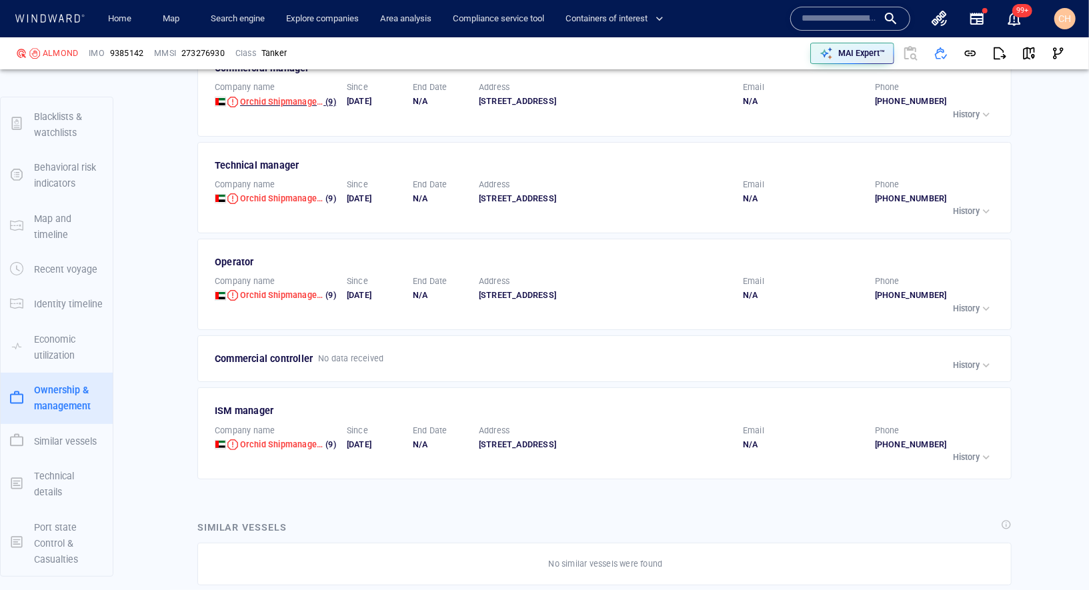
scroll to position [3249, 0]
click at [274, 193] on span "Orchid Shipmanagement Llc-fz" at bounding box center [300, 198] width 121 height 10
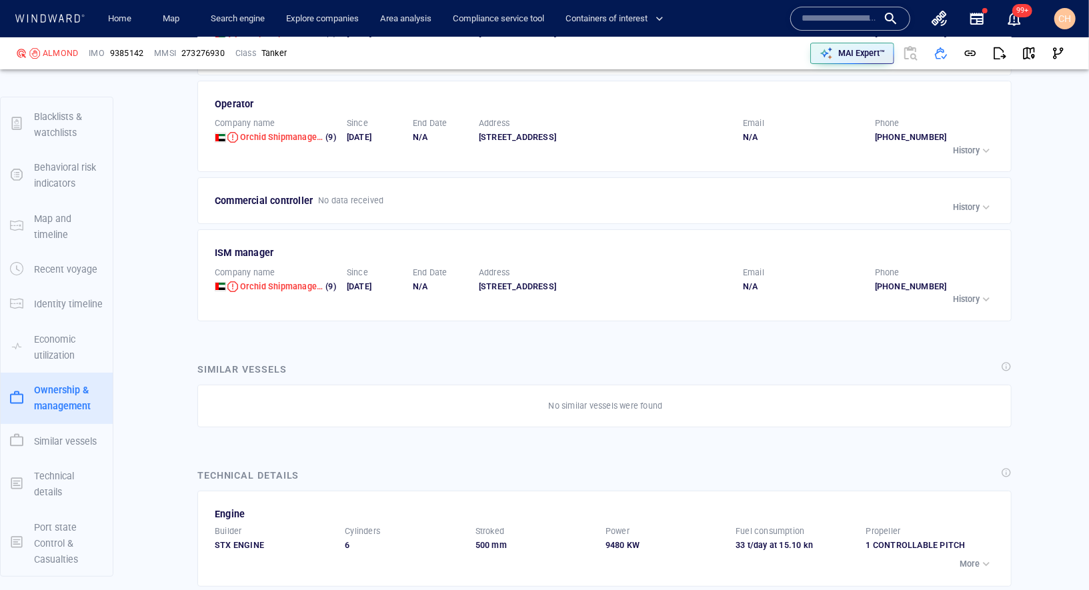
scroll to position [3403, 0]
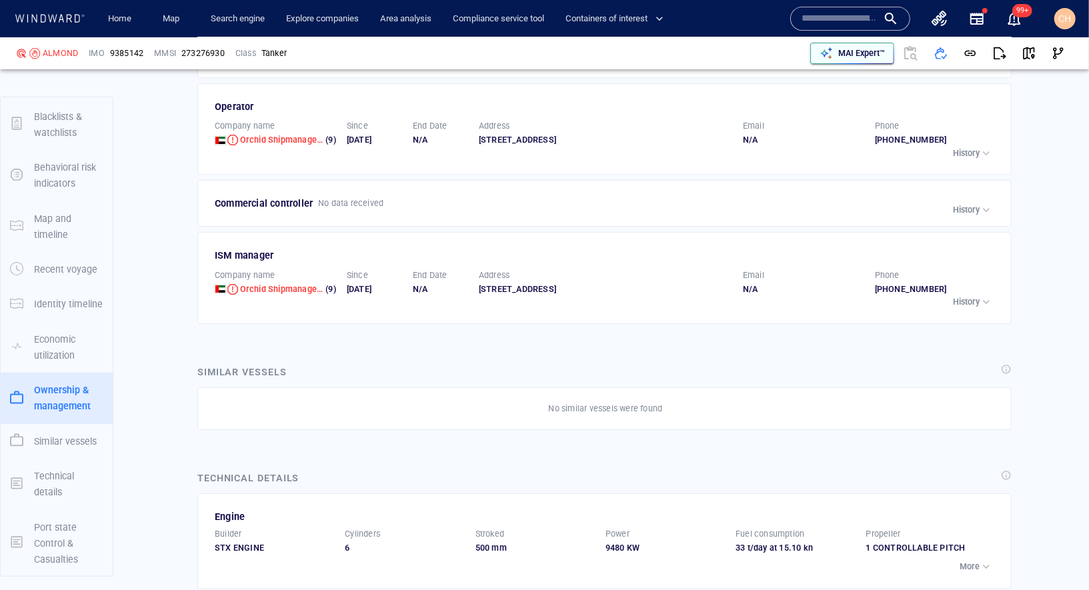
click at [857, 51] on p "MAI Expert™" at bounding box center [861, 53] width 47 height 12
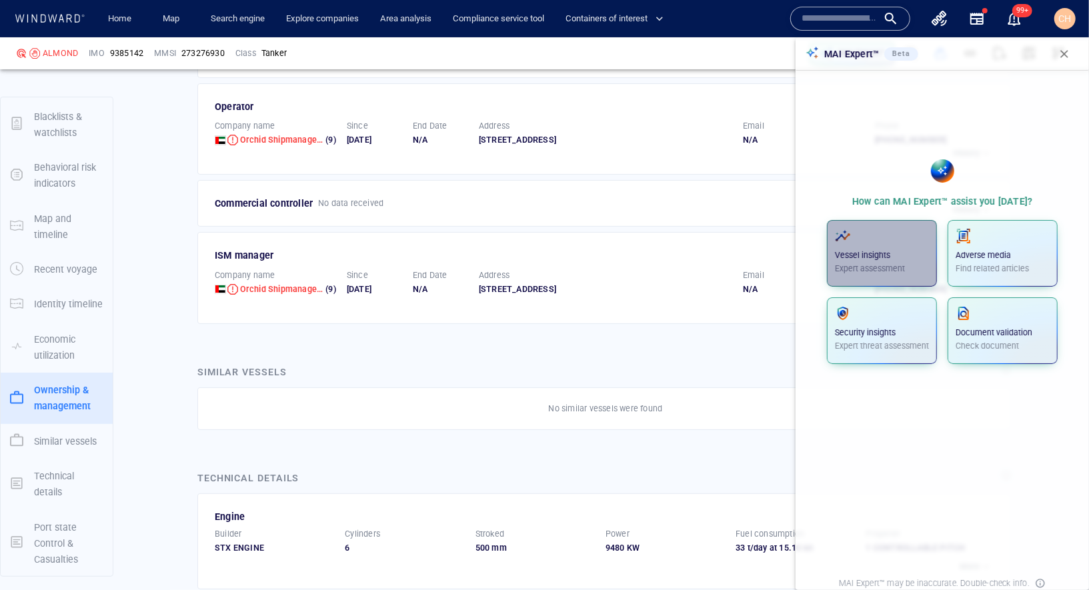
click at [886, 259] on p "Vessel insights" at bounding box center [882, 255] width 94 height 12
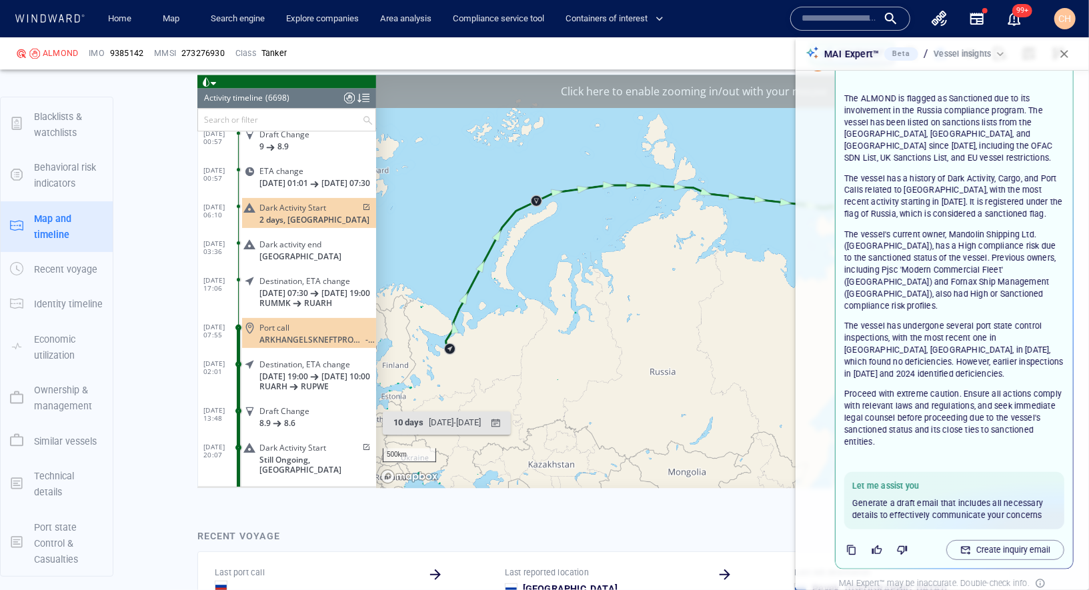
scroll to position [40, 0]
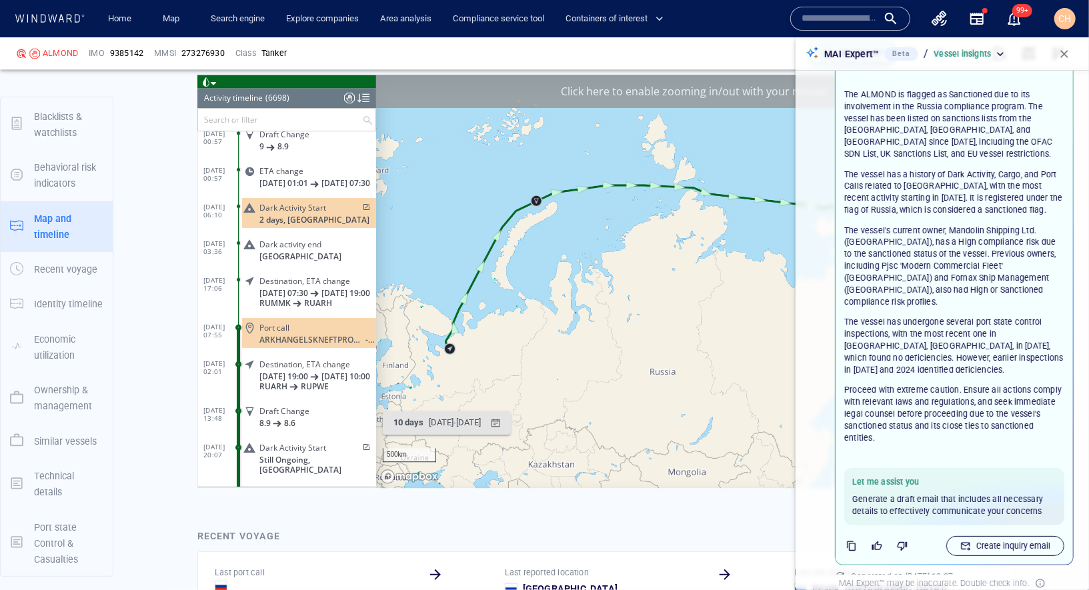
click at [998, 540] on p "Create inquiry email" at bounding box center [1013, 546] width 74 height 12
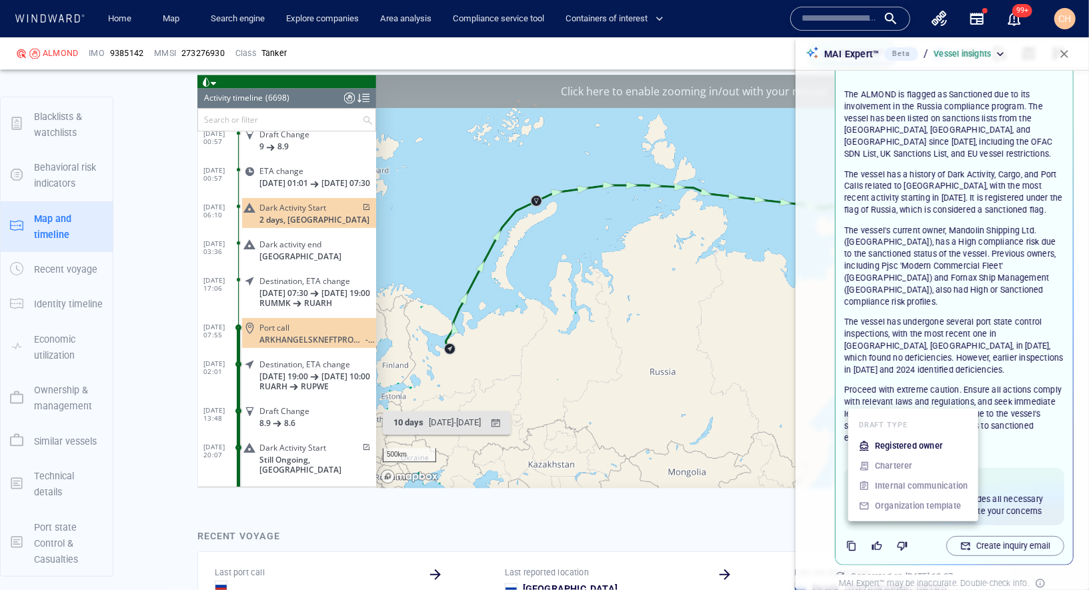
click at [924, 444] on p "Registered owner" at bounding box center [909, 446] width 68 height 12
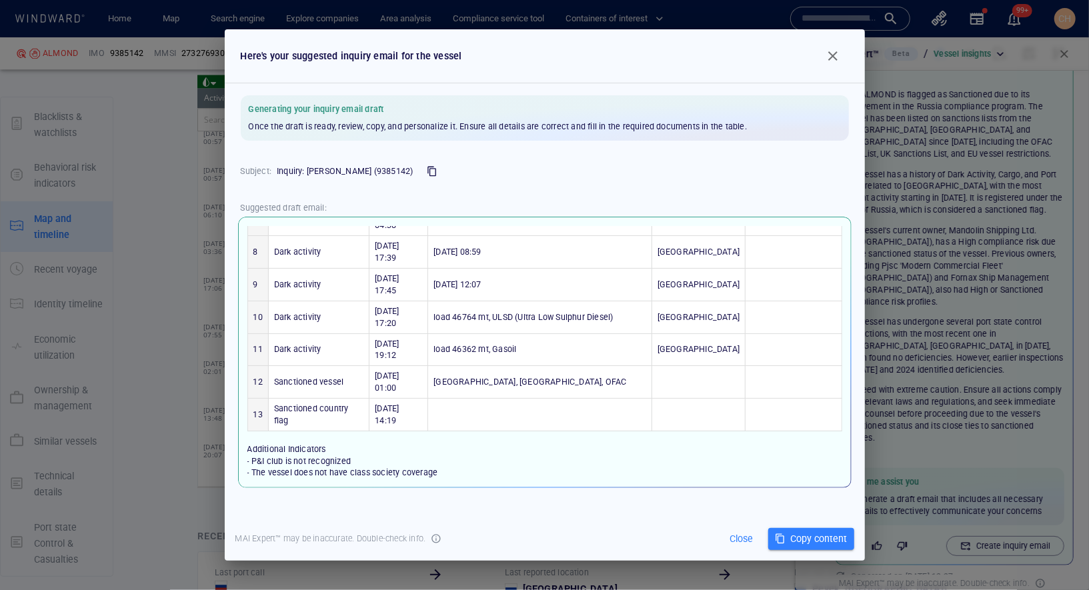
scroll to position [329, 0]
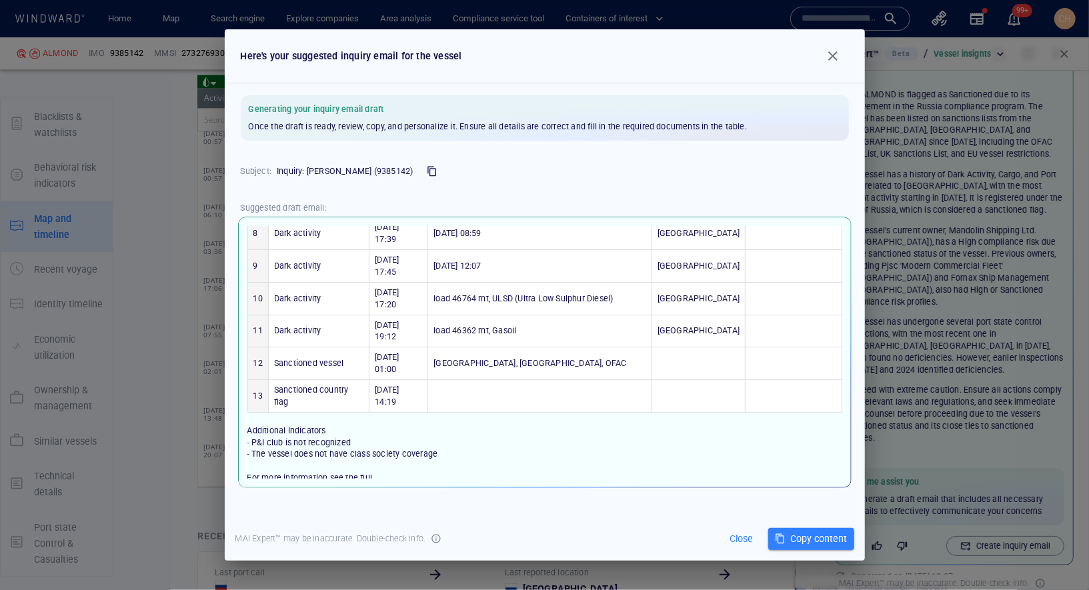
click at [735, 541] on span "Close" at bounding box center [741, 539] width 36 height 17
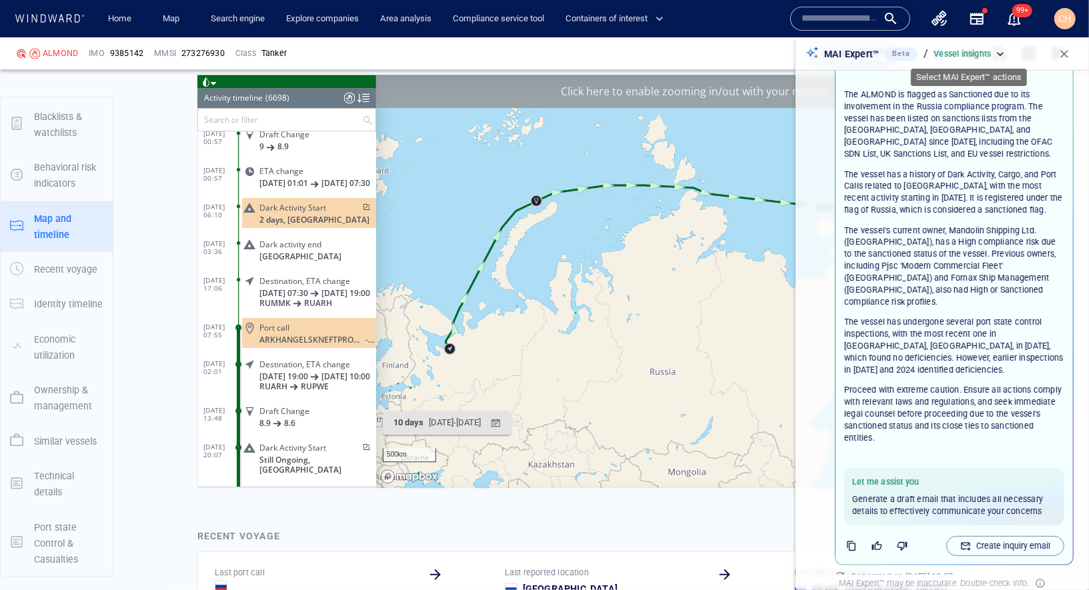
click at [996, 55] on div "Vessel insights" at bounding box center [970, 54] width 73 height 12
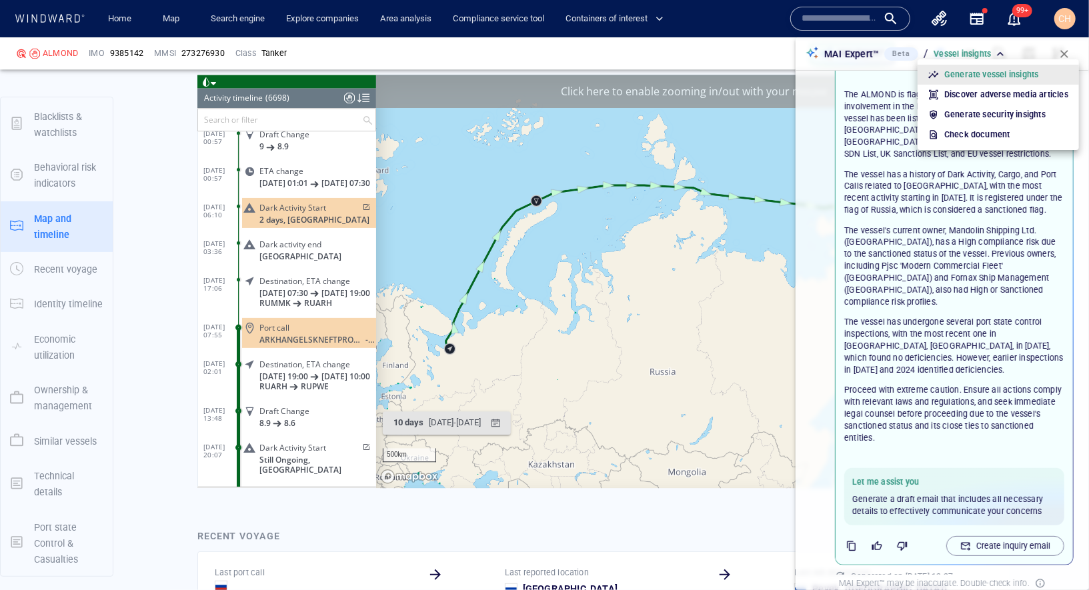
click at [968, 97] on p "Discover adverse media articles" at bounding box center [1006, 95] width 124 height 12
type input "**********"
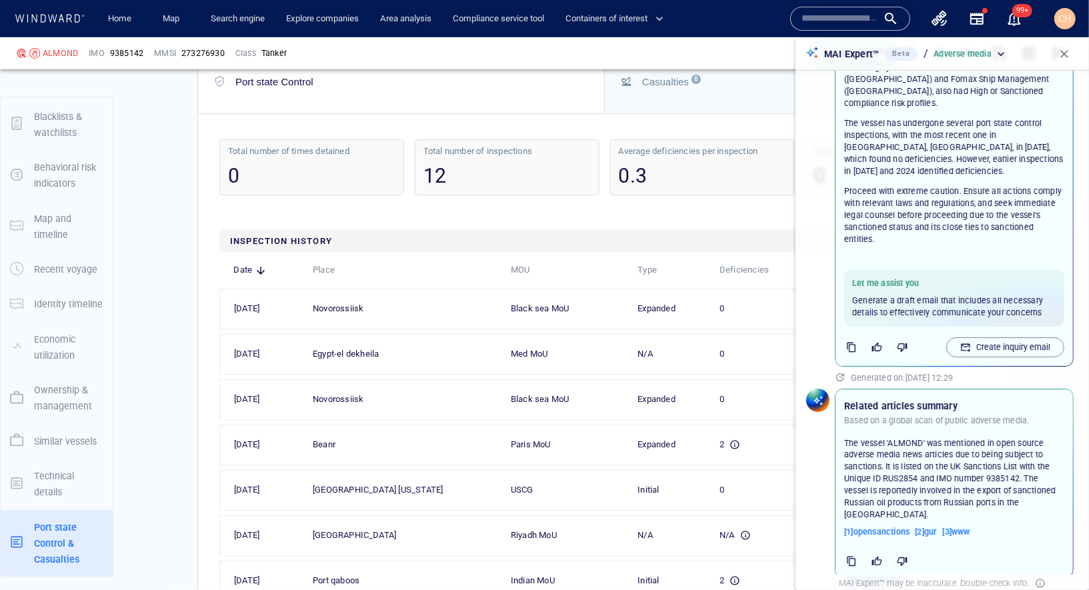
scroll to position [3997, 0]
click at [1064, 55] on span "button" at bounding box center [1064, 53] width 13 height 13
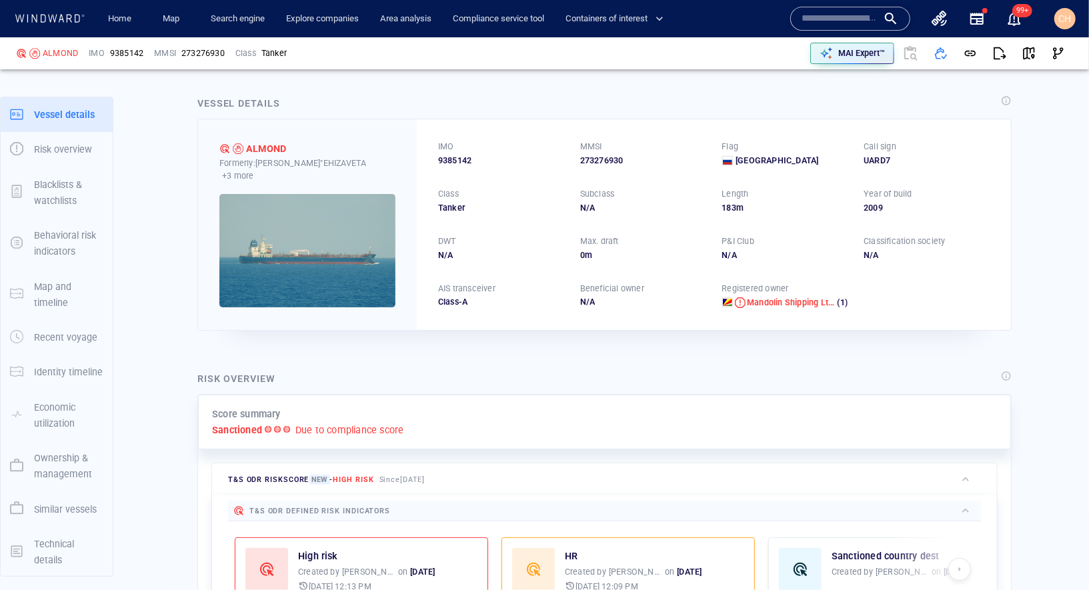
scroll to position [0, 0]
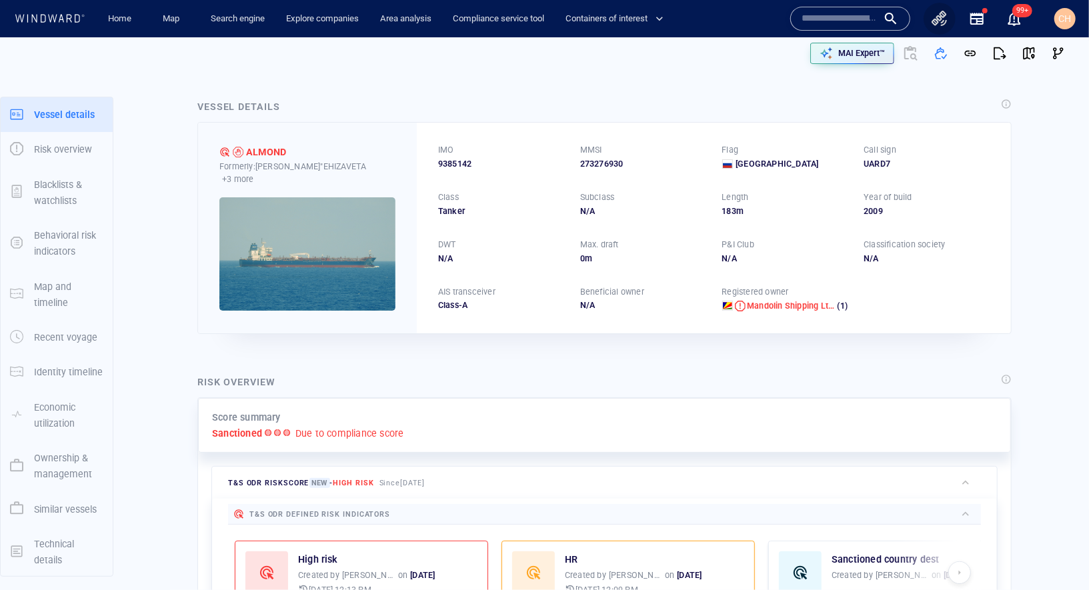
click at [943, 23] on icon "button" at bounding box center [940, 19] width 16 height 16
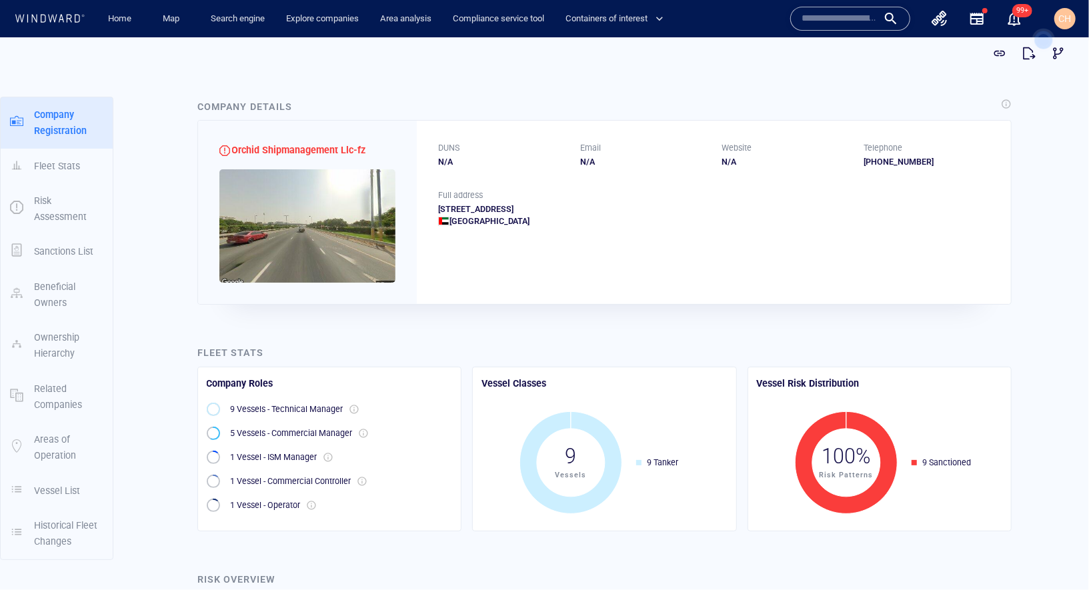
click at [815, 9] on input "text" at bounding box center [839, 19] width 76 height 20
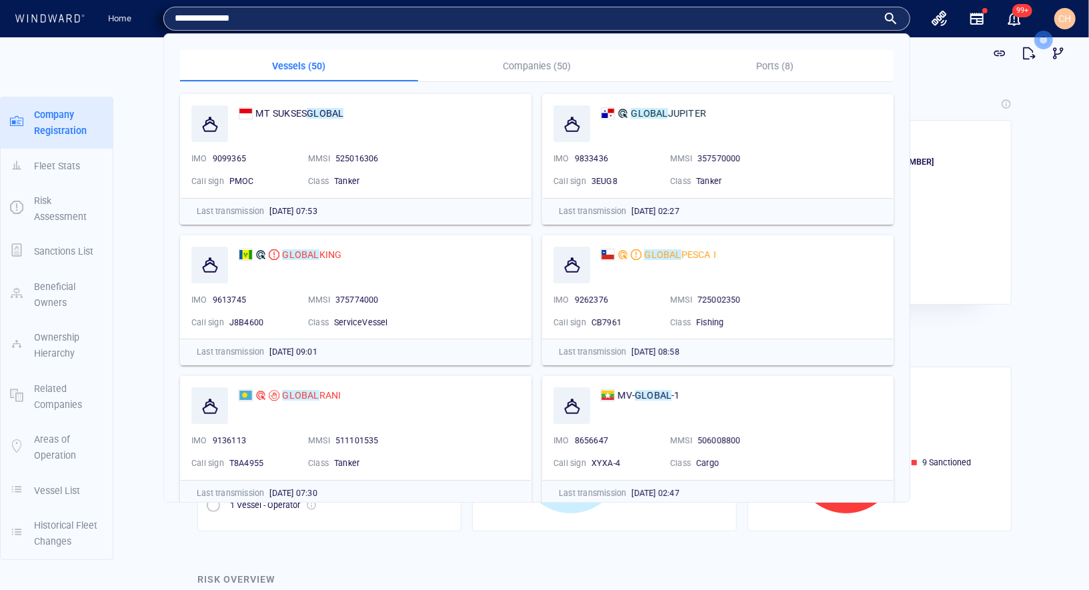
type input "**********"
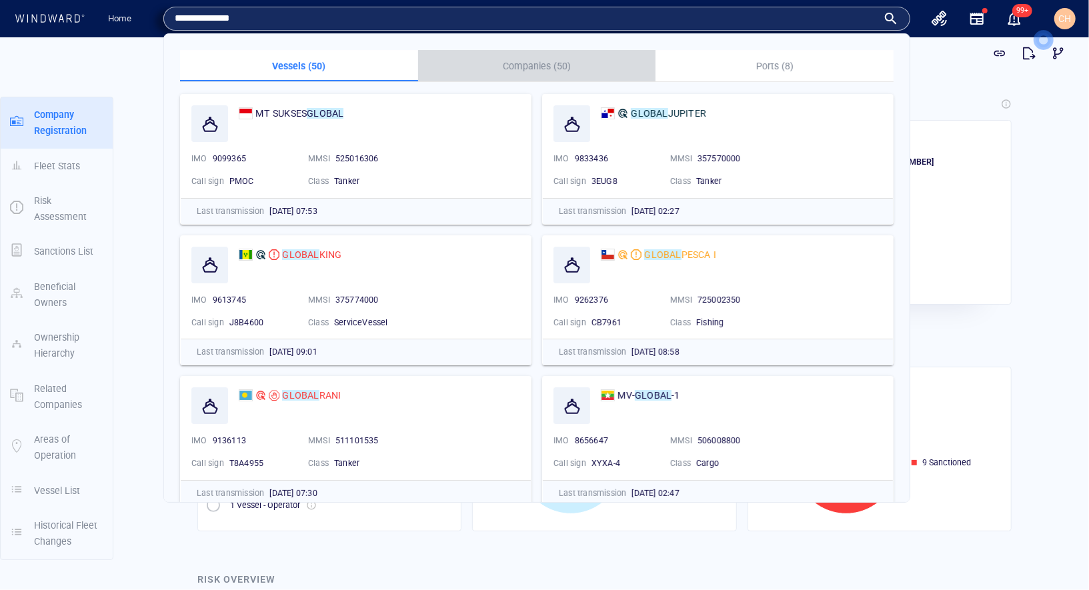
drag, startPoint x: 1010, startPoint y: 39, endPoint x: 954, endPoint y: 35, distance: 56.9
click at [542, 67] on p "Companies (50)" at bounding box center [537, 66] width 222 height 16
click at [540, 61] on p "Companies (50)" at bounding box center [537, 66] width 222 height 16
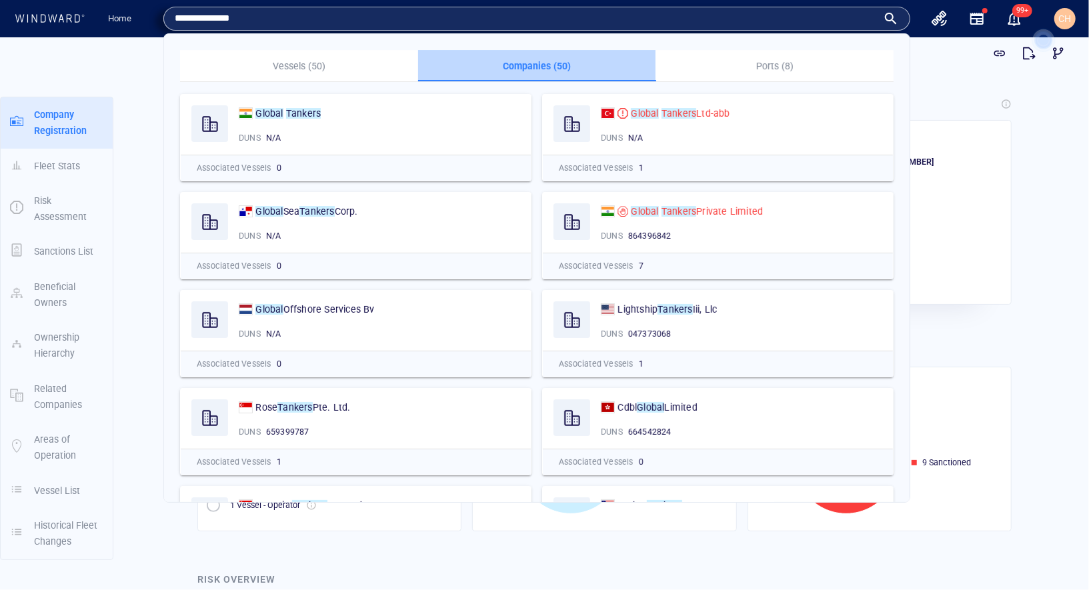
click at [536, 69] on p "Companies (50)" at bounding box center [537, 66] width 222 height 16
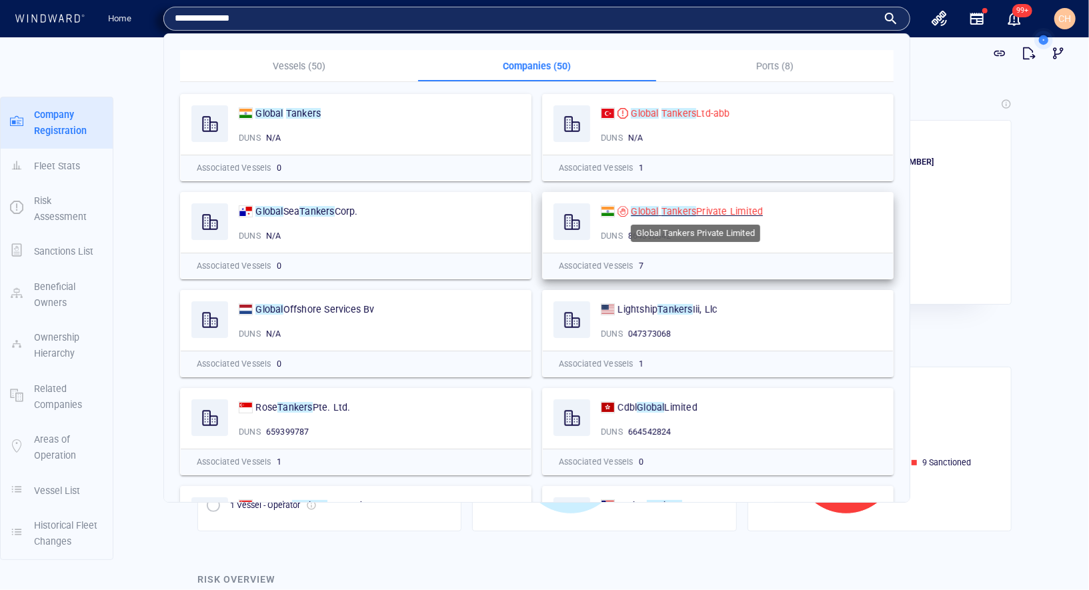
click at [707, 212] on span "Private Limited" at bounding box center [729, 211] width 67 height 11
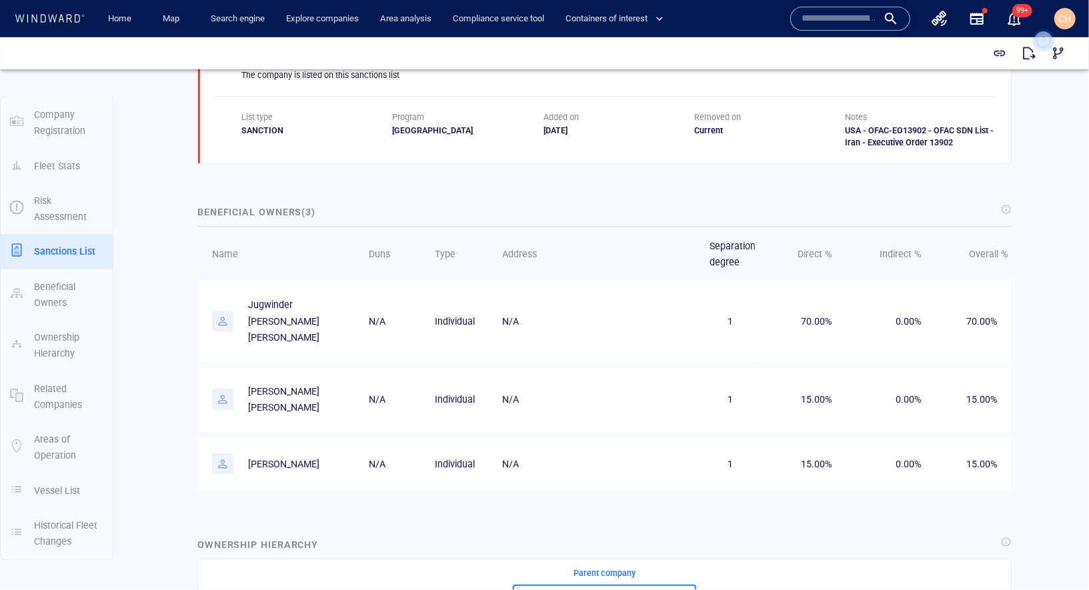
scroll to position [807, 0]
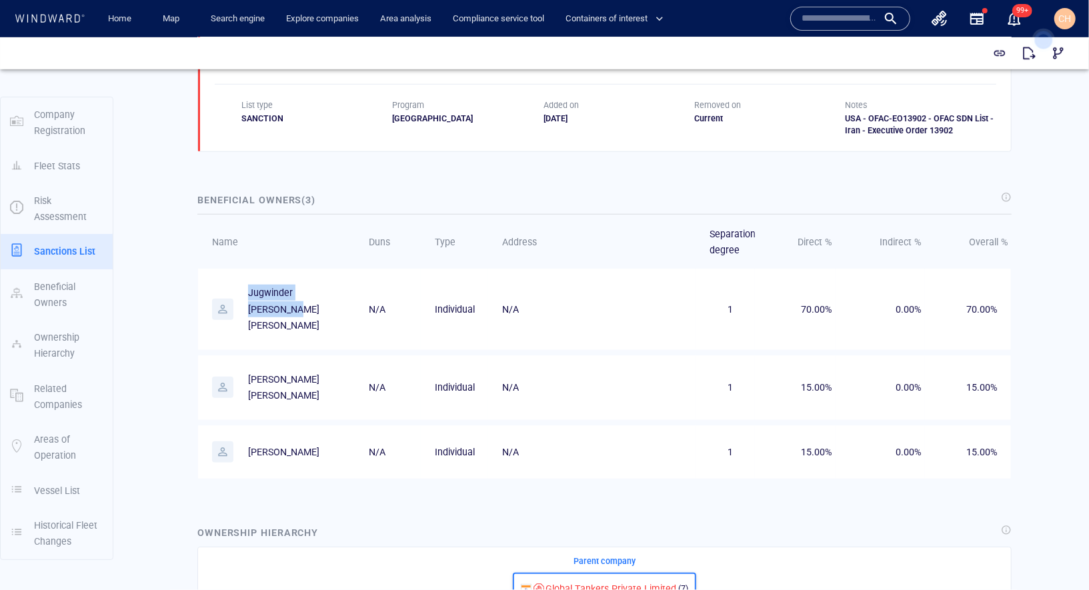
drag, startPoint x: 341, startPoint y: 292, endPoint x: 237, endPoint y: 289, distance: 104.1
click at [237, 289] on p "Jugwinder [PERSON_NAME] [PERSON_NAME]" at bounding box center [281, 308] width 139 height 49
copy p "Jugwinder [PERSON_NAME] [PERSON_NAME]"
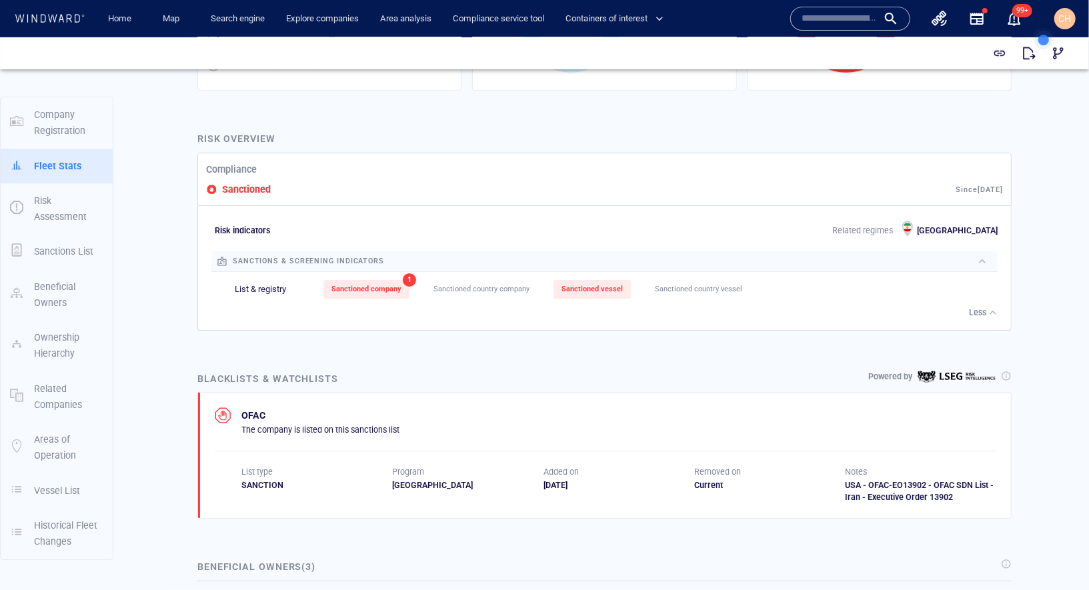
scroll to position [393, 0]
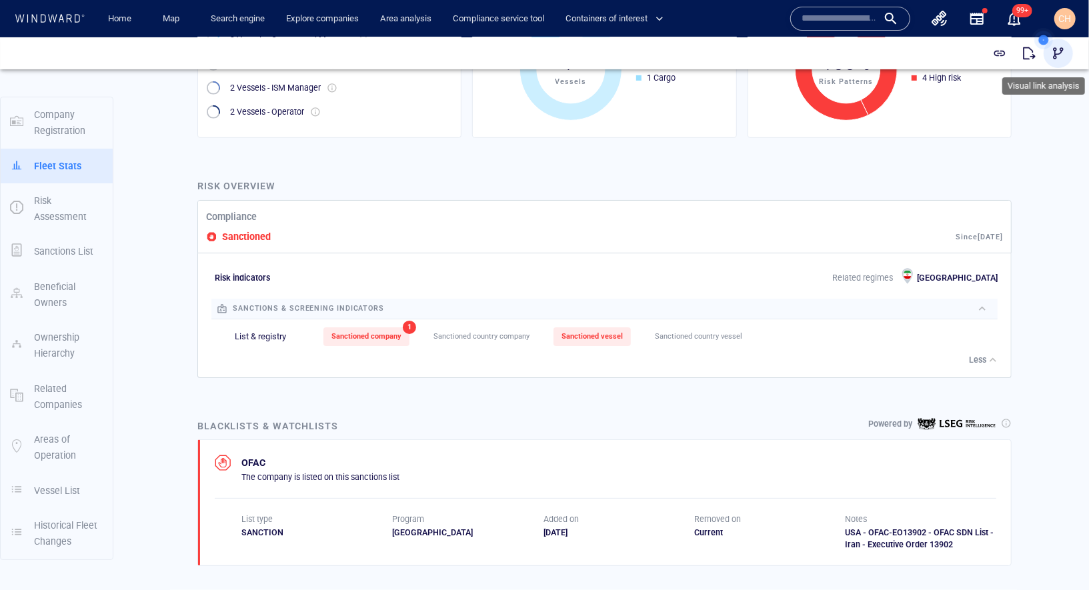
click at [1062, 53] on span "button" at bounding box center [1058, 52] width 13 height 13
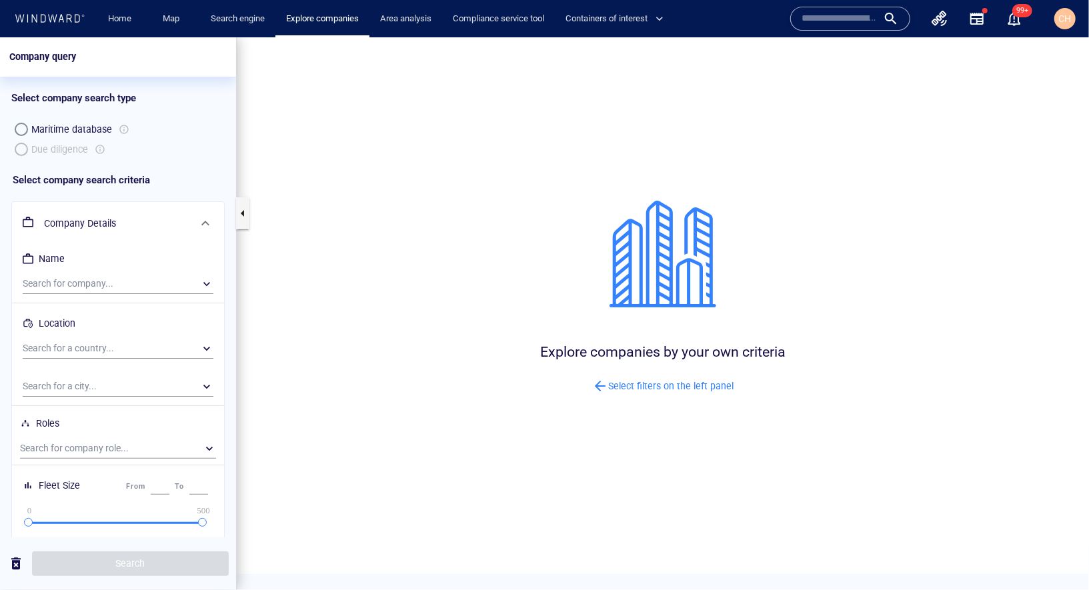
click at [20, 148] on div "Maritime database Due diligence" at bounding box center [117, 139] width 213 height 40
click at [23, 149] on div "Maritime database Due diligence" at bounding box center [117, 139] width 213 height 40
